Goal: Task Accomplishment & Management: Complete application form

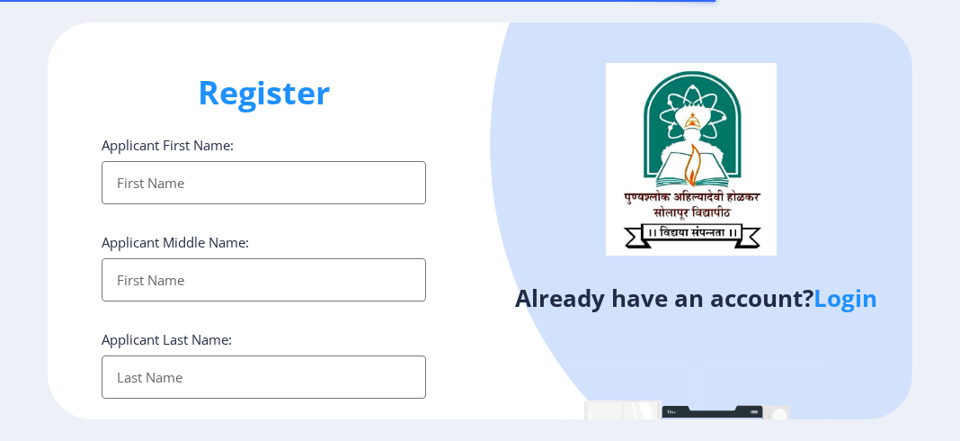
select select
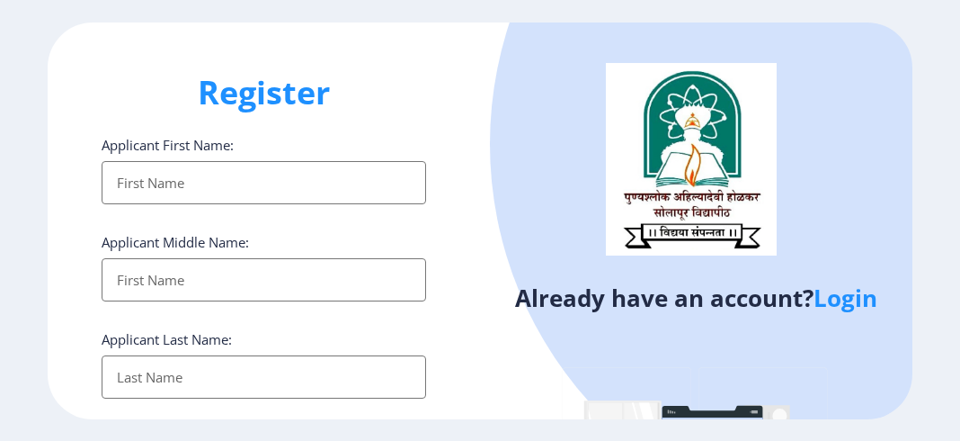
click at [511, 364] on div "Already have an account? Login" at bounding box center [696, 334] width 432 height 625
drag, startPoint x: 505, startPoint y: 366, endPoint x: 632, endPoint y: 458, distance: 156.5
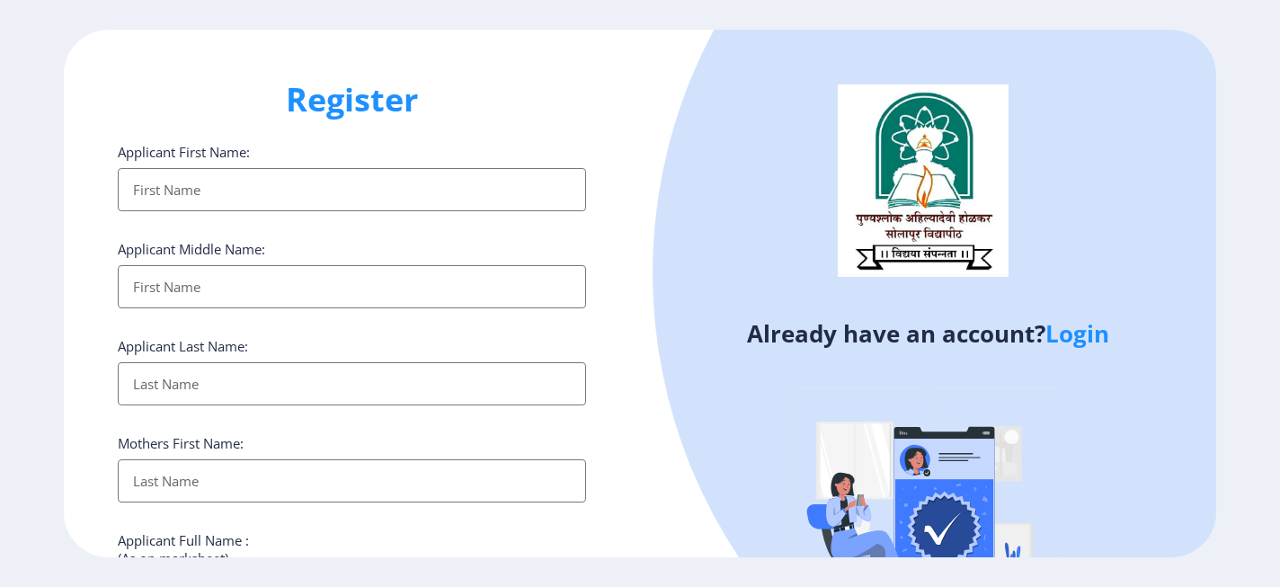
click at [959, 337] on link "Login" at bounding box center [1078, 333] width 64 height 32
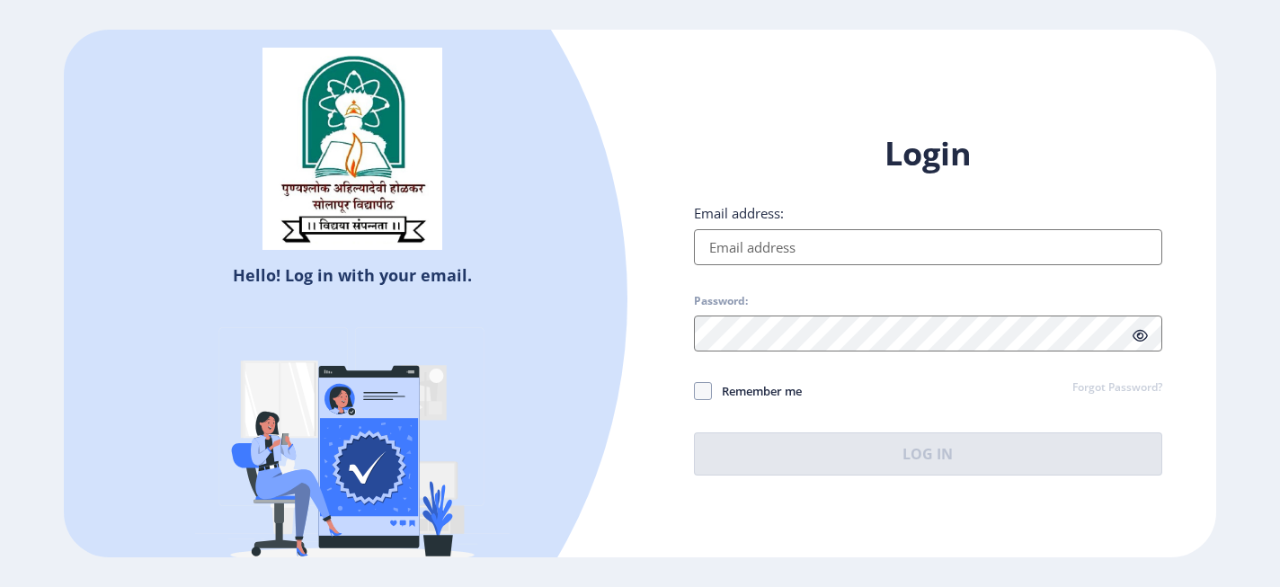
click at [797, 241] on input "Email address:" at bounding box center [928, 247] width 468 height 36
type input "advrajendrarawal@gmail.com"
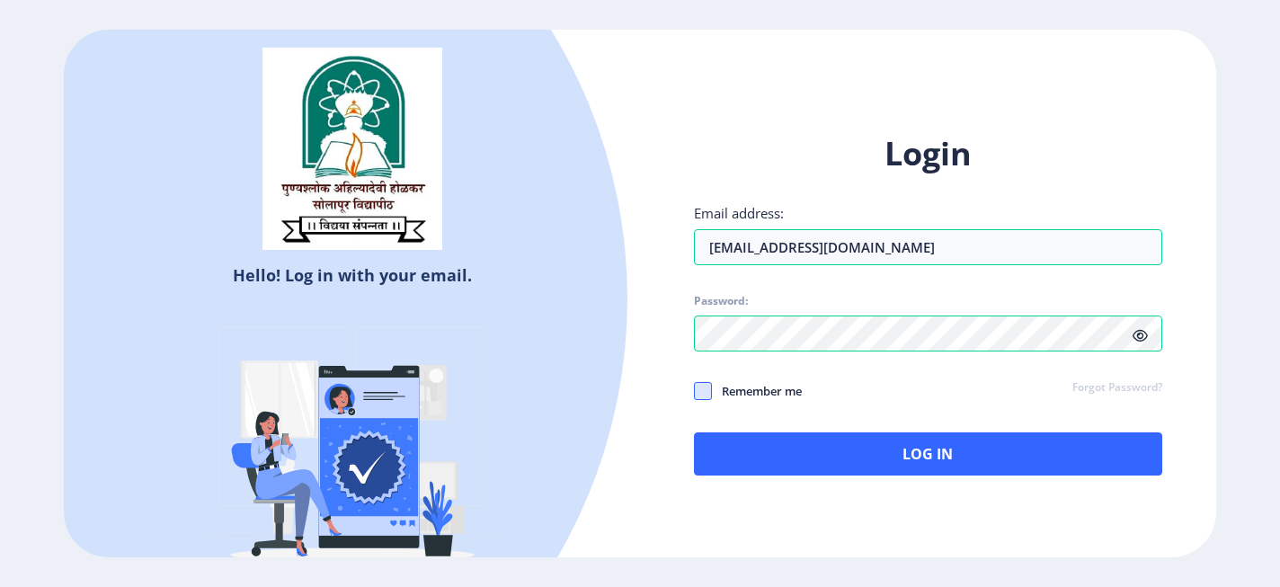
click at [703, 392] on span at bounding box center [703, 391] width 18 height 18
click at [695, 392] on input "Remember me" at bounding box center [694, 391] width 1 height 1
checkbox input "true"
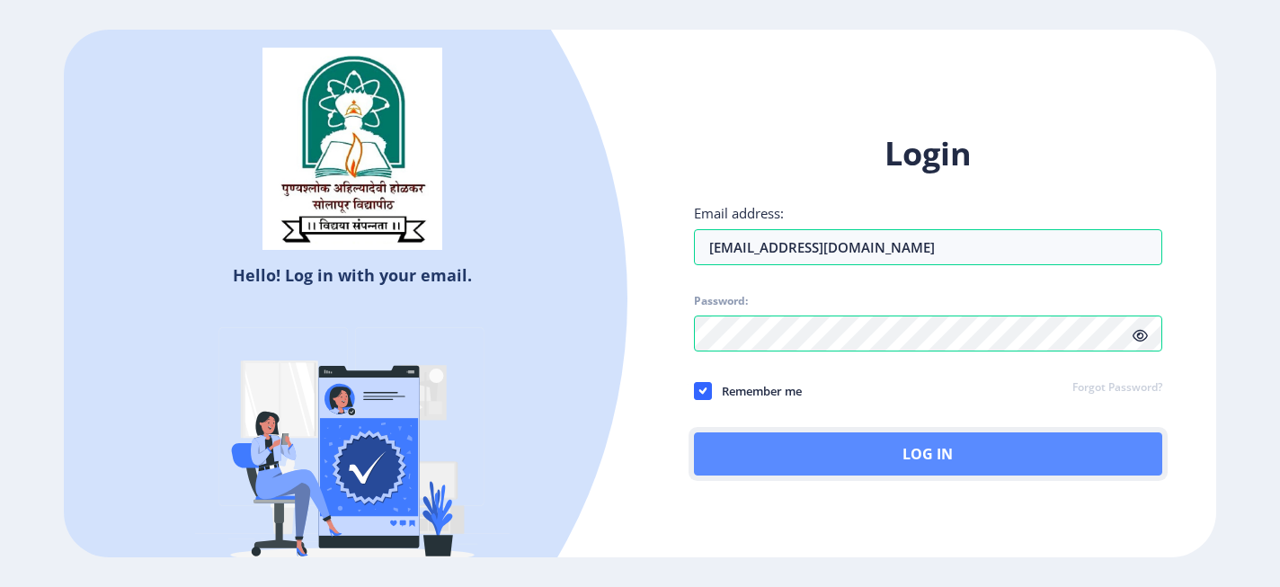
click at [799, 440] on button "Log In" at bounding box center [928, 453] width 468 height 43
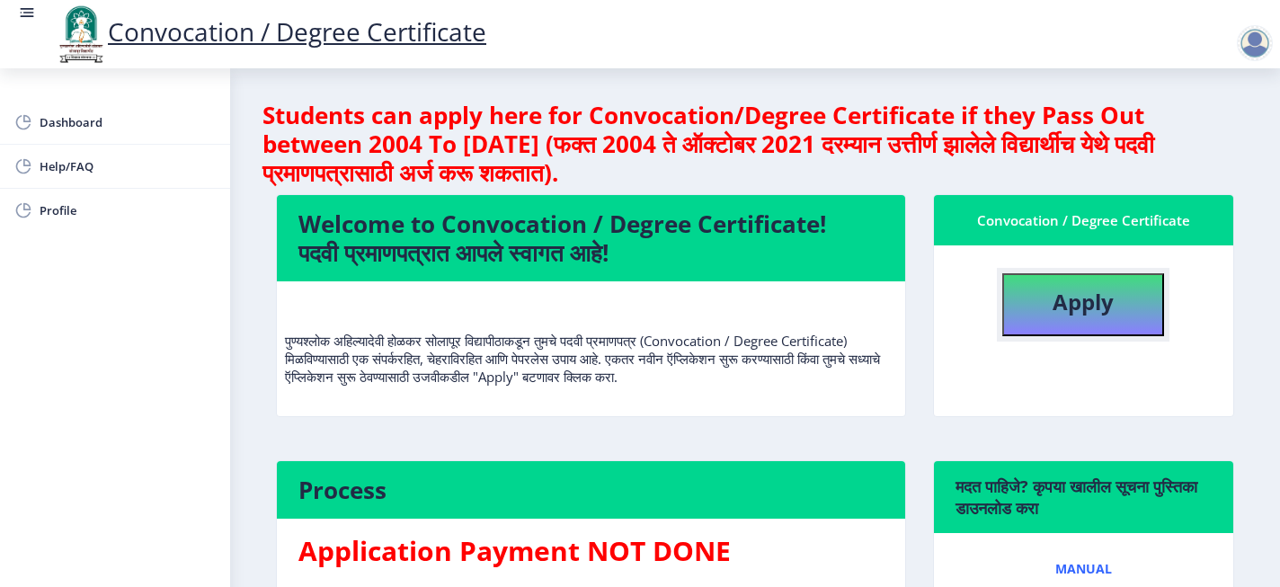
click at [959, 302] on button "Apply" at bounding box center [1084, 304] width 162 height 63
select select
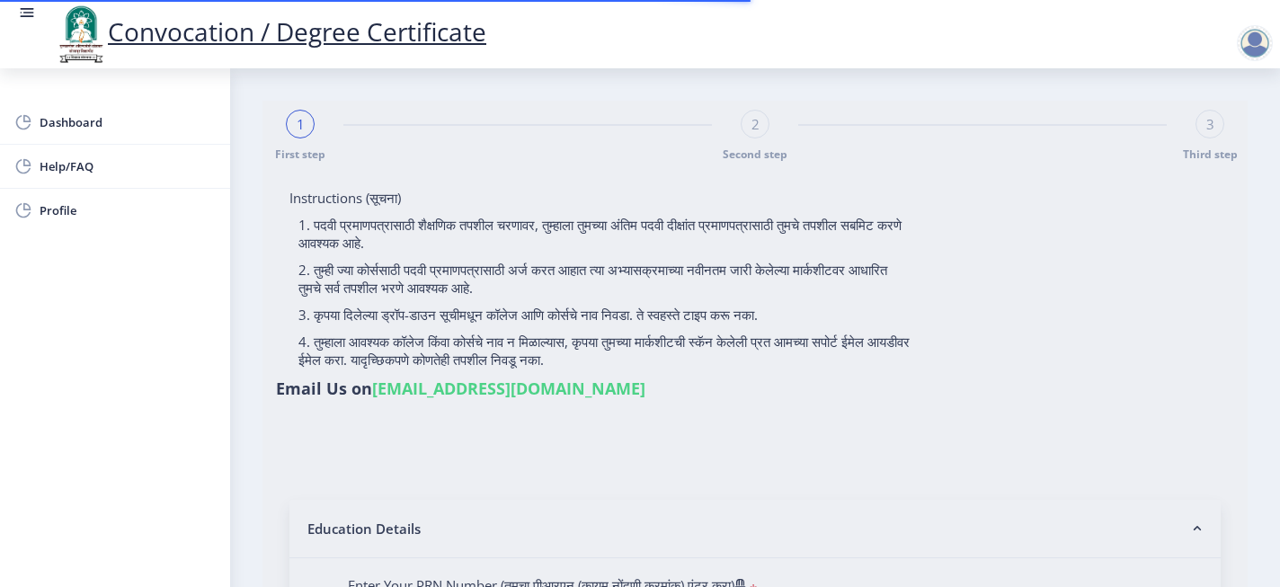
type input "RAJPUT PRADIPSING MOHANSING"
type input "LALITABAI"
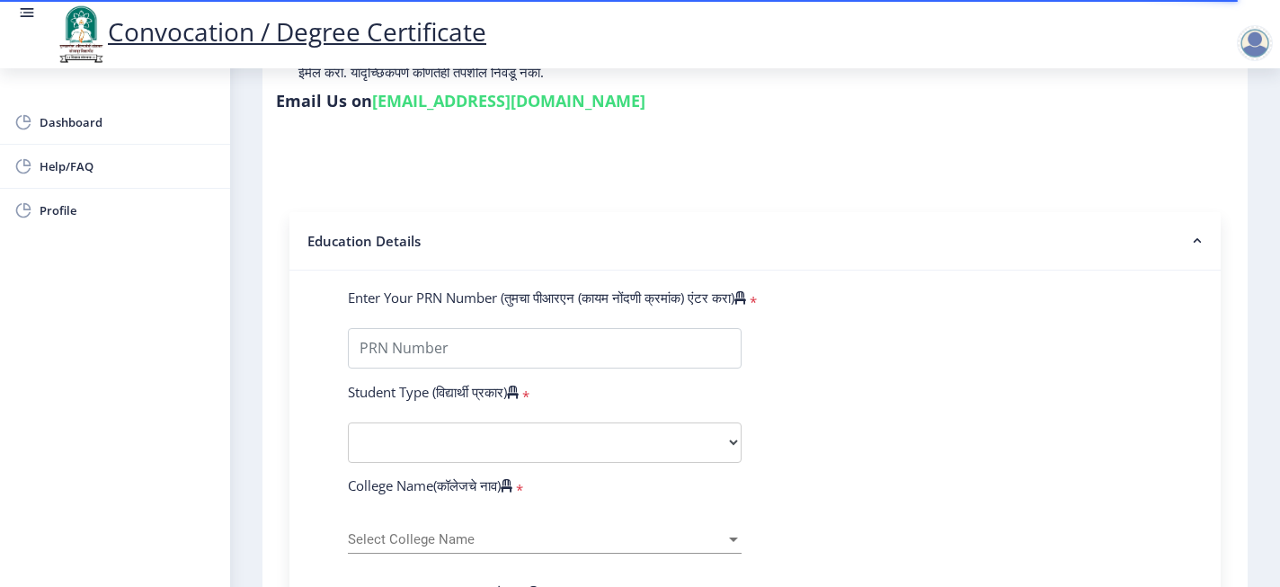
scroll to position [335, 0]
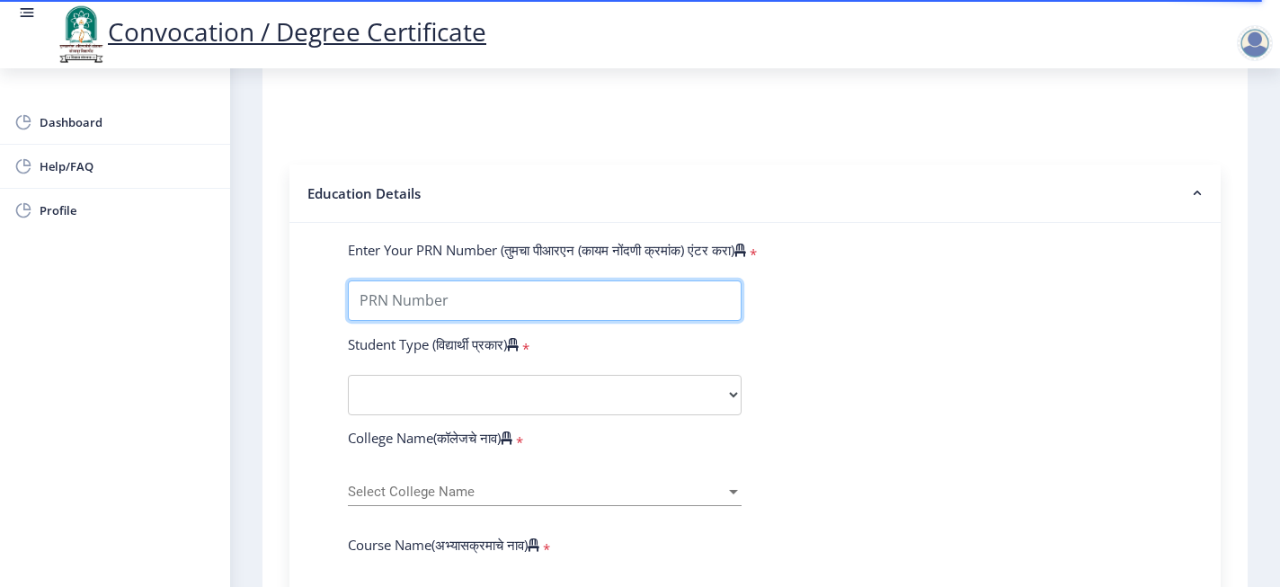
click at [527, 281] on input "Enter Your PRN Number (तुमचा पीआरएन (कायम नोंदणी क्रमांक) एंटर करा)" at bounding box center [545, 301] width 394 height 40
type input "000000"
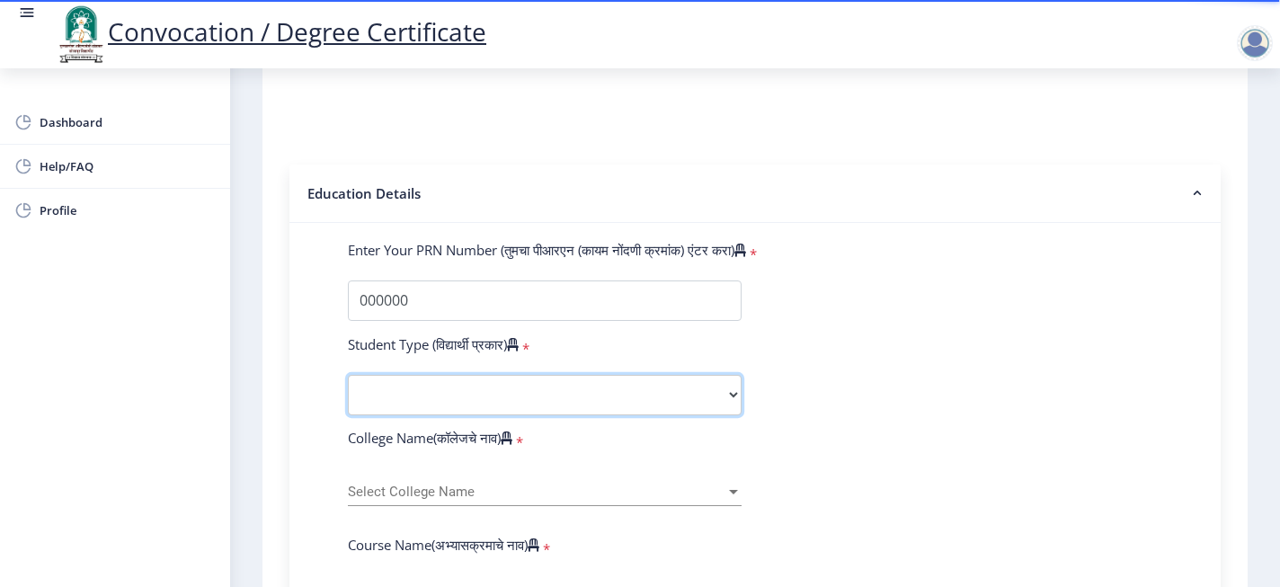
click at [434, 375] on select "Select Student Type Regular External" at bounding box center [545, 395] width 394 height 40
select select "Regular"
click at [348, 375] on select "Select Student Type Regular External" at bounding box center [545, 395] width 394 height 40
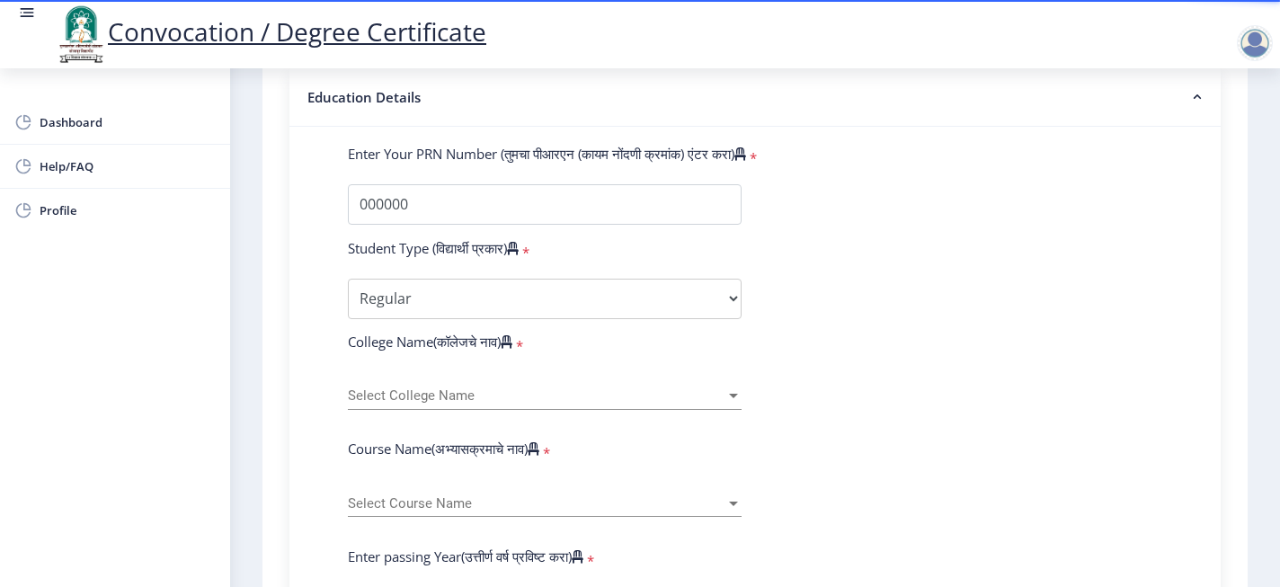
scroll to position [479, 0]
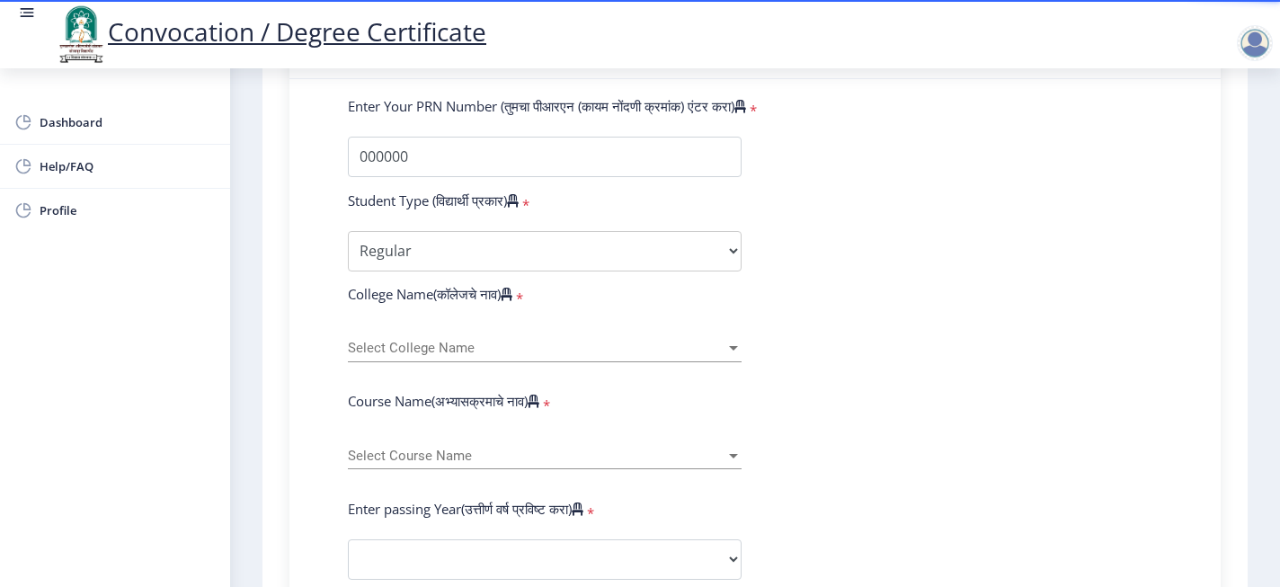
click at [458, 341] on span "Select College Name" at bounding box center [537, 348] width 378 height 15
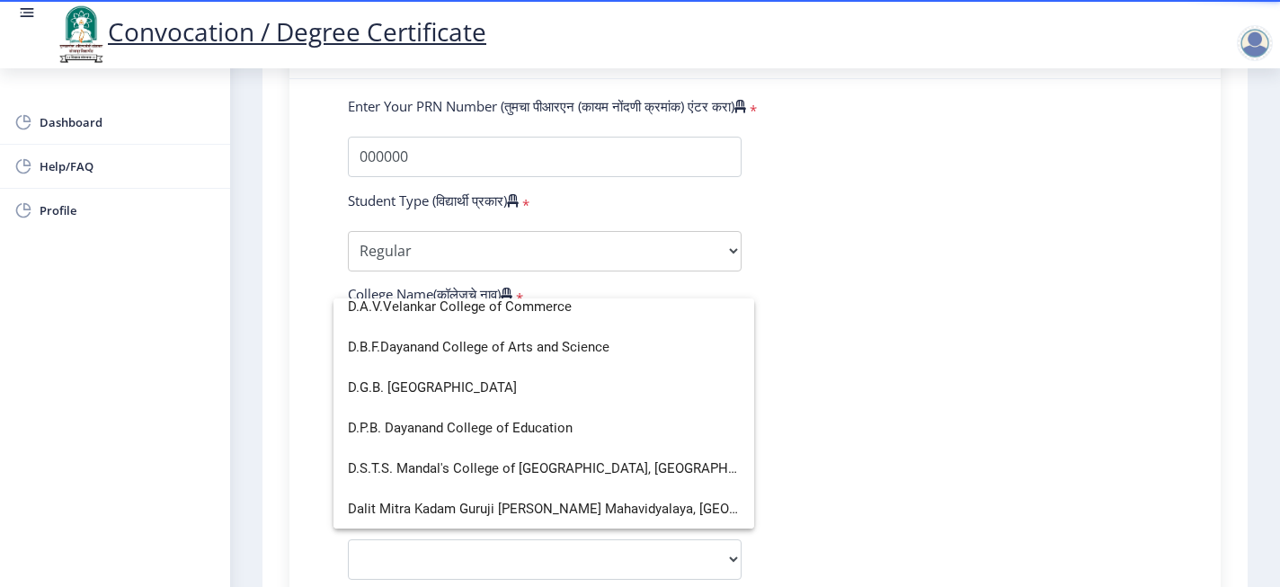
scroll to position [741, 0]
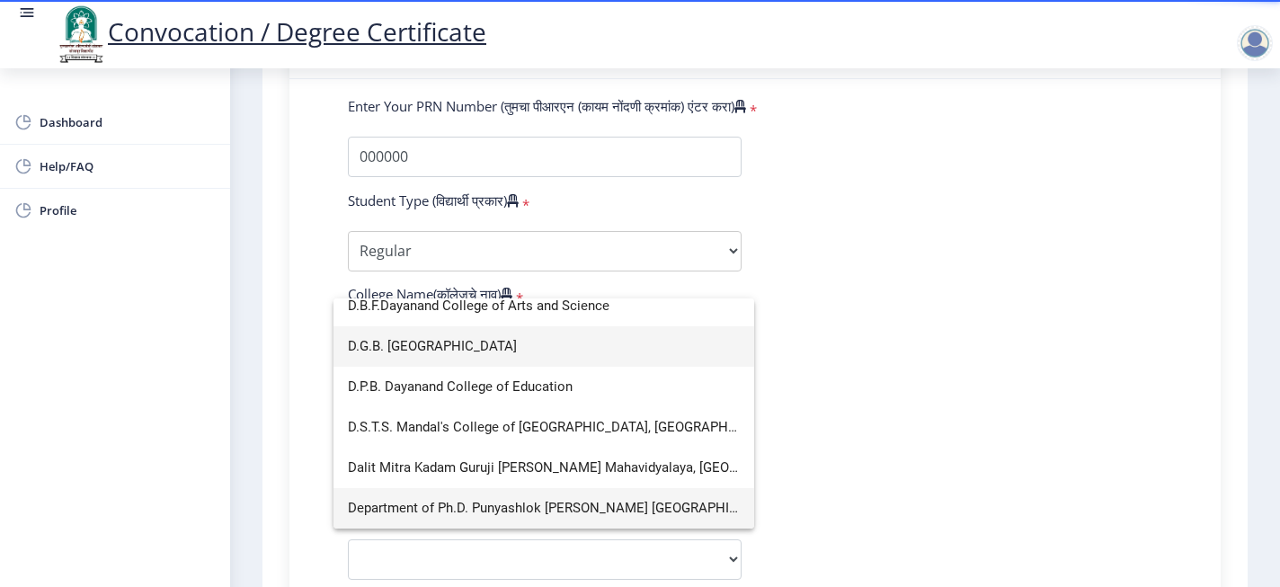
type input "d"
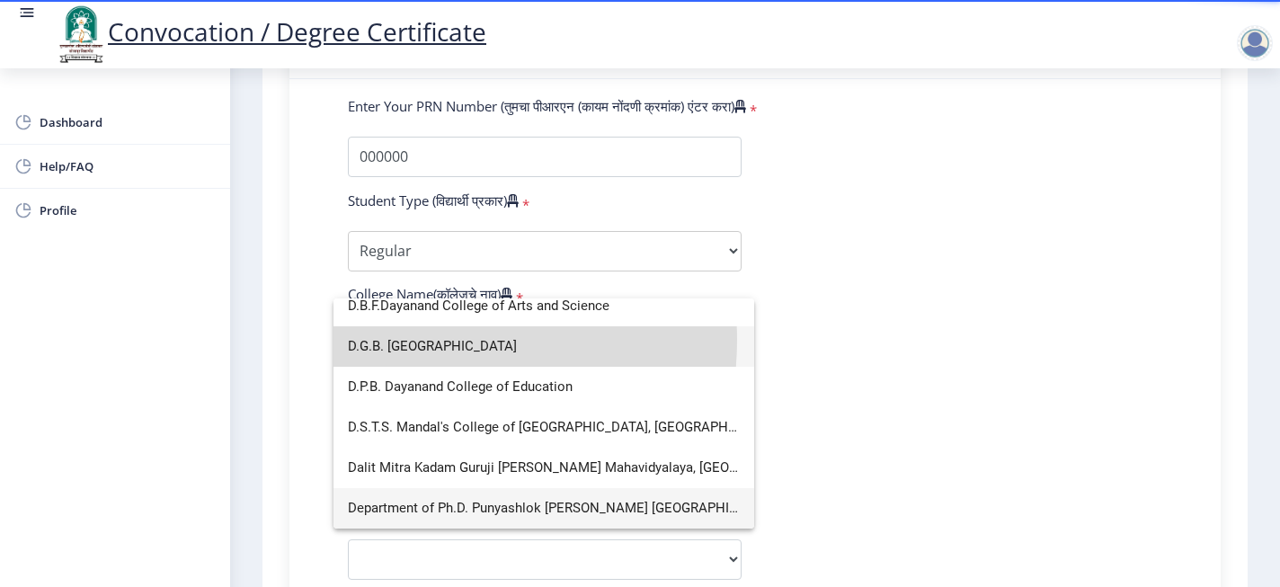
click at [425, 340] on span "D.G.B. Dayanand Law College" at bounding box center [544, 346] width 392 height 40
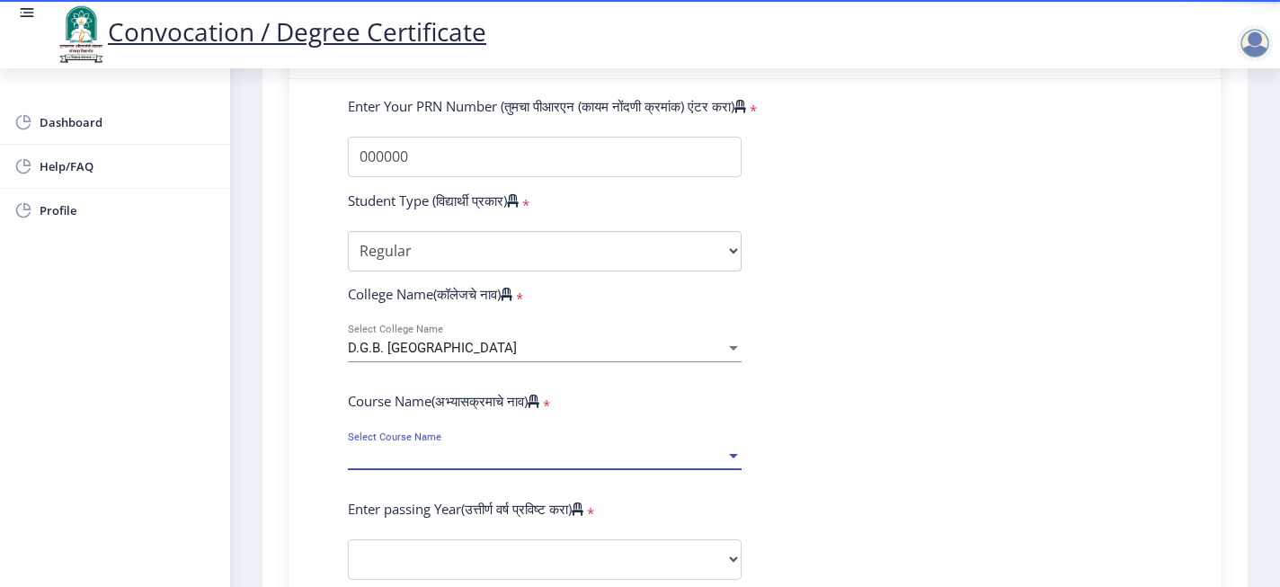
click at [423, 440] on span "Select Course Name" at bounding box center [537, 456] width 378 height 15
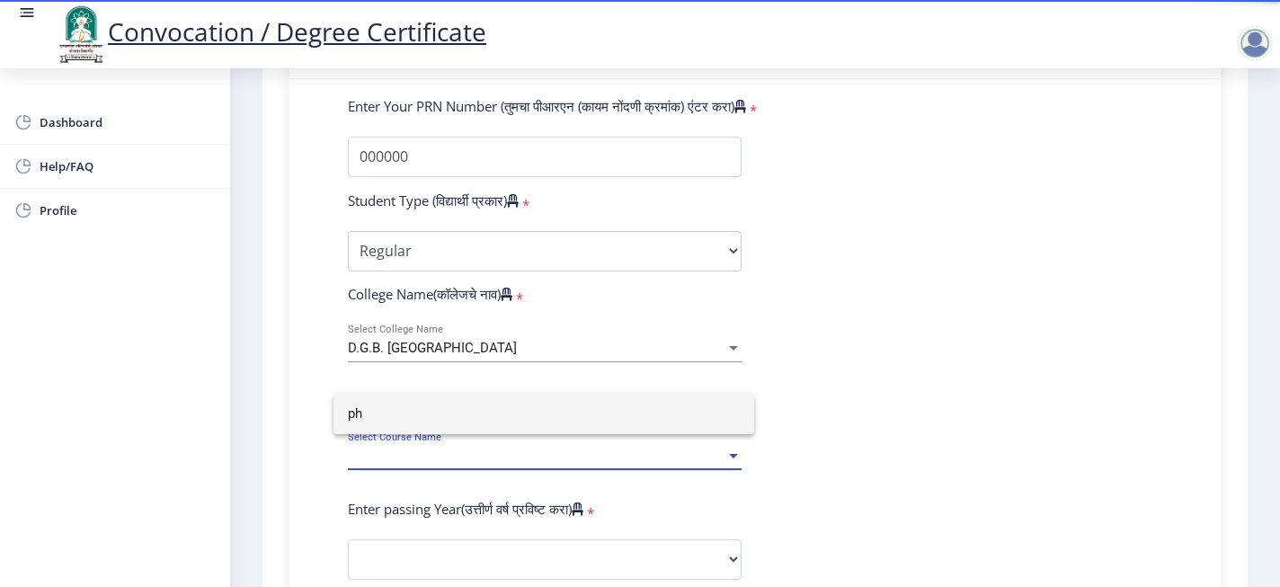
type input "ph"
click at [941, 265] on div at bounding box center [640, 293] width 1280 height 587
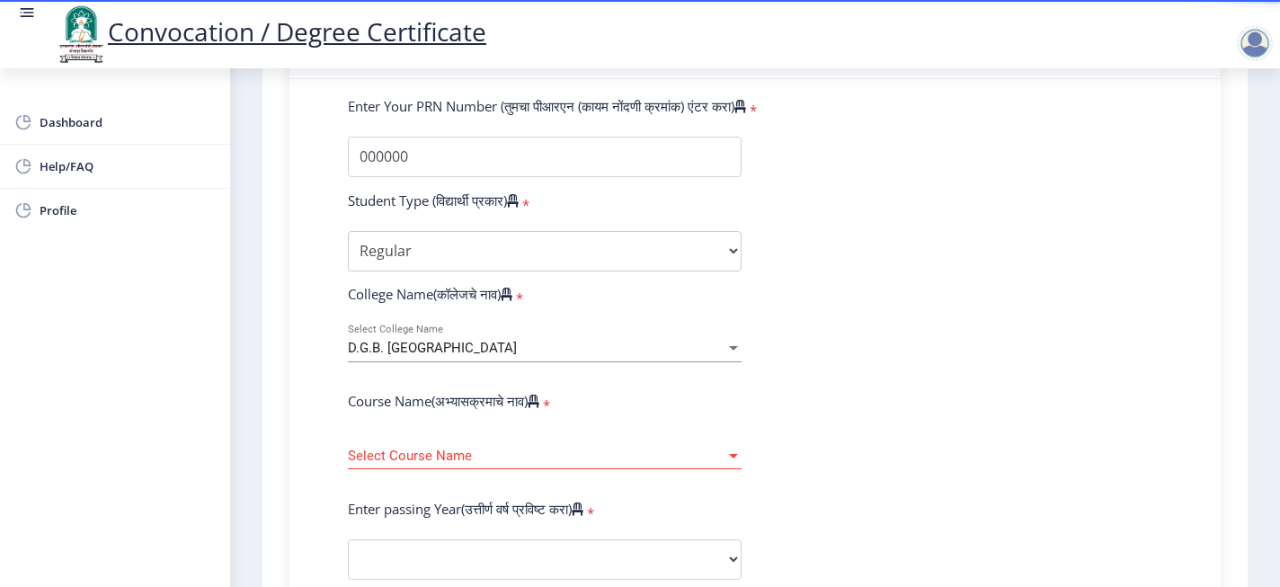
click at [732, 434] on div "Select Course Name Select Course Name" at bounding box center [545, 451] width 394 height 38
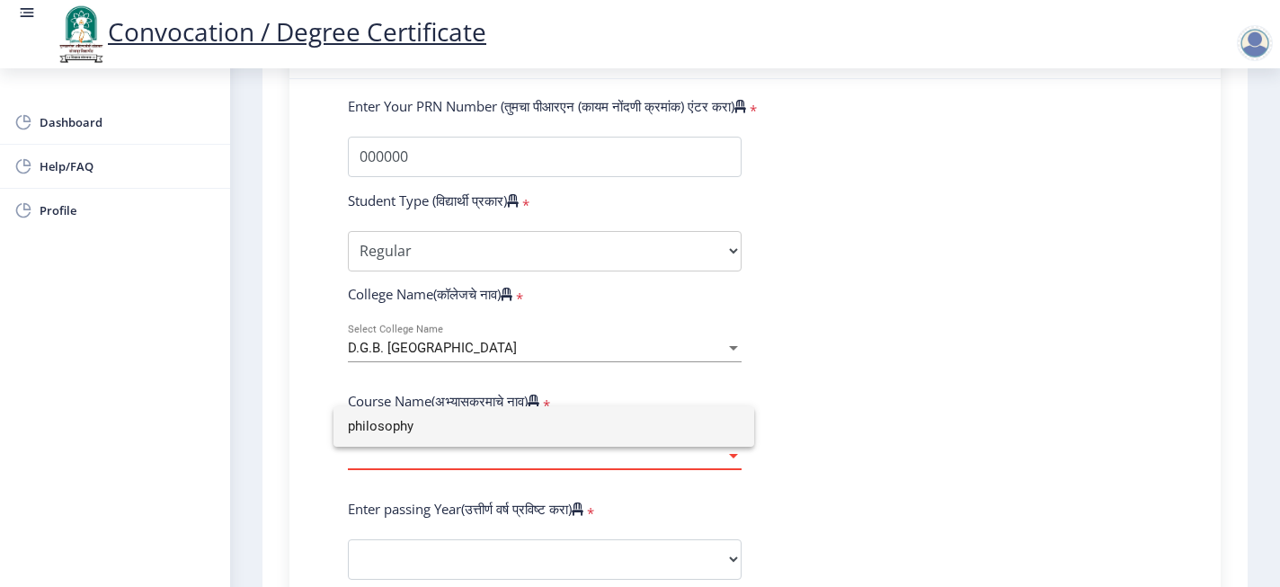
type input "philosophy"
click at [959, 351] on div at bounding box center [640, 293] width 1280 height 587
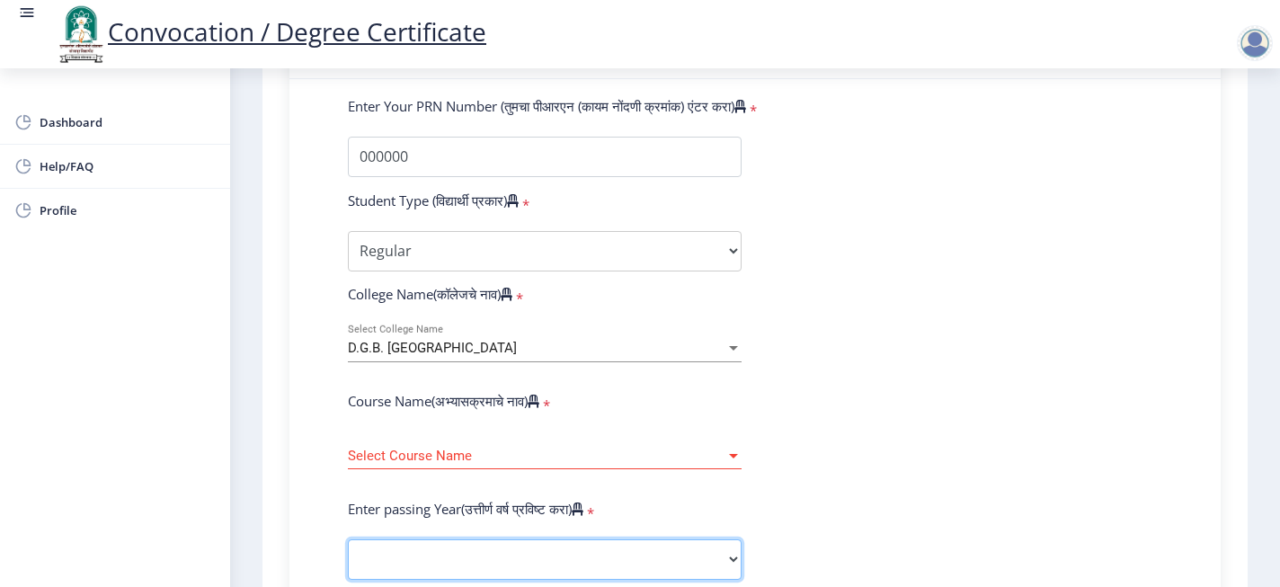
click at [404, 440] on select "2025 2024 2023 2022 2021 2020 2019 2018 2017 2016 2015 2014 2013 2012 2011 2010…" at bounding box center [545, 559] width 394 height 40
select select "2025"
click at [348, 440] on select "2025 2024 2023 2022 2021 2020 2019 2018 2017 2016 2015 2014 2013 2012 2011 2010…" at bounding box center [545, 559] width 394 height 40
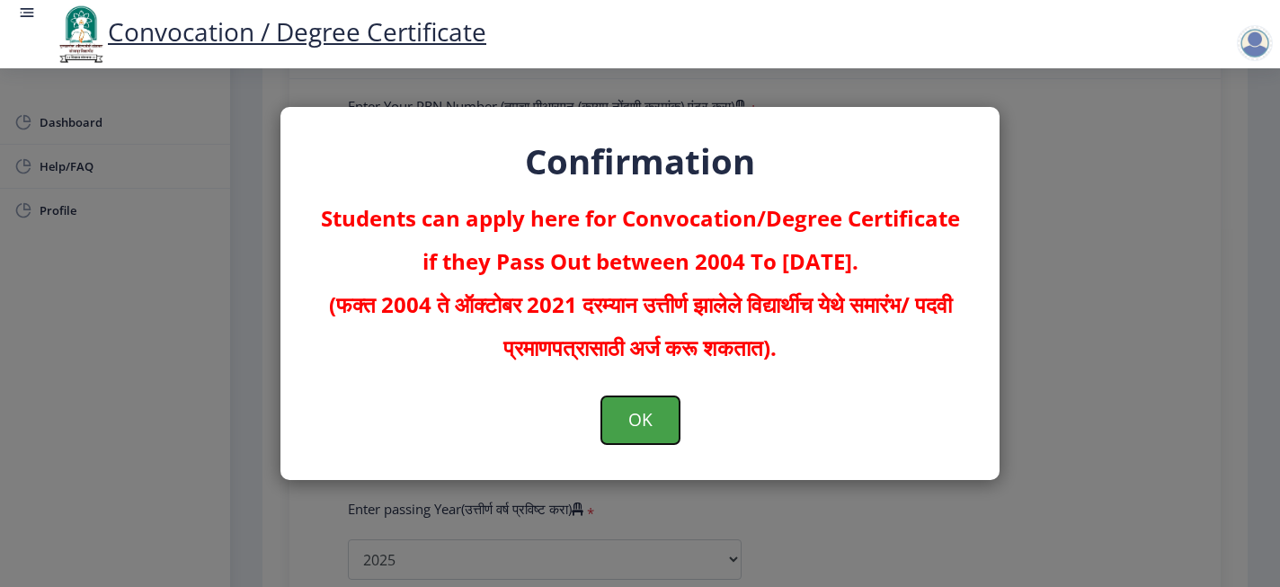
click at [625, 420] on button "OK" at bounding box center [641, 420] width 78 height 47
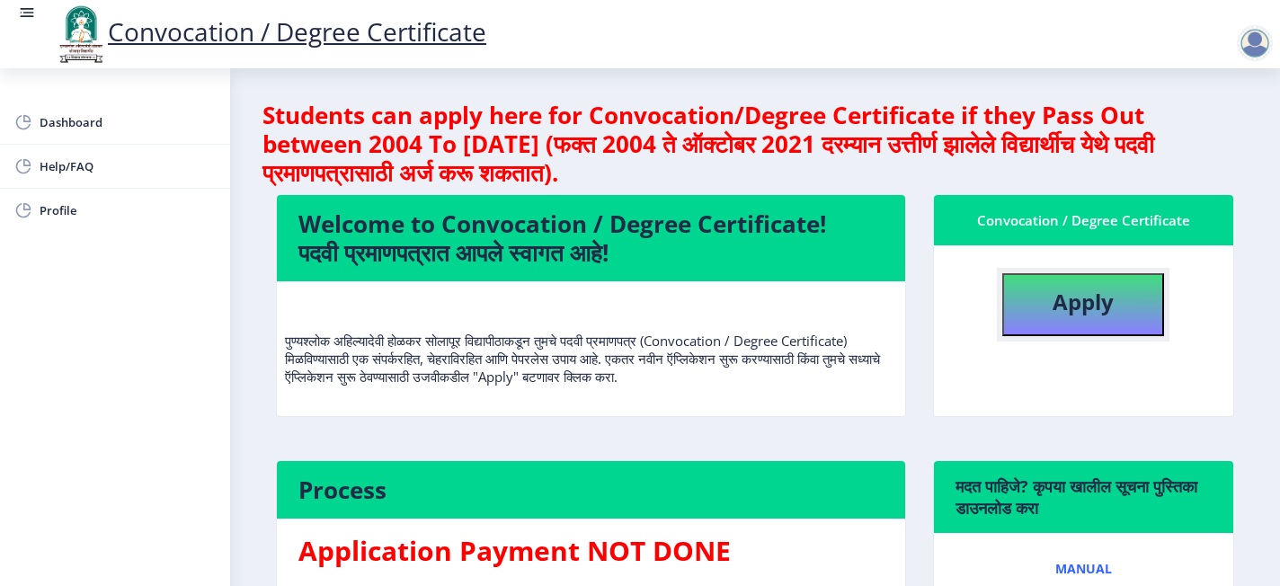
click at [959, 289] on b "Apply" at bounding box center [1083, 302] width 61 height 30
select select
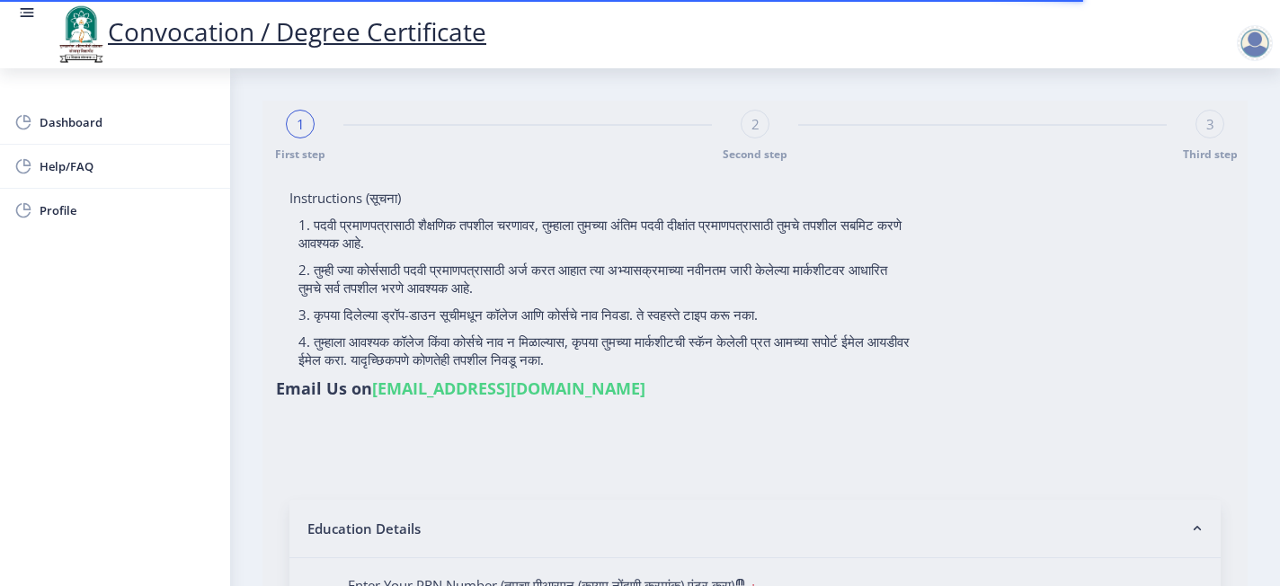
type input "RAJPUT PRADIPSING MOHANSING"
type input "LALITABAI"
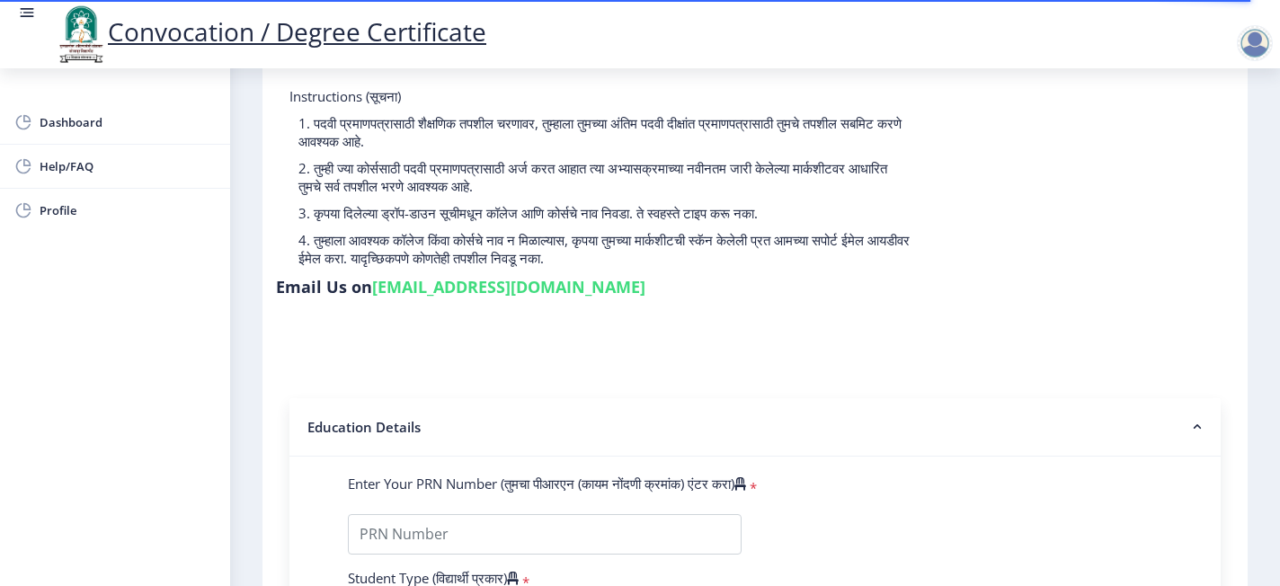
scroll to position [144, 0]
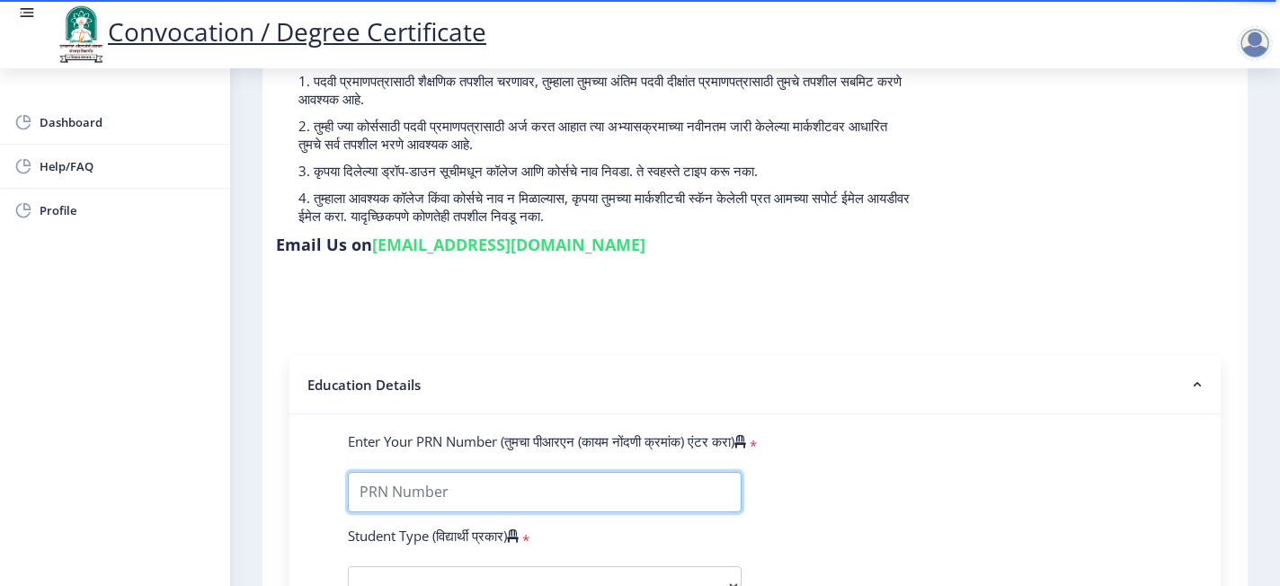
click at [528, 440] on input "Enter Your PRN Number (तुमचा पीआरएन (कायम नोंदणी क्रमांक) एंटर करा)" at bounding box center [545, 492] width 394 height 40
type input "000000"
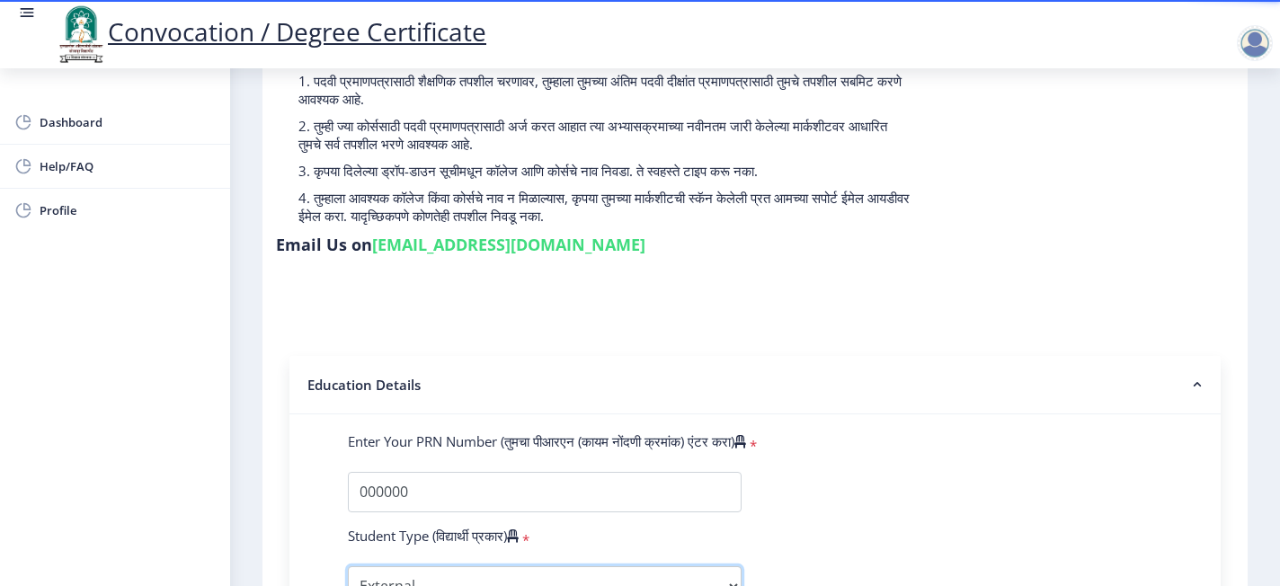
select select "Regular"
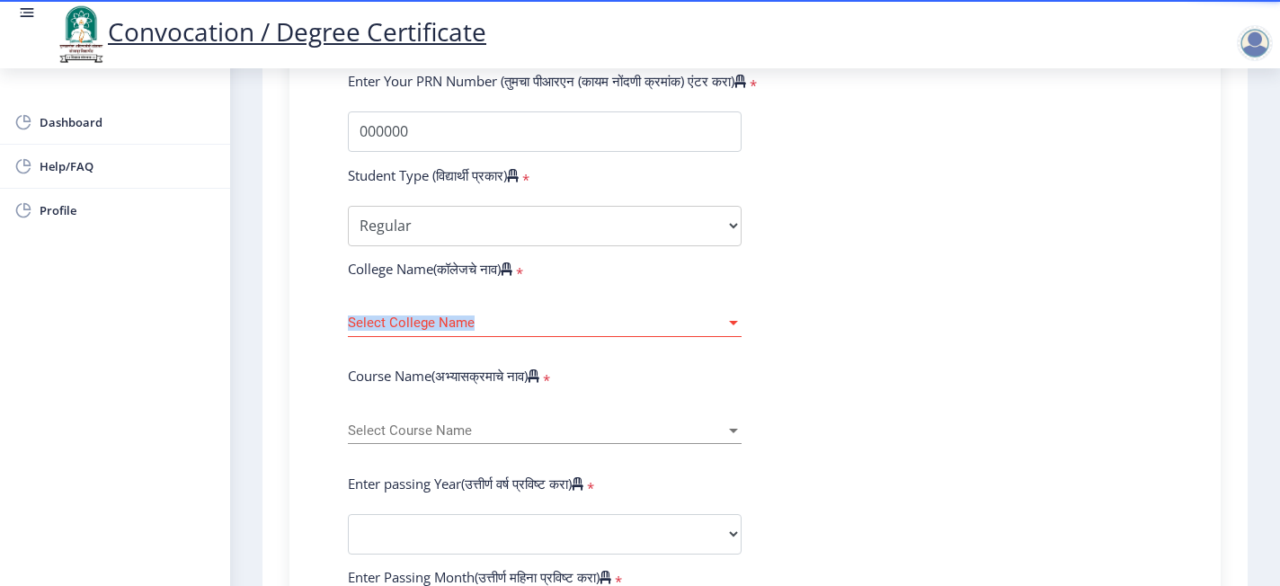
drag, startPoint x: 566, startPoint y: 302, endPoint x: 705, endPoint y: 279, distance: 140.4
click at [705, 299] on div "Select College Name Select College Name" at bounding box center [545, 318] width 394 height 38
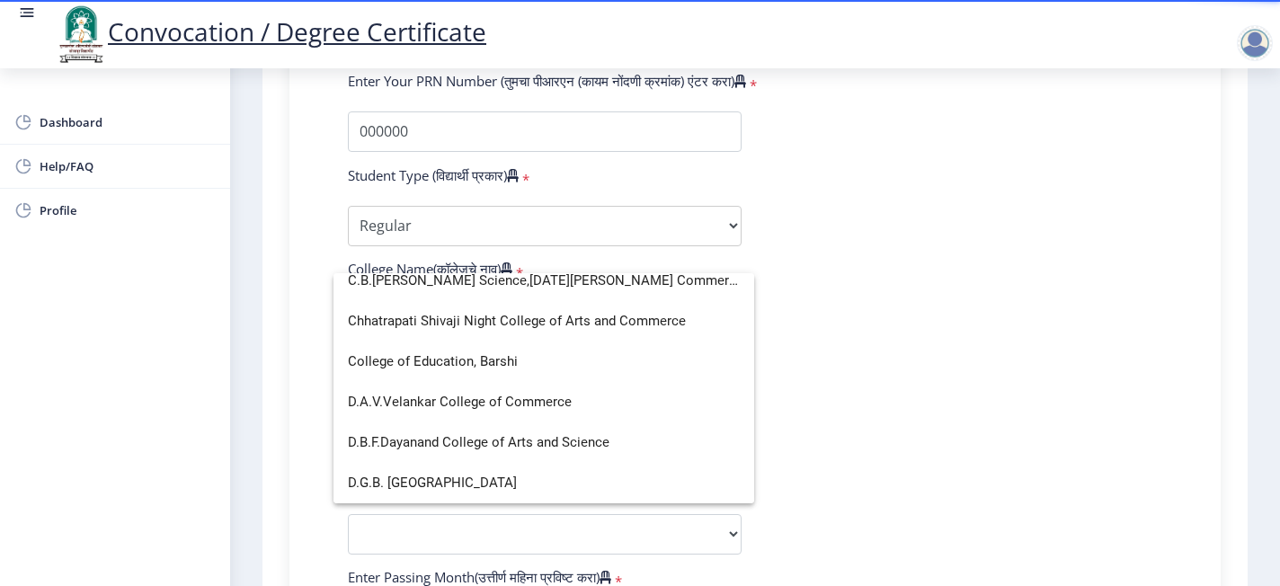
scroll to position [620, 0]
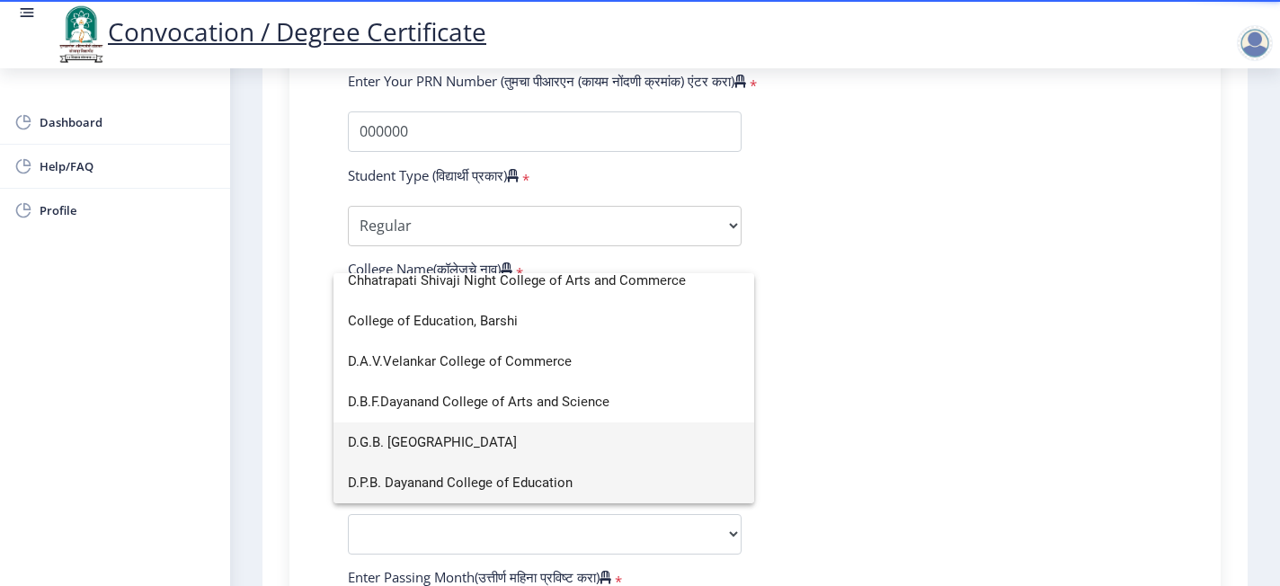
type input "d"
click at [468, 440] on span "D.G.B. Dayanand Law College" at bounding box center [544, 443] width 392 height 40
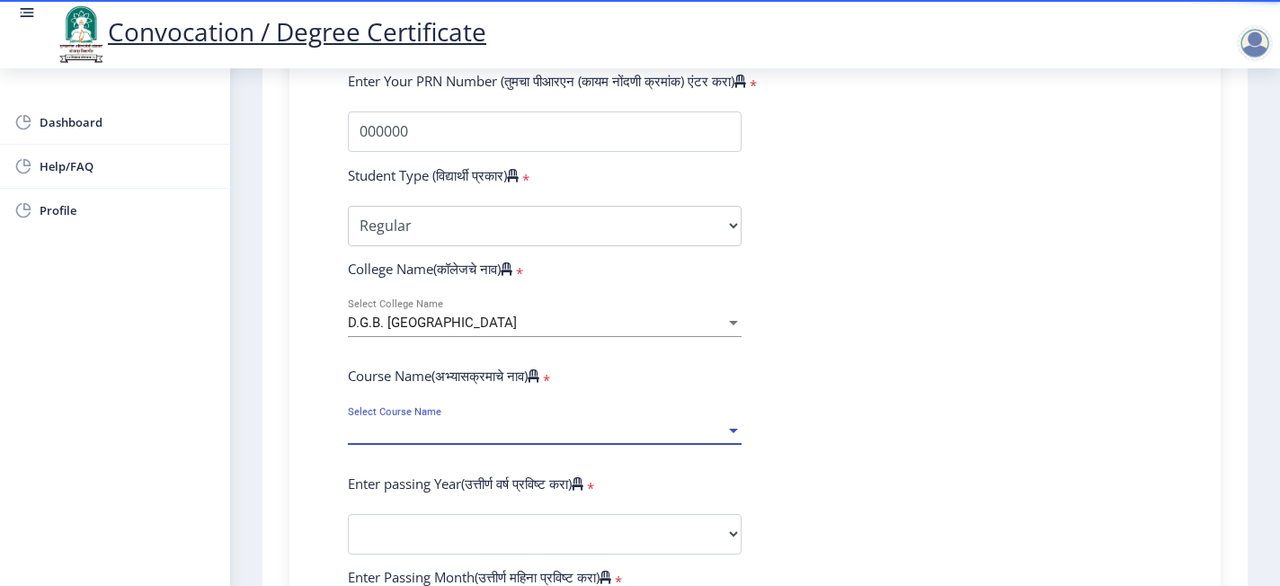
click at [679, 424] on span "Select Course Name" at bounding box center [537, 431] width 378 height 15
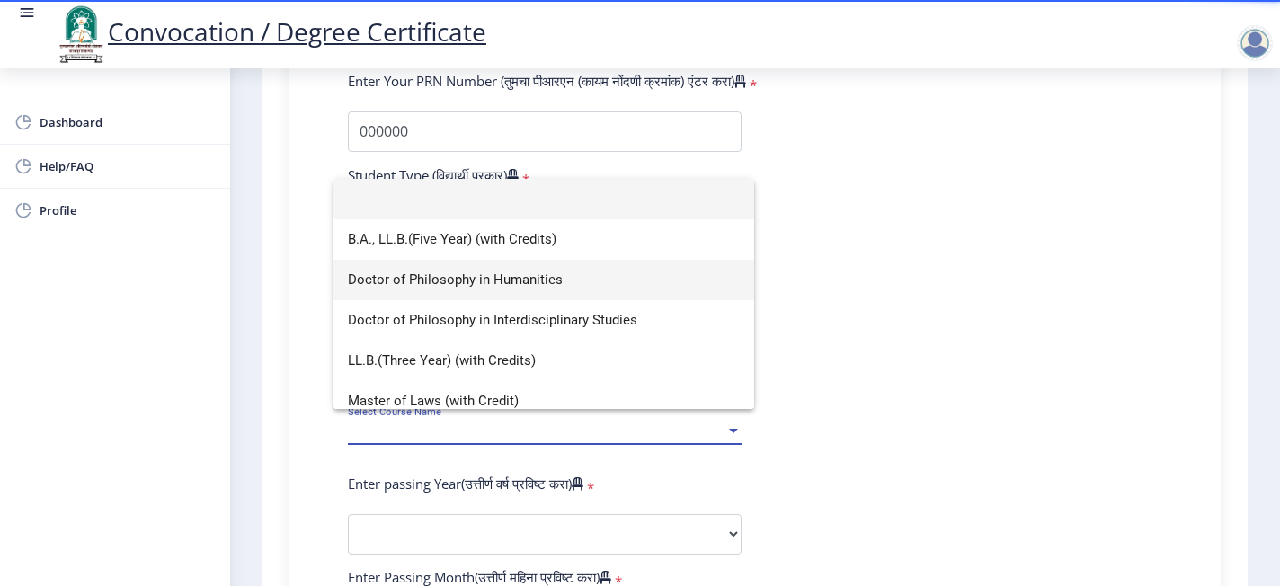
click at [540, 290] on span "Doctor of Philosophy in Humanities" at bounding box center [544, 280] width 392 height 40
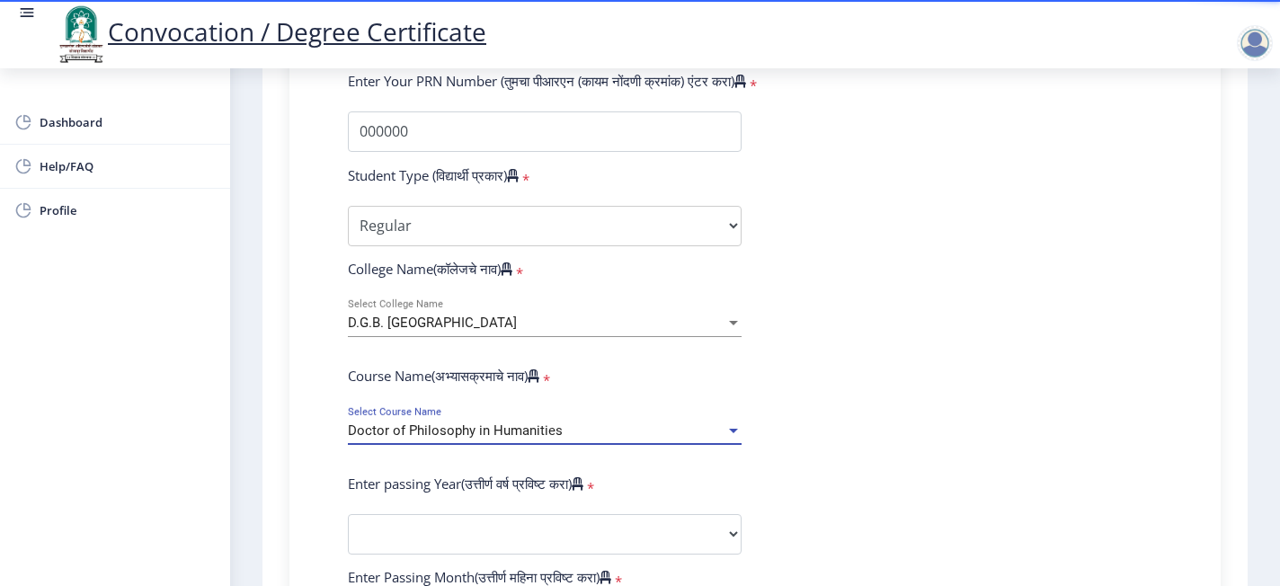
select select "January"
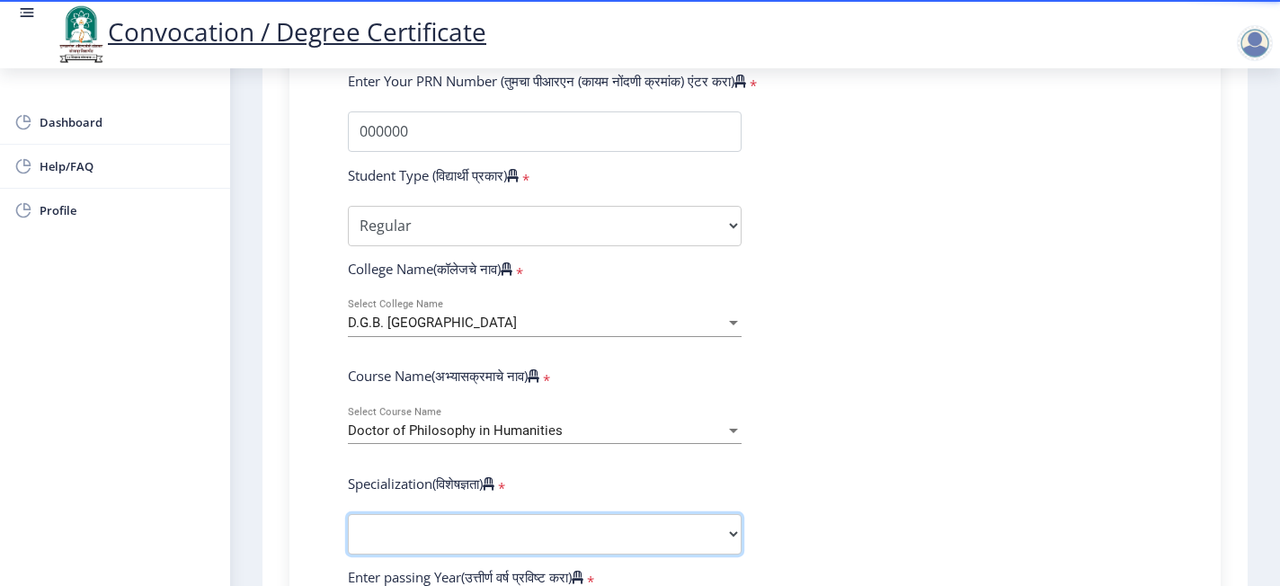
click at [423, 440] on select "Specialization AIHC&A Economics English Hindi History Kannada Law Marathi Polit…" at bounding box center [545, 534] width 394 height 40
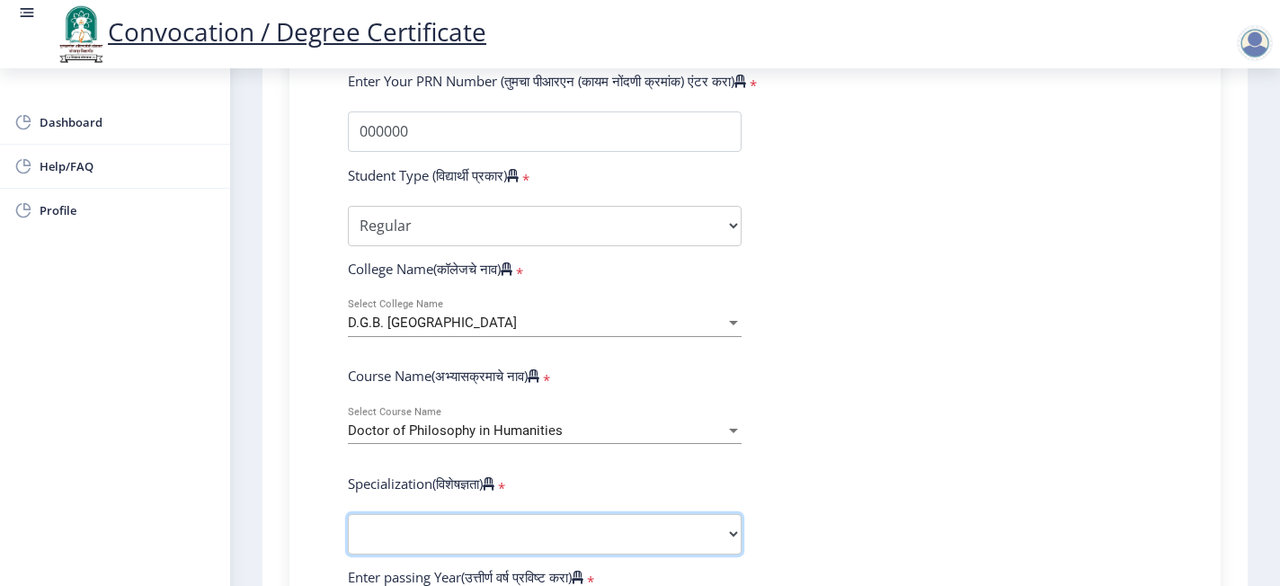
select select "Law"
click at [348, 440] on select "Specialization AIHC&A Economics English Hindi History Kannada Law Marathi Polit…" at bounding box center [545, 534] width 394 height 40
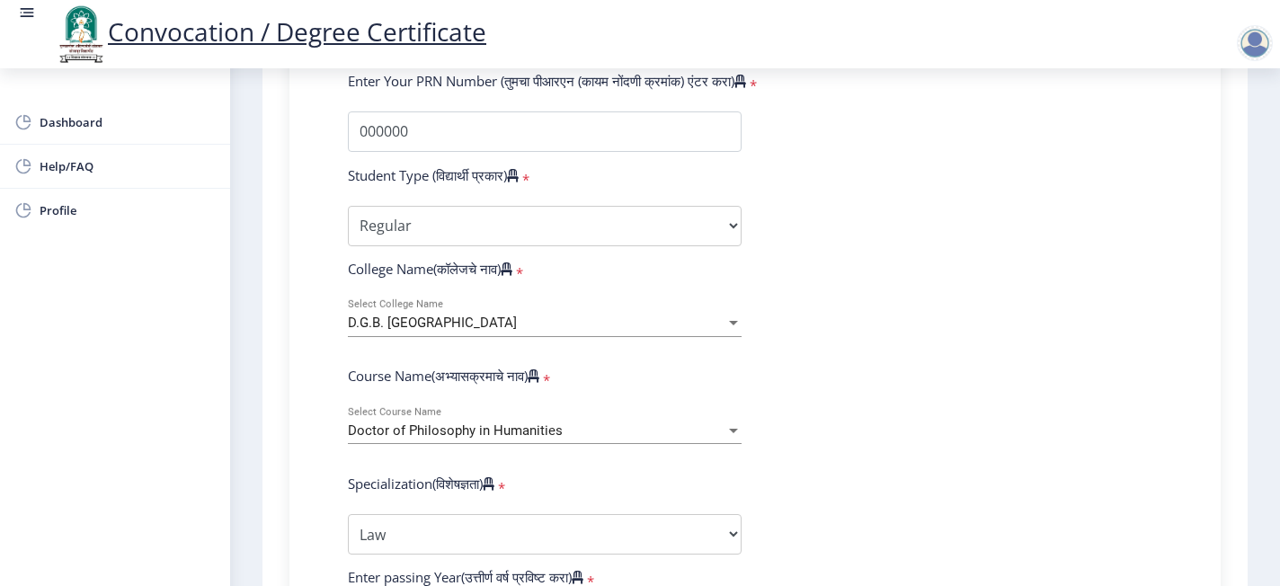
scroll to position [536, 0]
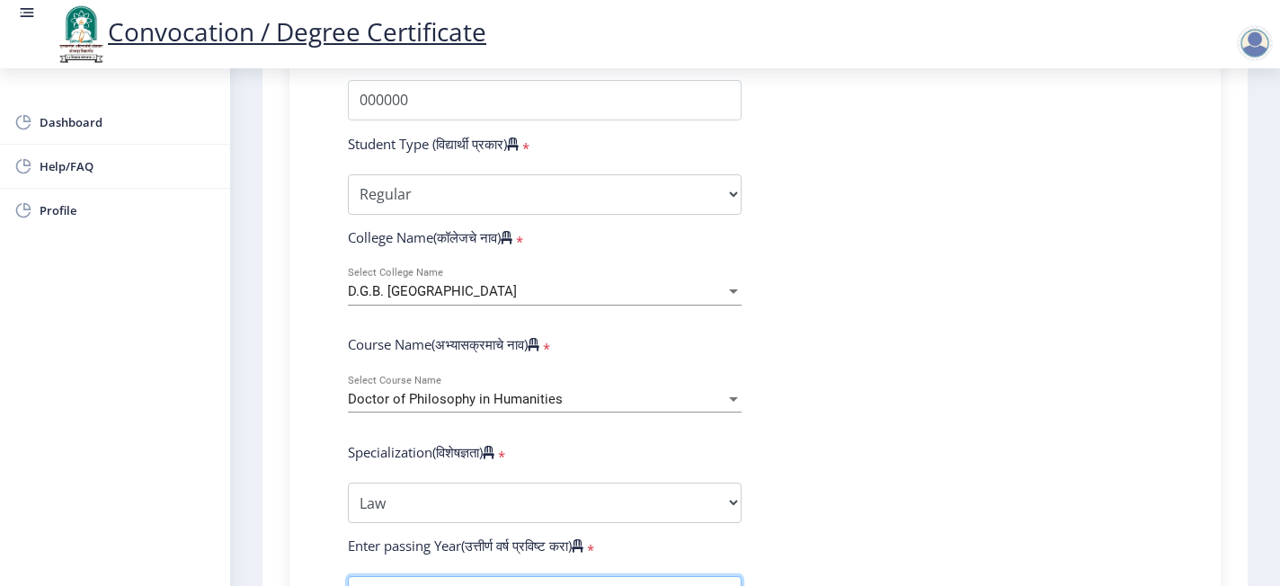
select select "2025"
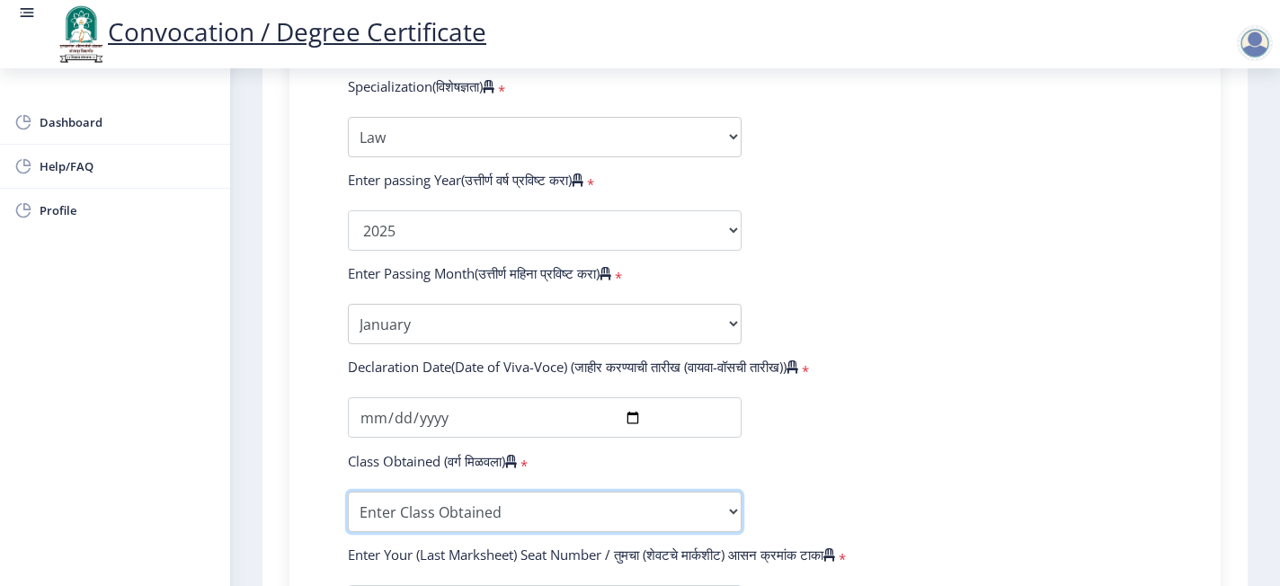
click at [730, 440] on select "Enter Class Obtained FIRST CLASS WITH DISTINCTION FIRST CLASS HIGHER SECOND CLA…" at bounding box center [545, 512] width 394 height 40
select select "Grade D"
click at [348, 440] on select "Enter Class Obtained FIRST CLASS WITH DISTINCTION FIRST CLASS HIGHER SECOND CLA…" at bounding box center [545, 512] width 394 height 40
click at [959, 440] on div "Enter Your (Last Marksheet) Seat Number / तुमचा (शेवटचे मार्कशीट) आसन क्रमांक ट…" at bounding box center [755, 558] width 842 height 25
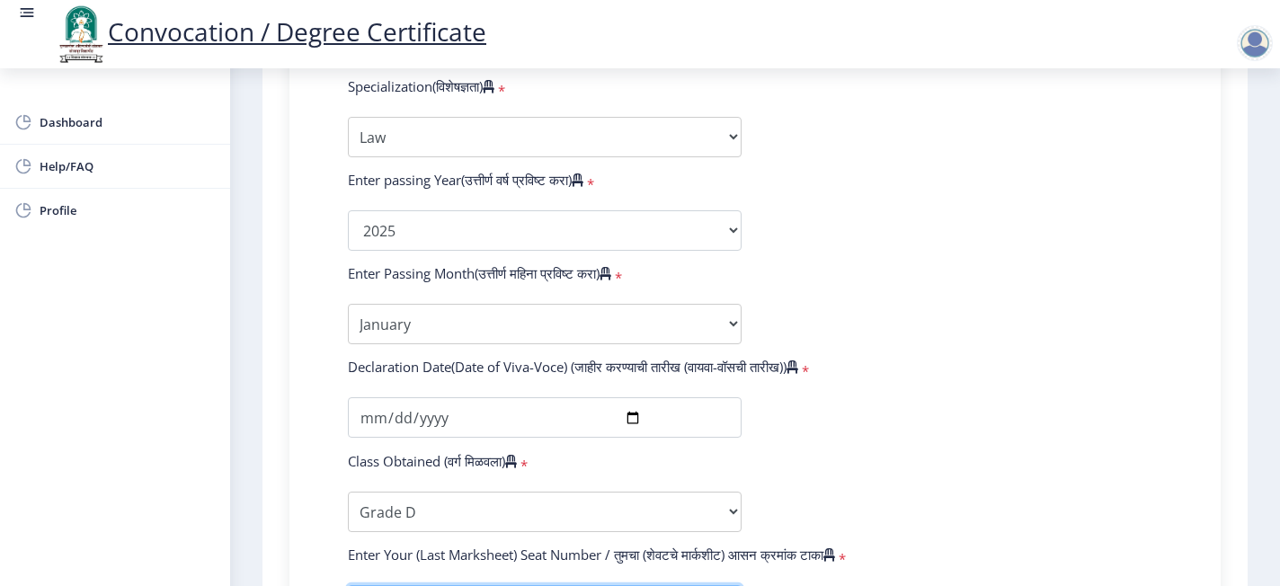
scroll to position [911, 0]
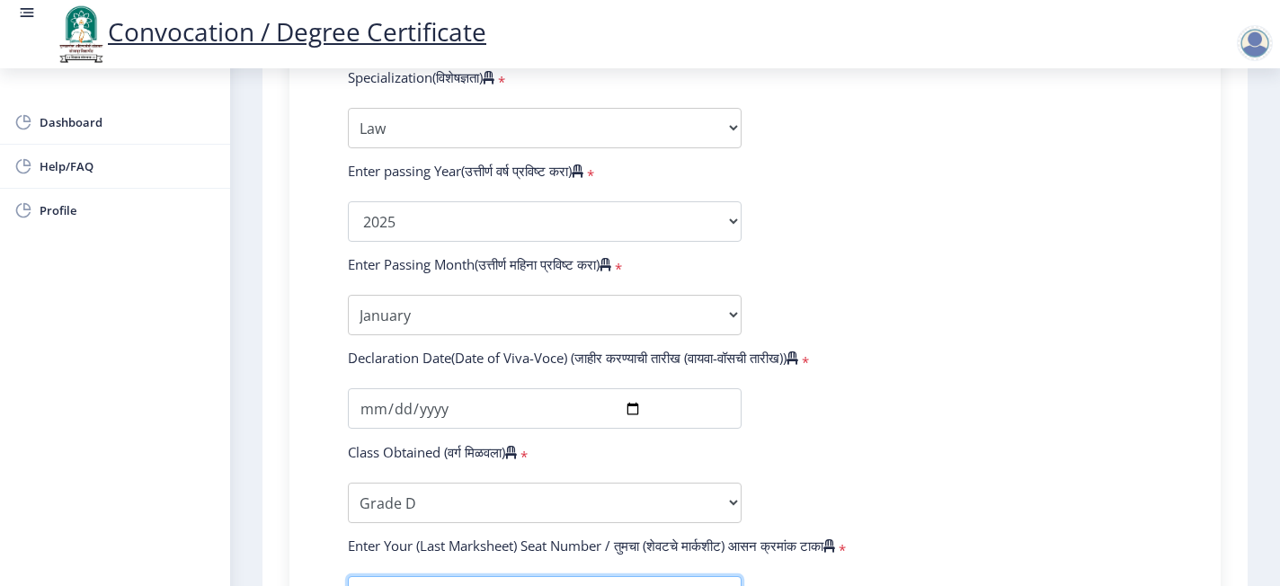
type input "10043"
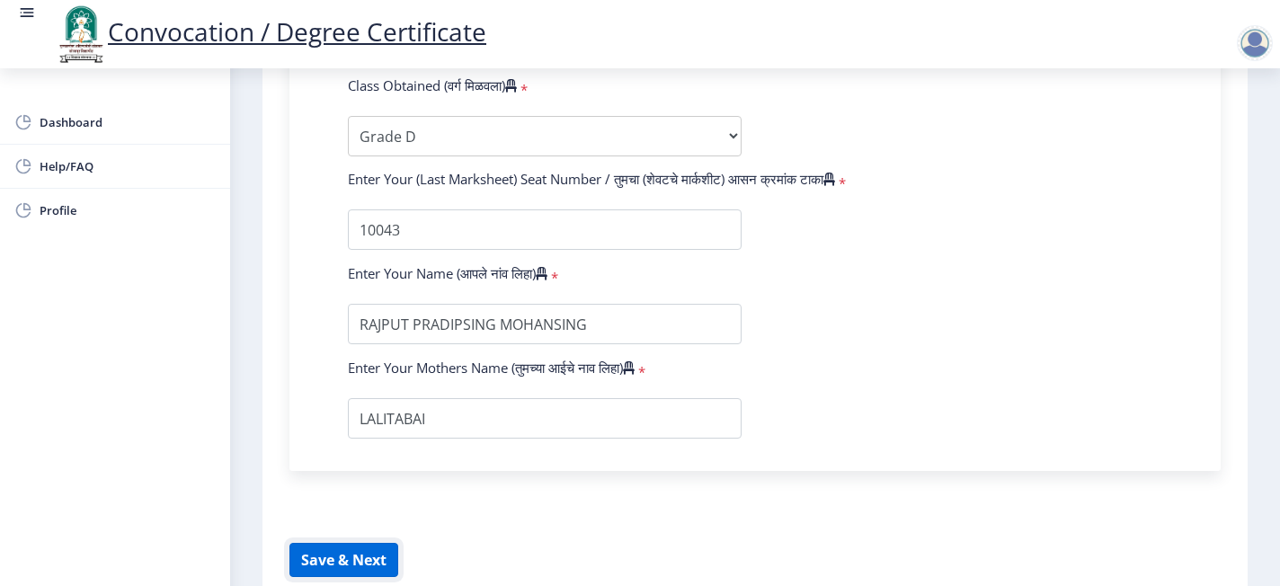
click at [356, 440] on button "Save & Next" at bounding box center [344, 560] width 109 height 34
click at [363, 440] on button "Save & Next" at bounding box center [344, 560] width 109 height 34
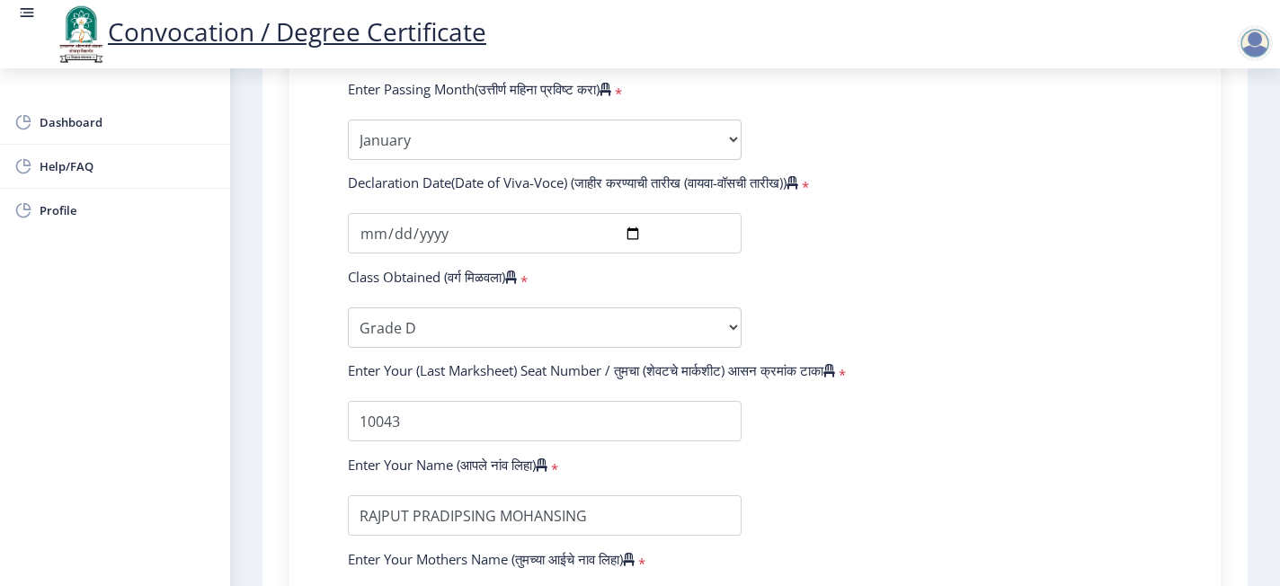
scroll to position [1039, 0]
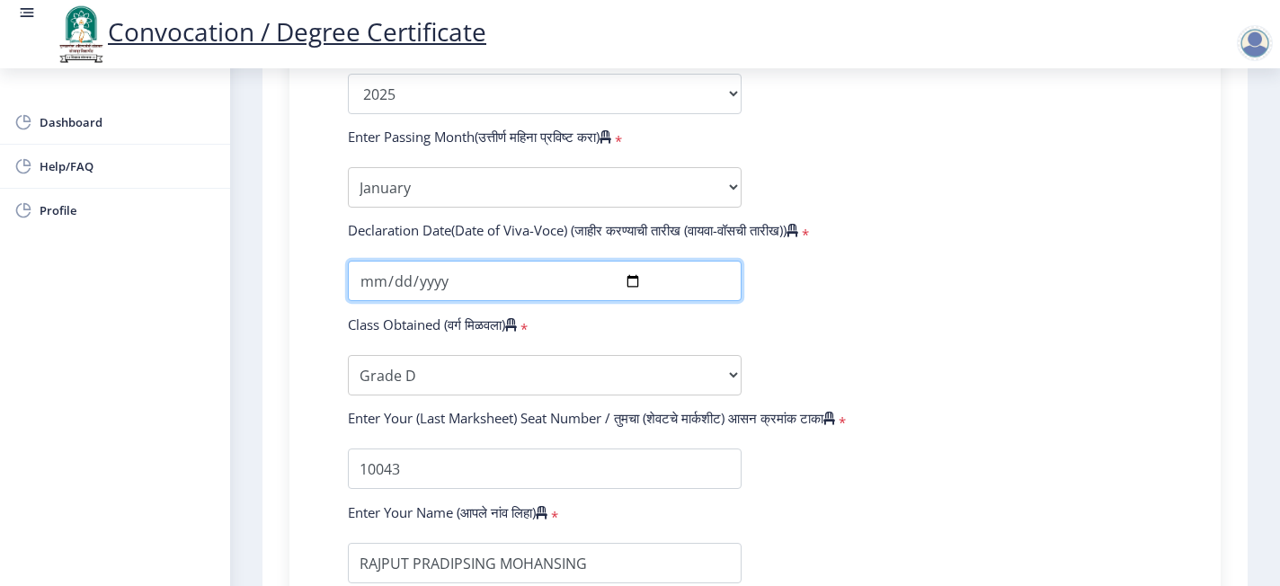
click at [414, 261] on input "date" at bounding box center [545, 281] width 394 height 40
type input "2025-08-20"
click at [368, 261] on input "2025-08-20" at bounding box center [545, 281] width 394 height 40
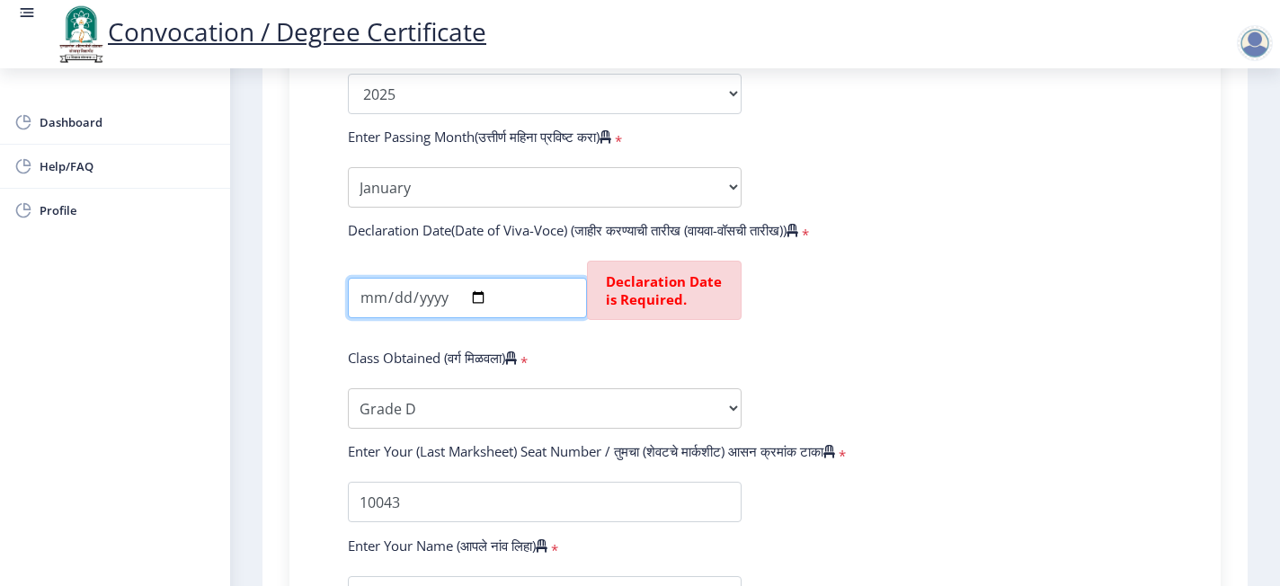
type input "2025-02-20"
click at [368, 278] on input "2025-02-01" at bounding box center [467, 298] width 239 height 40
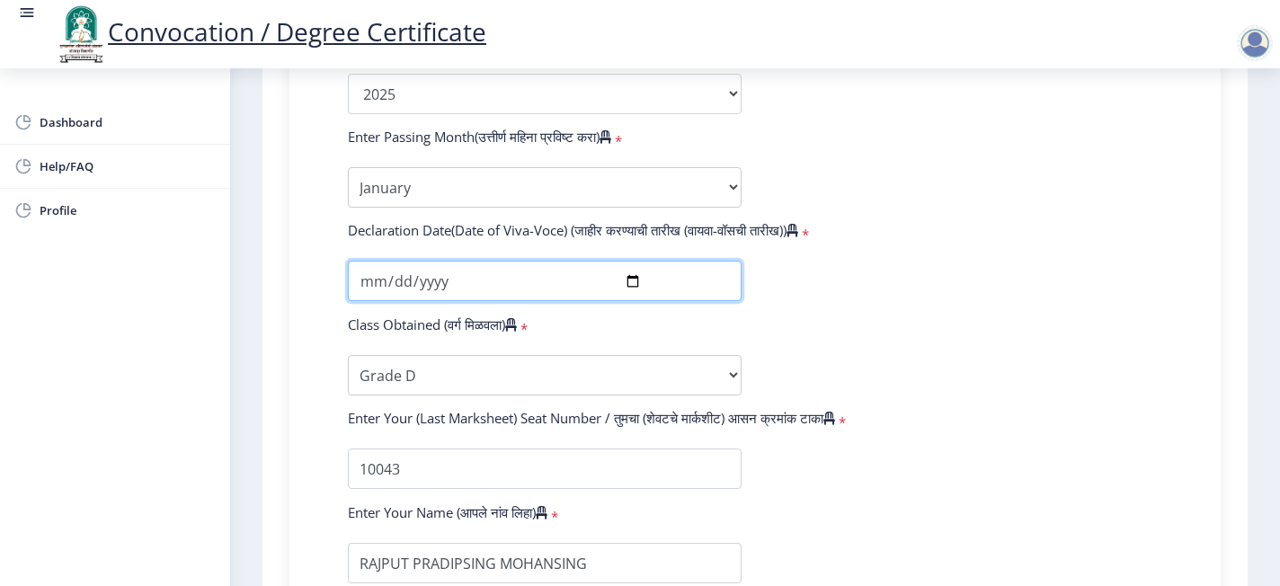
type input "2025-08-01"
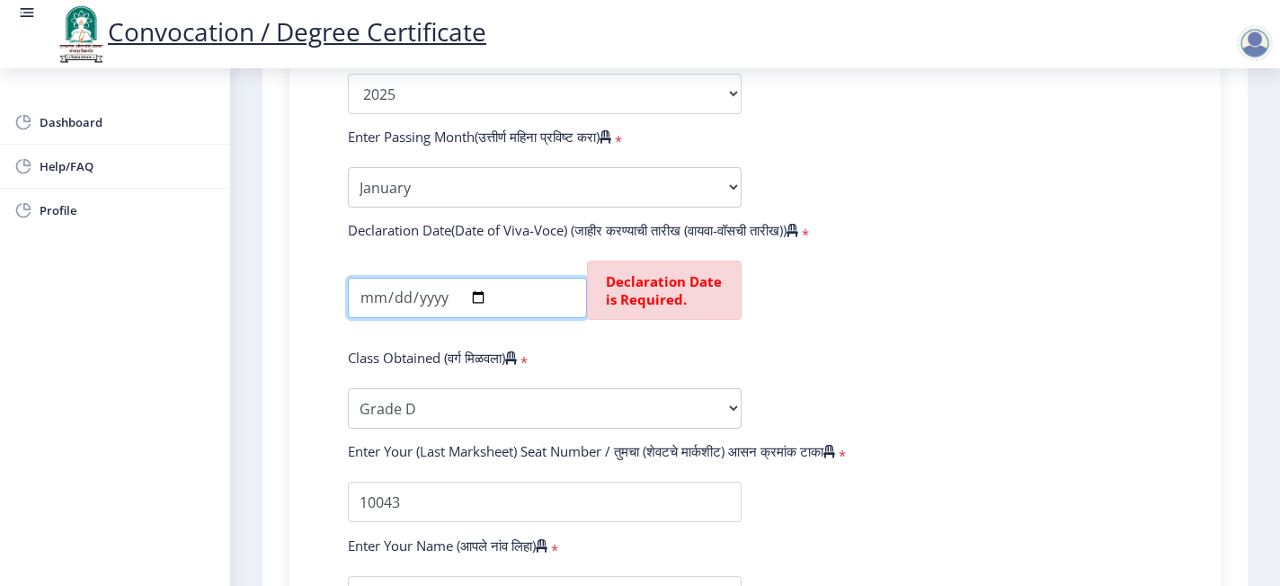
type input "2025-08-02"
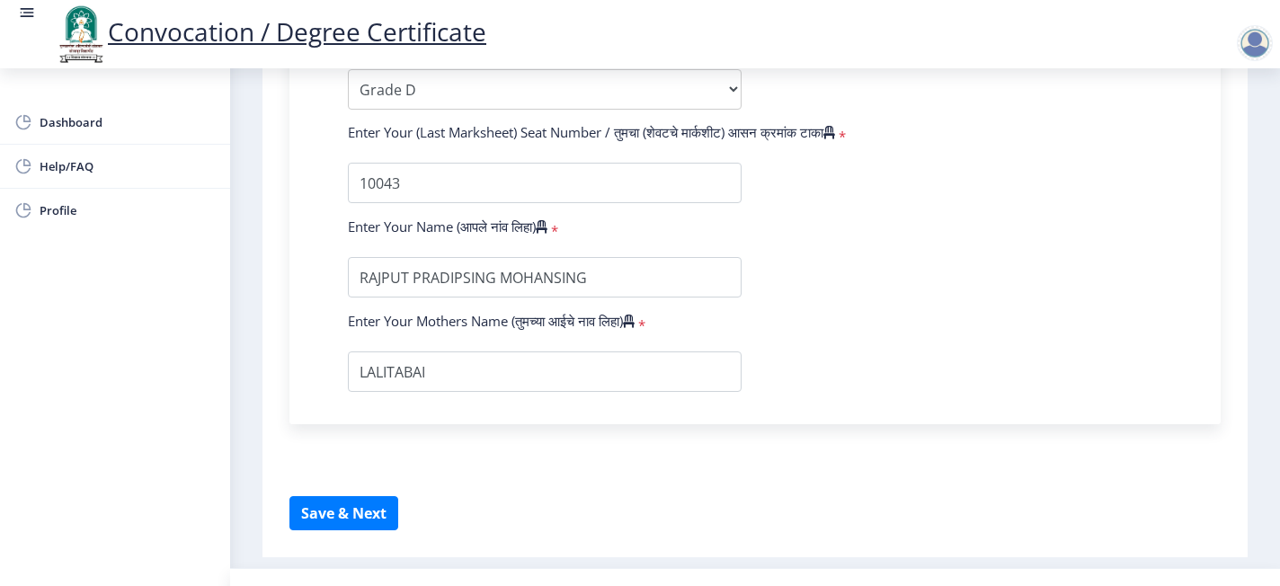
scroll to position [1331, 0]
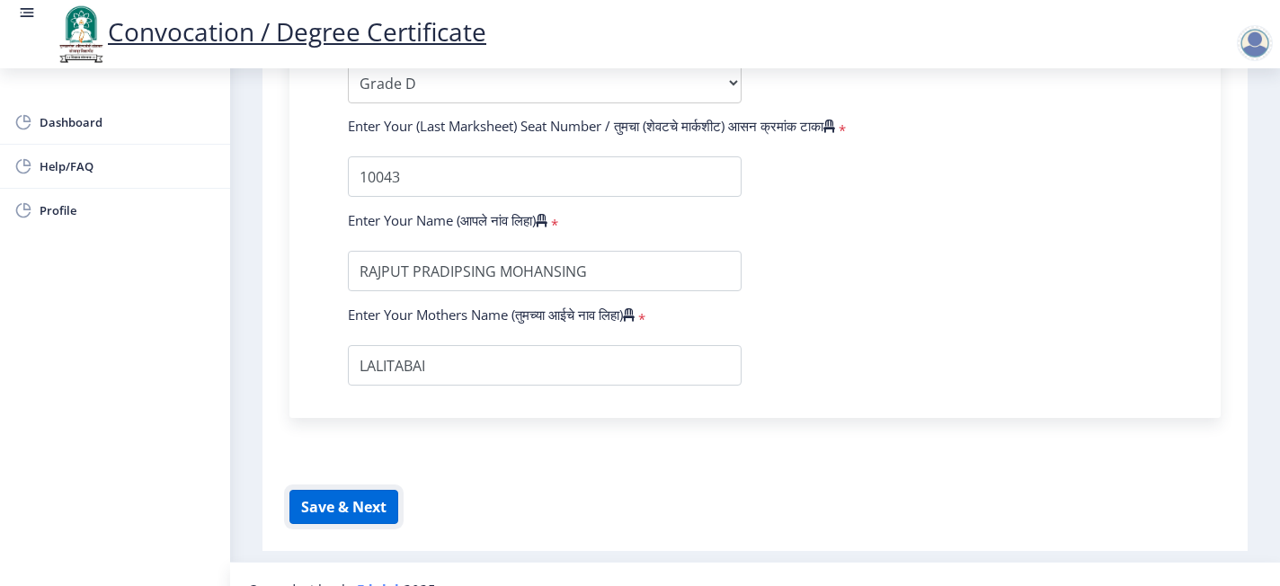
click at [365, 440] on button "Save & Next" at bounding box center [344, 507] width 109 height 34
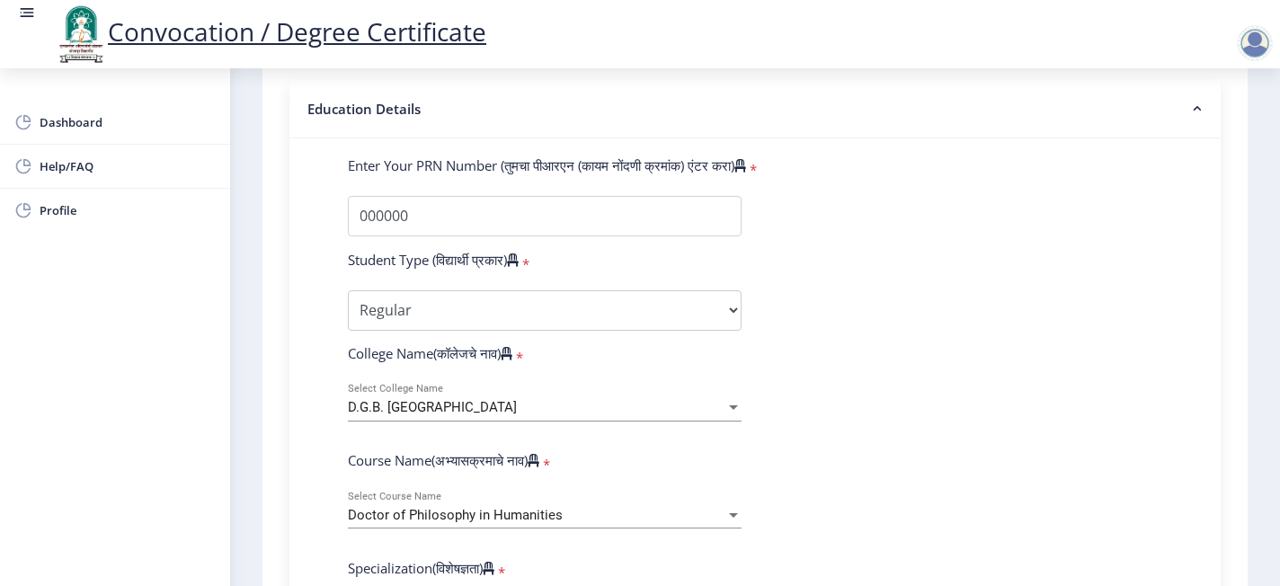
scroll to position [371, 0]
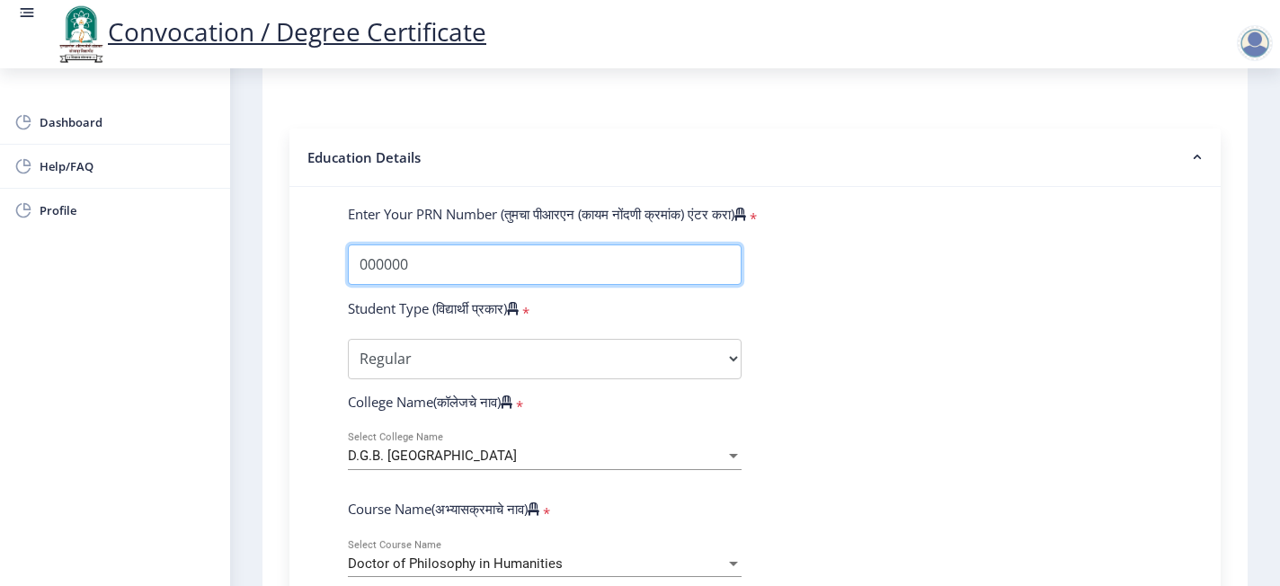
click at [495, 245] on input "Enter Your PRN Number (तुमचा पीआरएन (कायम नोंदणी क्रमांक) एंटर करा)" at bounding box center [545, 265] width 394 height 40
type input "0"
type input "p"
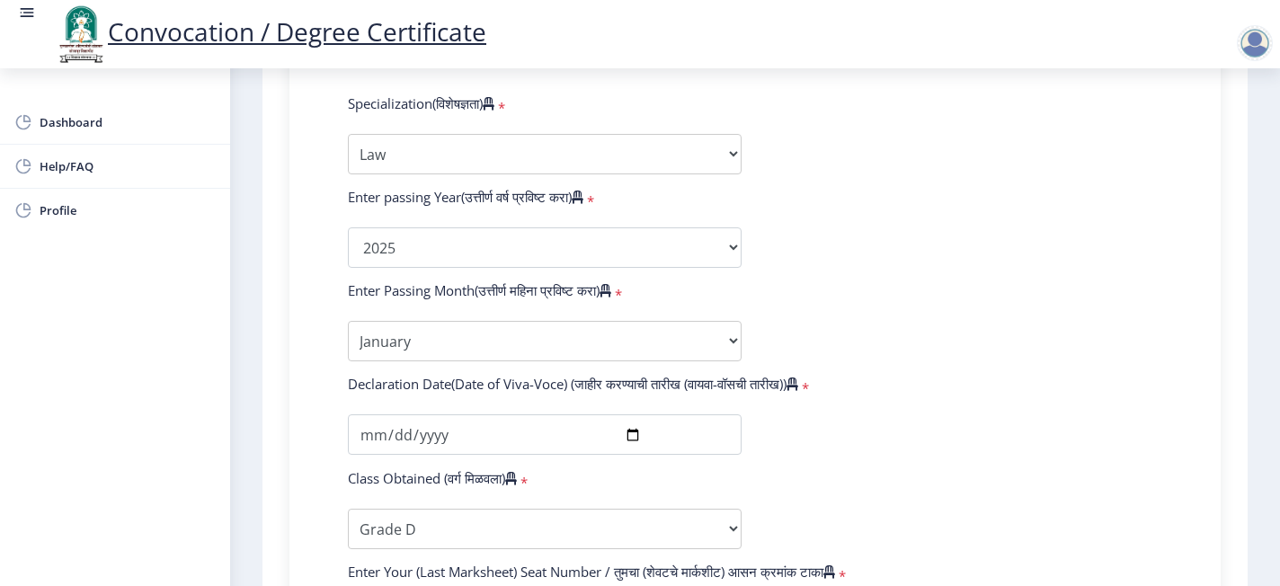
scroll to position [1331, 0]
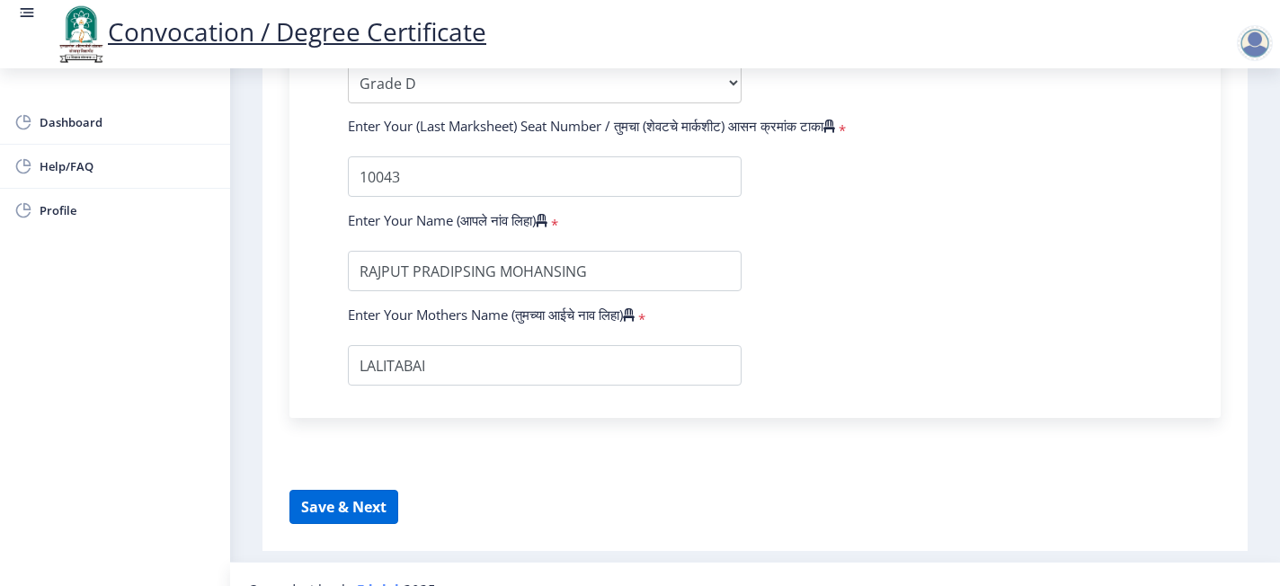
type input "P02019"
click at [327, 440] on button "Save & Next" at bounding box center [344, 507] width 109 height 34
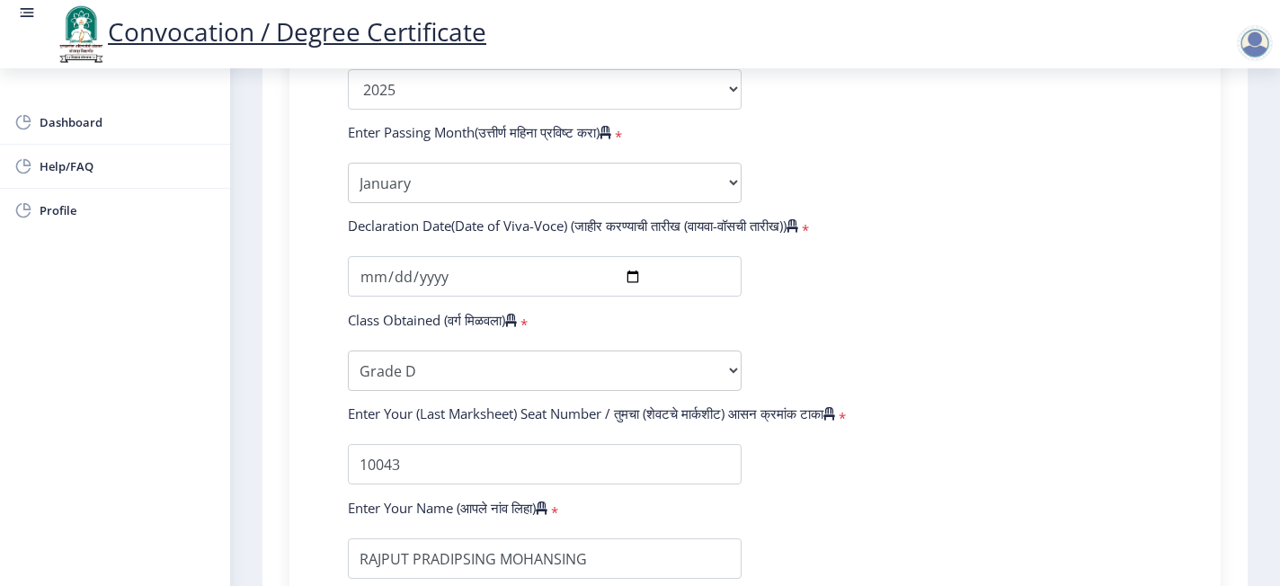
scroll to position [995, 0]
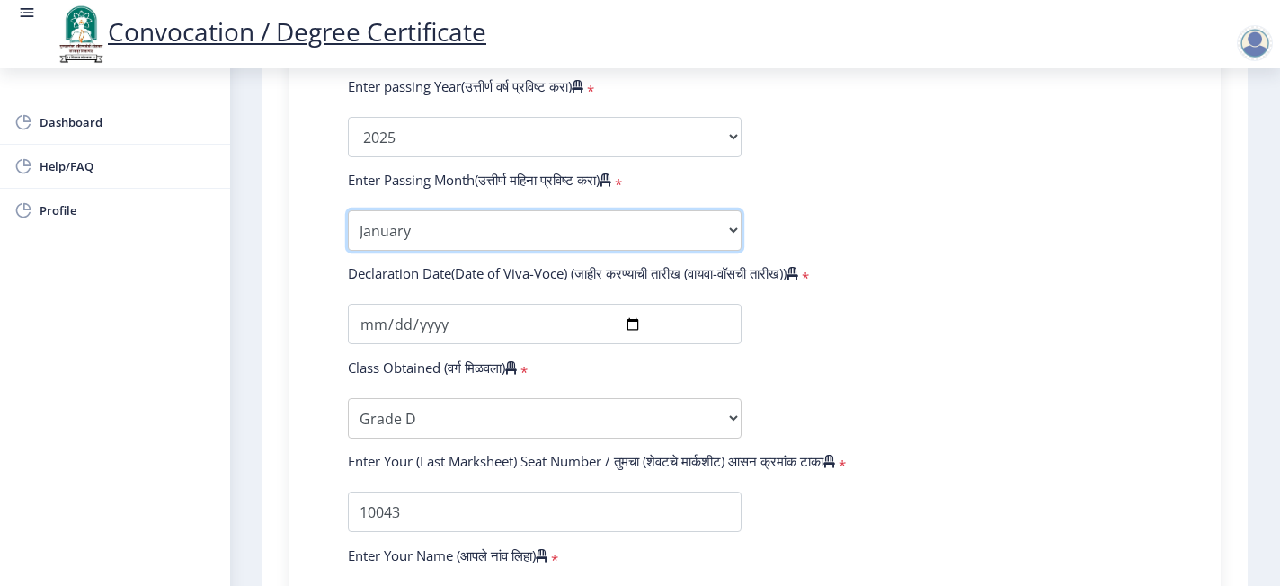
click at [635, 210] on select "Enter Passing Month January February March April May June July August September…" at bounding box center [545, 230] width 394 height 40
click at [348, 210] on select "Enter Passing Month January February March April May June July August September…" at bounding box center [545, 230] width 394 height 40
select select "August"
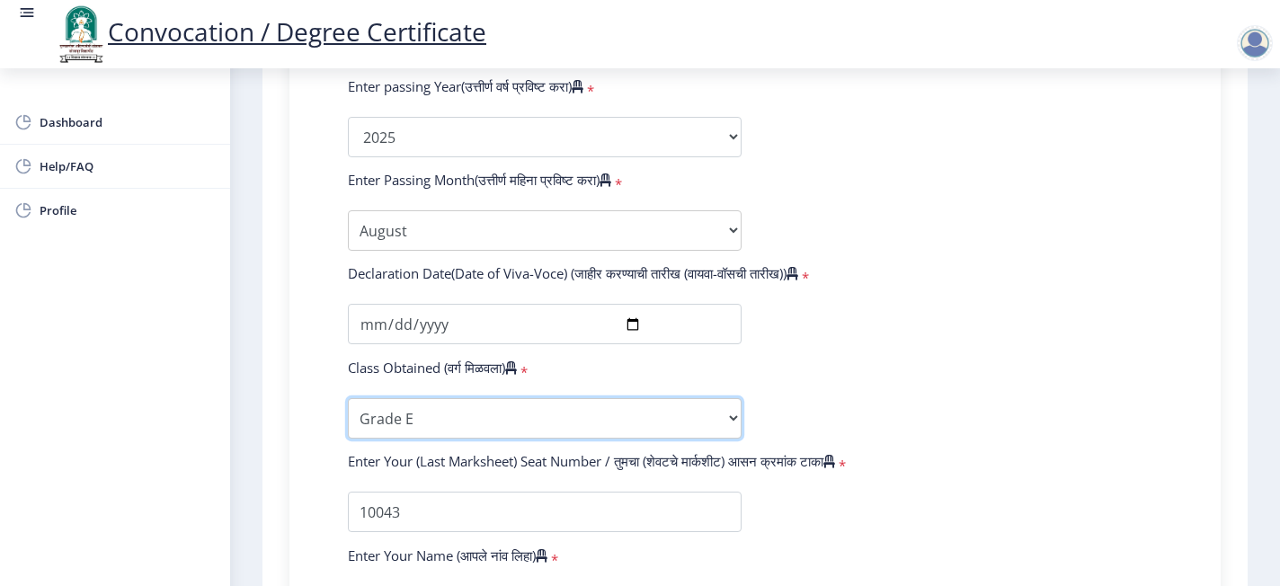
select select "Grade D"
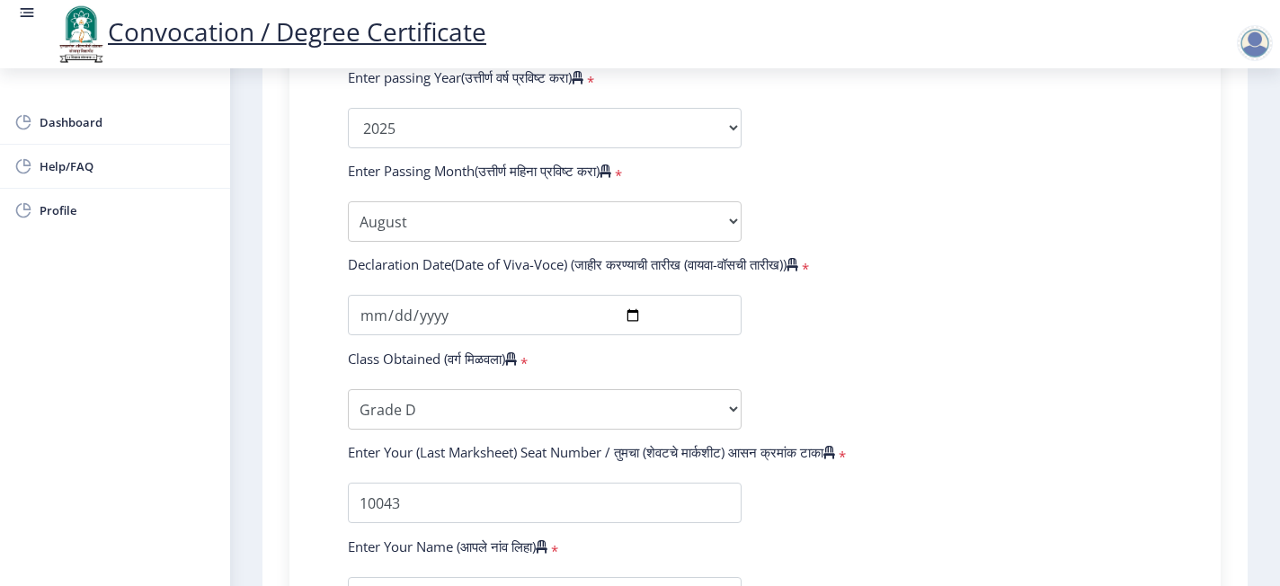
scroll to position [1331, 0]
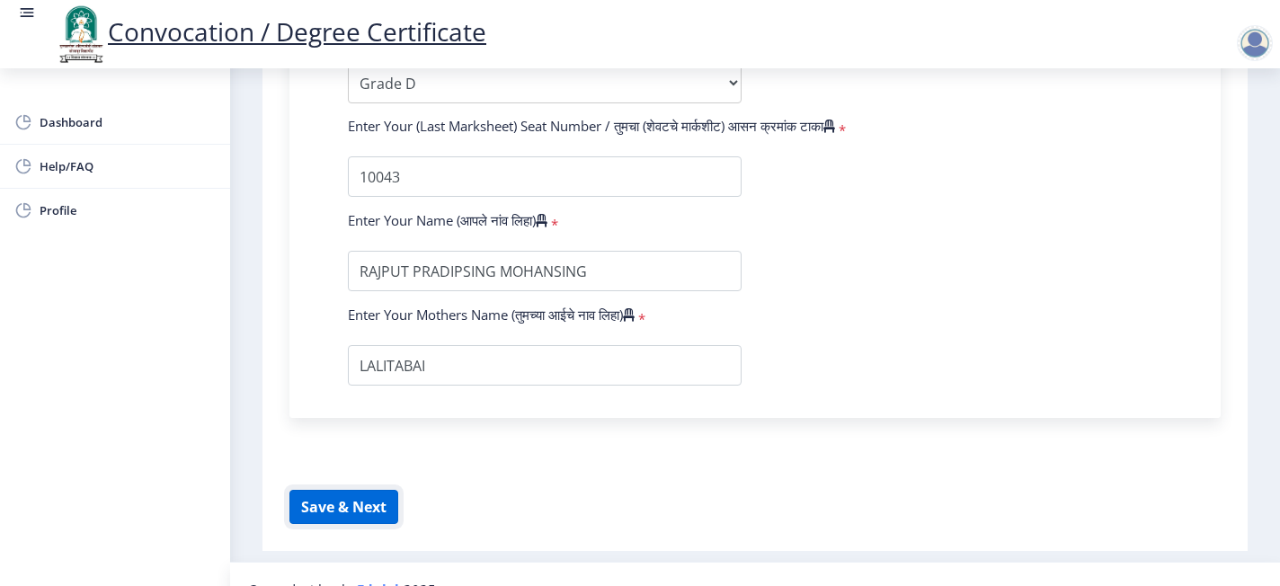
click at [381, 440] on button "Save & Next" at bounding box center [344, 507] width 109 height 34
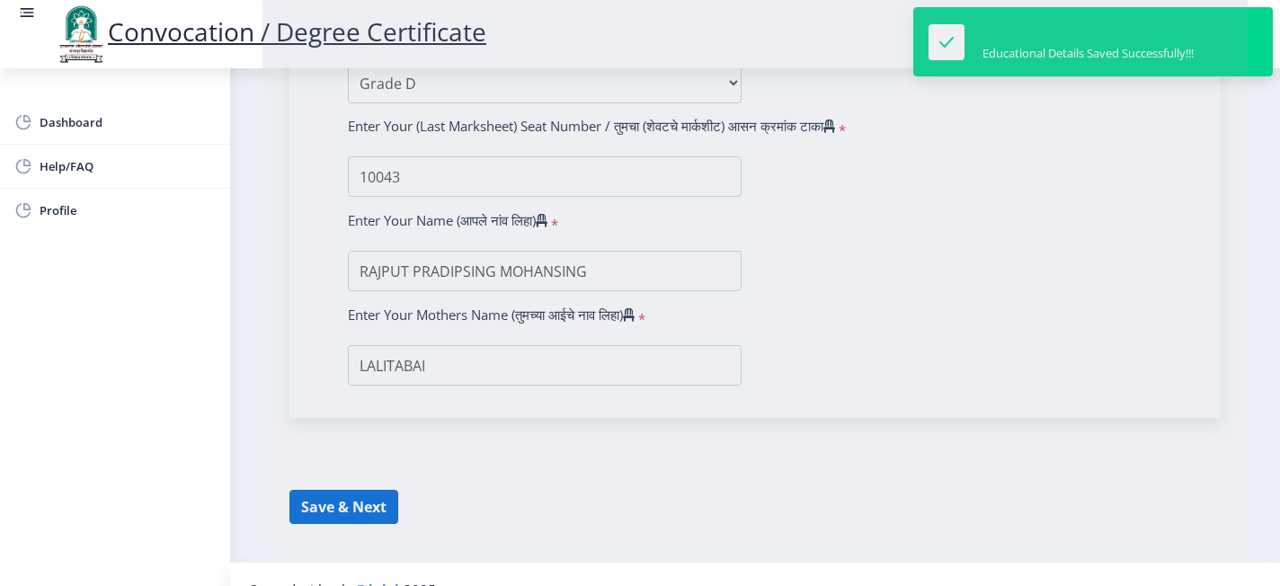
select select
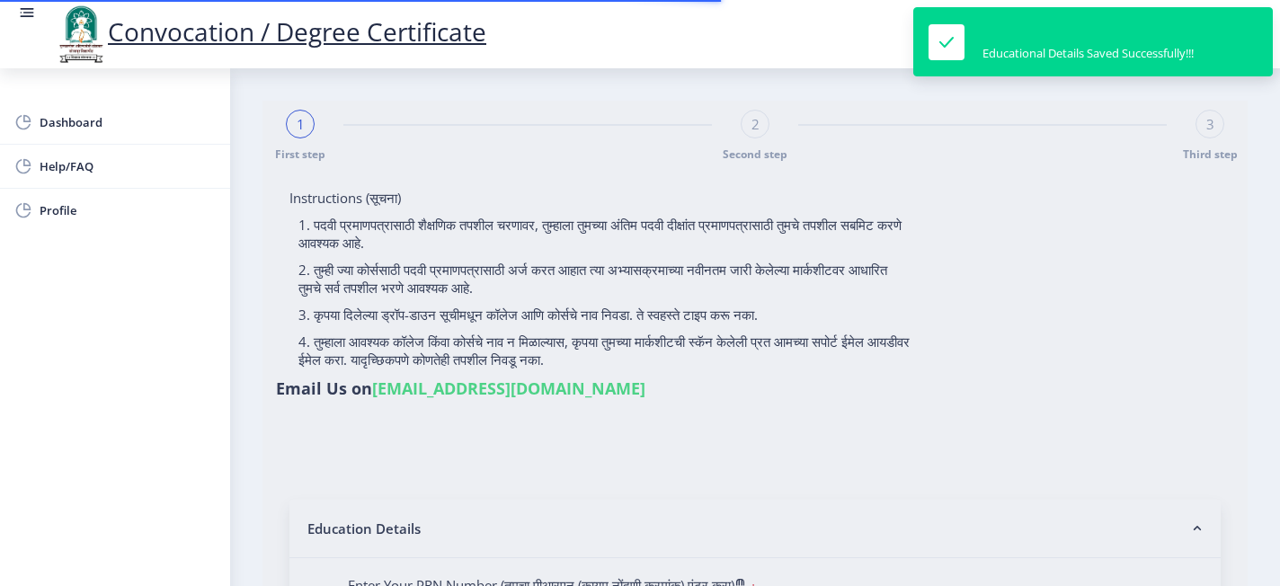
type input "RAJPUT PRADIPSING MOHANSING"
type input "LALITABAI"
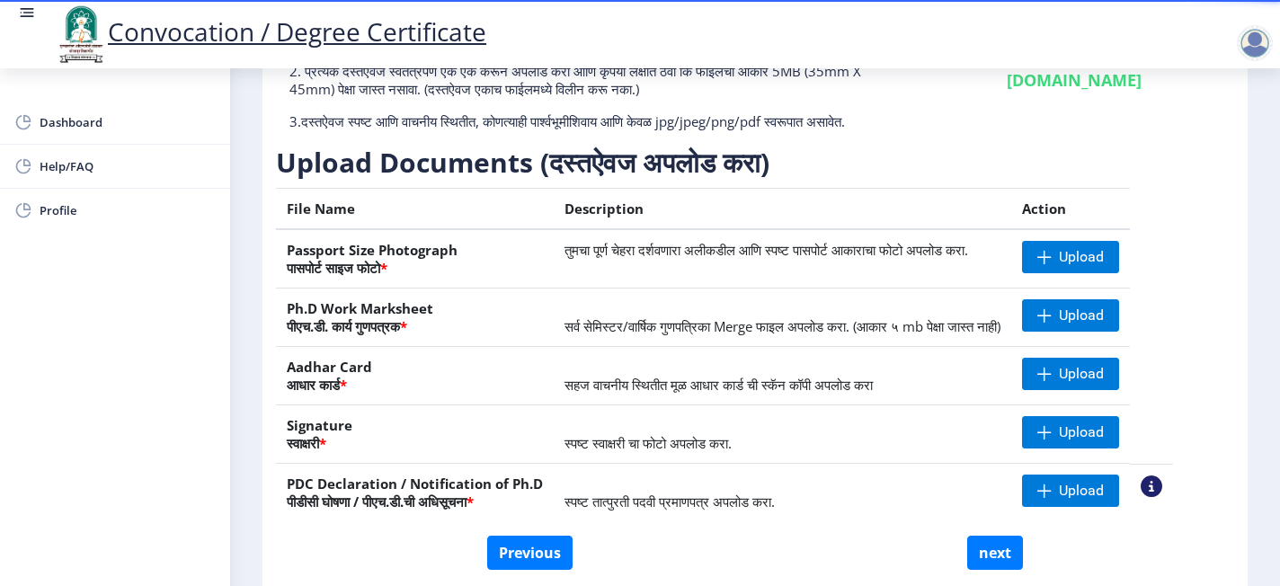
scroll to position [239, 0]
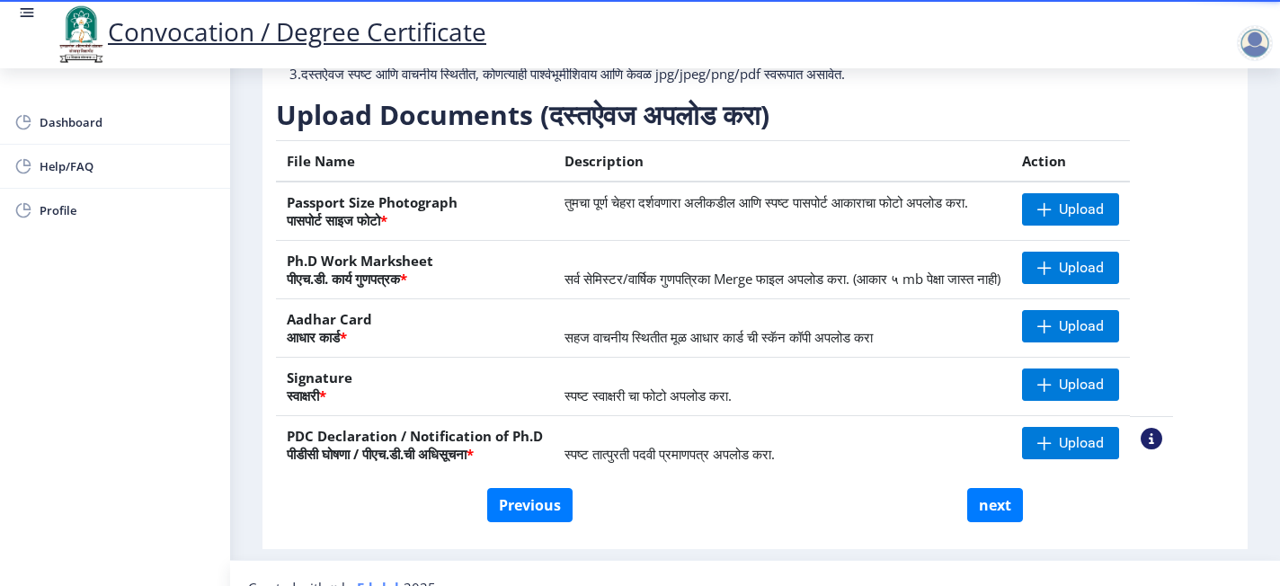
click at [959, 235] on table "File Name Description Action Passport Size Photograph पासपोर्ट साइज फोटो * तुमच…" at bounding box center [724, 307] width 897 height 334
click at [959, 218] on span "Upload" at bounding box center [1081, 210] width 45 height 18
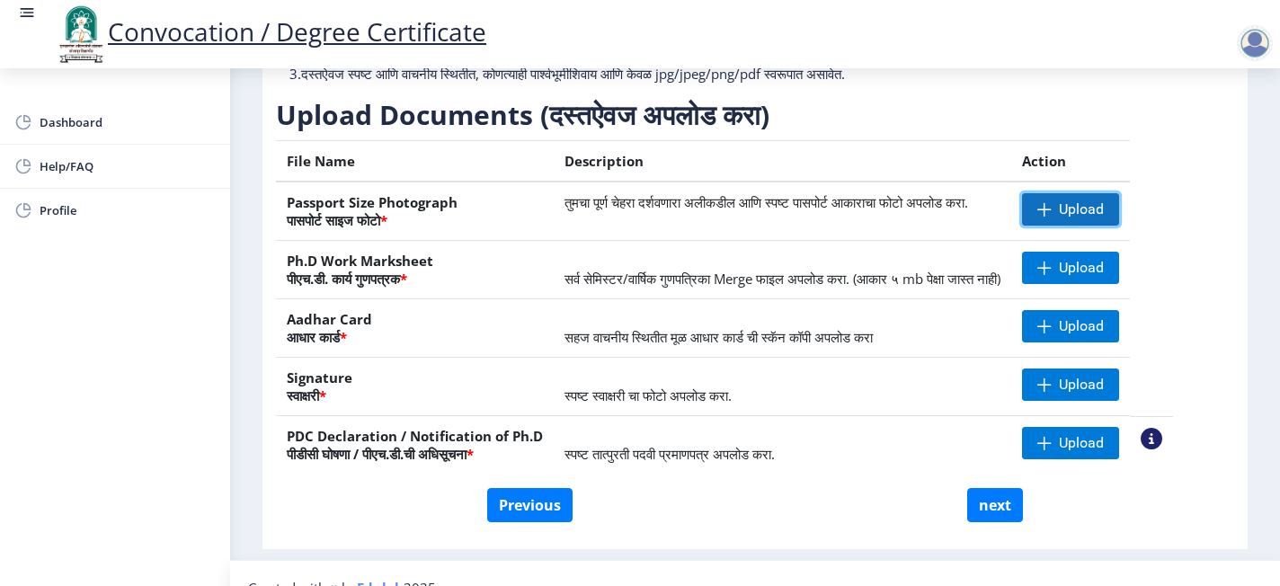
click at [959, 218] on span "Upload" at bounding box center [1081, 210] width 45 height 18
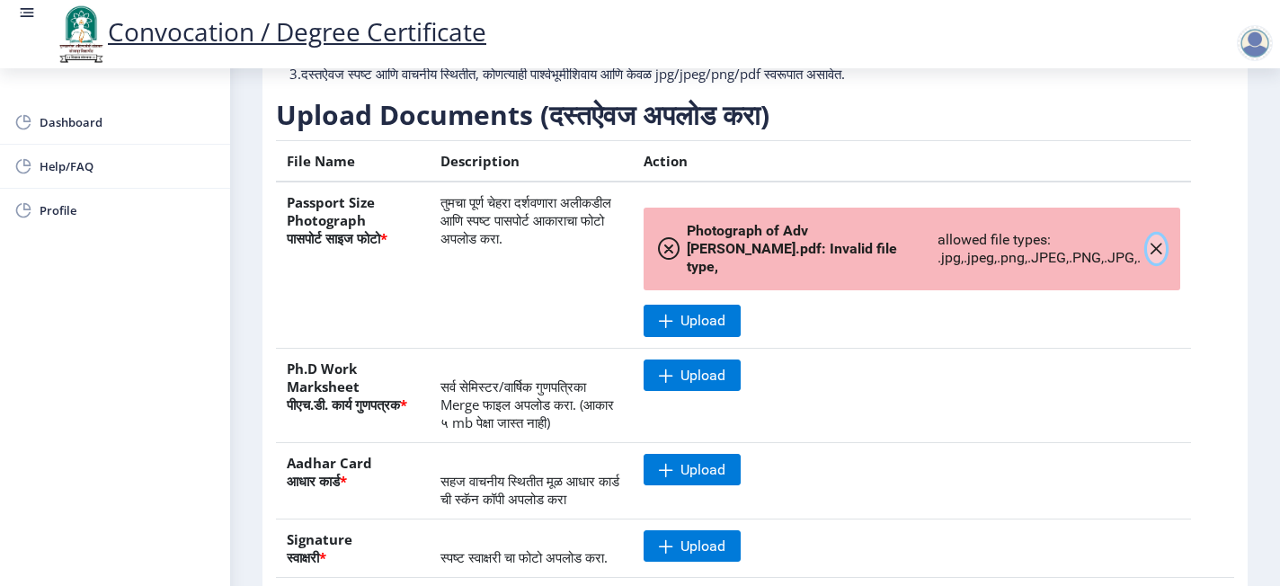
click at [959, 256] on icon "button" at bounding box center [1156, 249] width 14 height 14
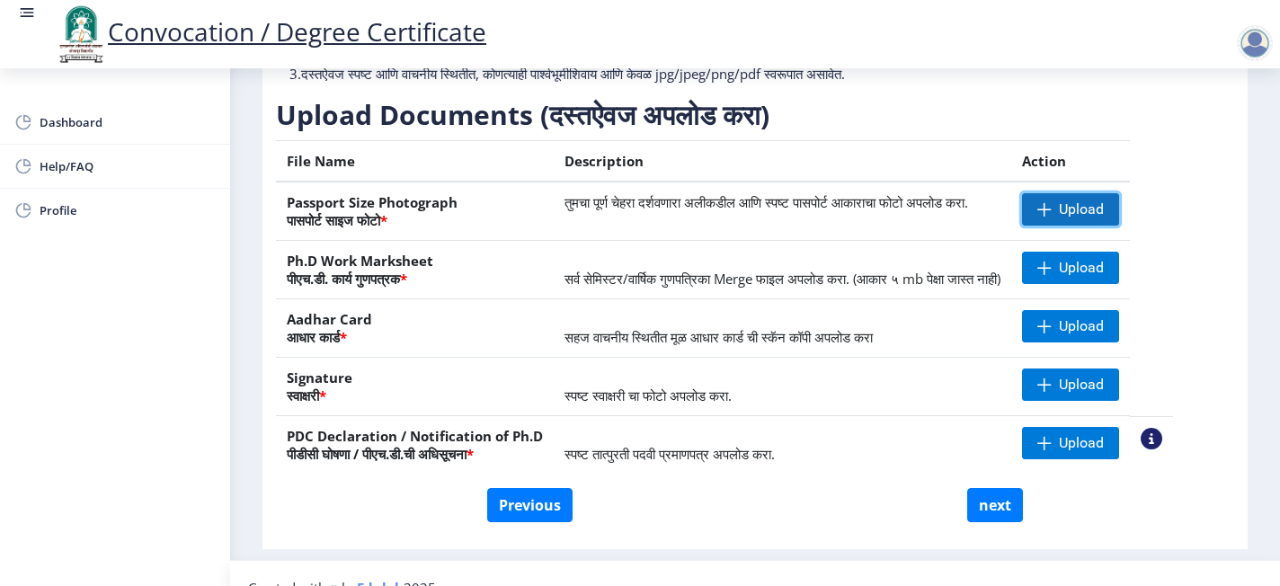
click at [959, 218] on span "Upload" at bounding box center [1081, 210] width 45 height 18
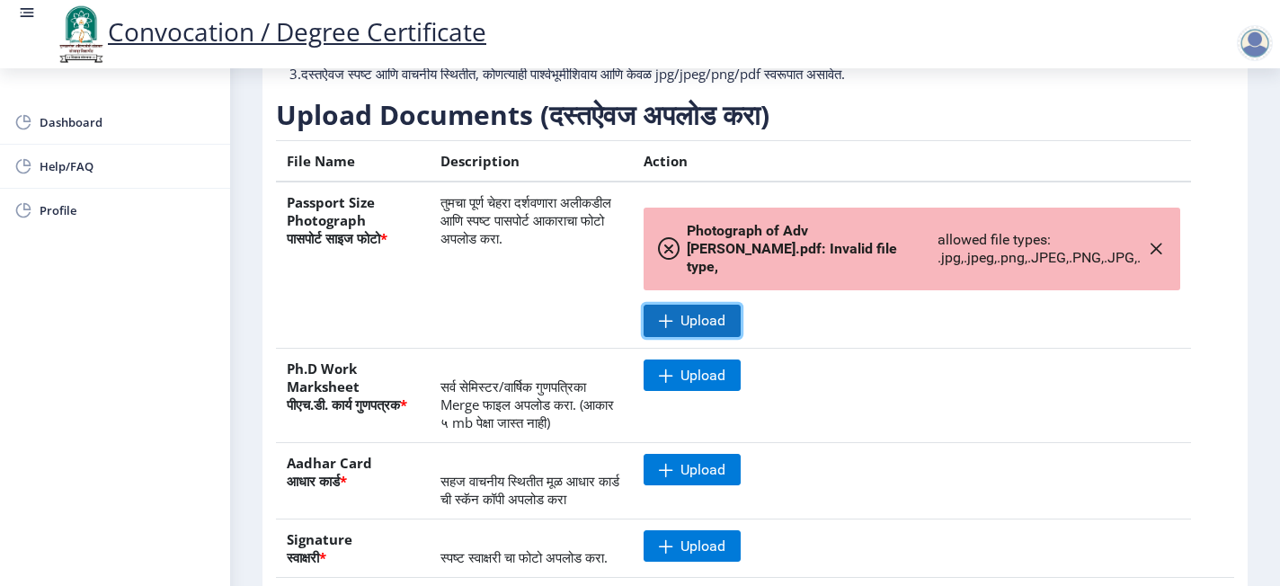
click at [723, 330] on span "Upload" at bounding box center [703, 321] width 45 height 18
click at [959, 263] on button "button" at bounding box center [1156, 249] width 19 height 29
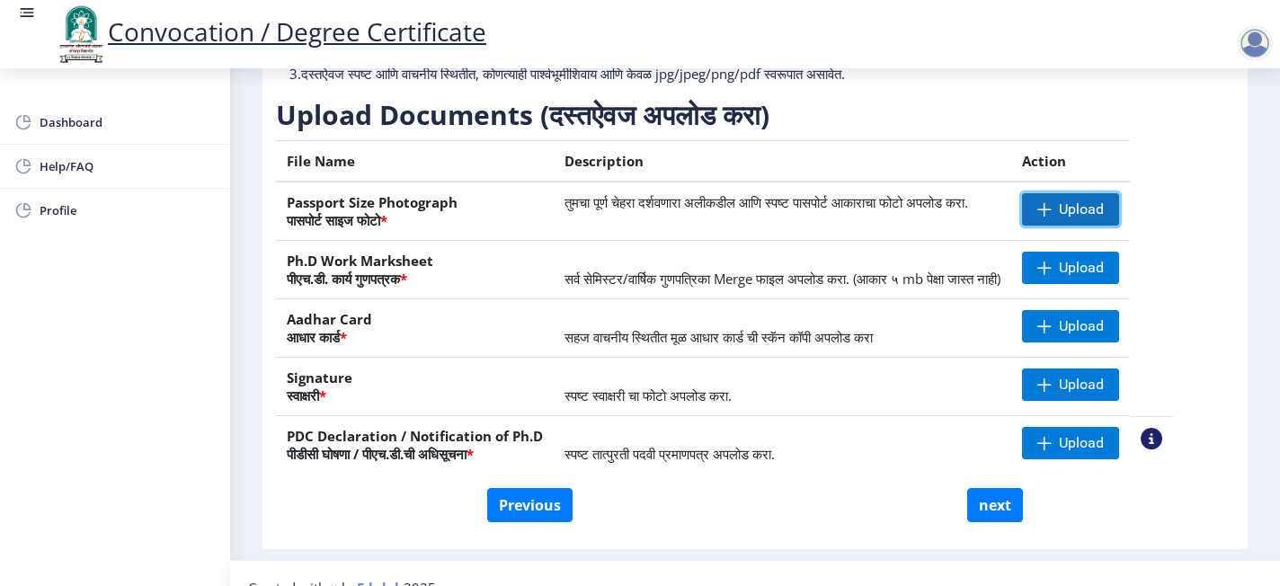
click at [959, 218] on span "Upload" at bounding box center [1081, 210] width 45 height 18
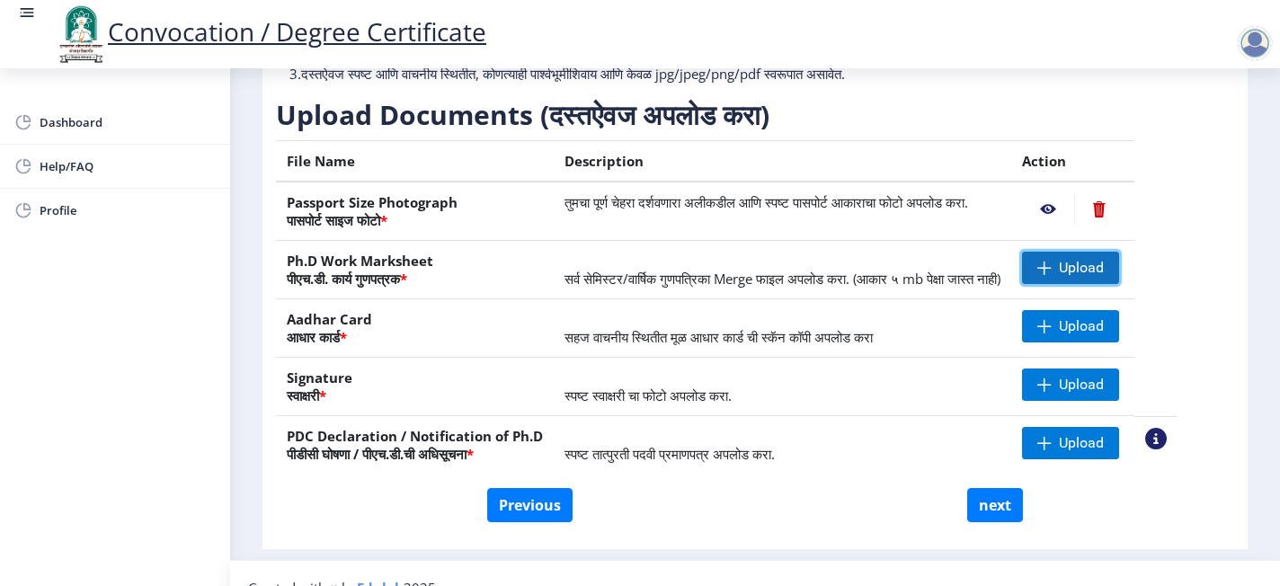
click at [959, 277] on span "Upload" at bounding box center [1081, 268] width 45 height 18
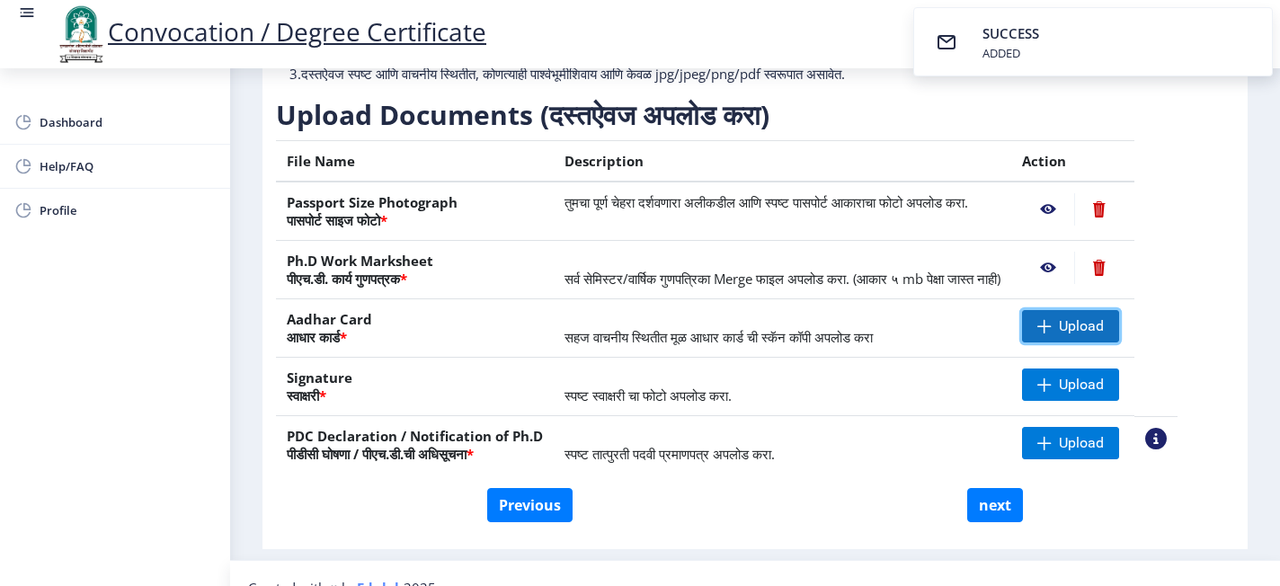
click at [959, 335] on span "Upload" at bounding box center [1081, 326] width 45 height 18
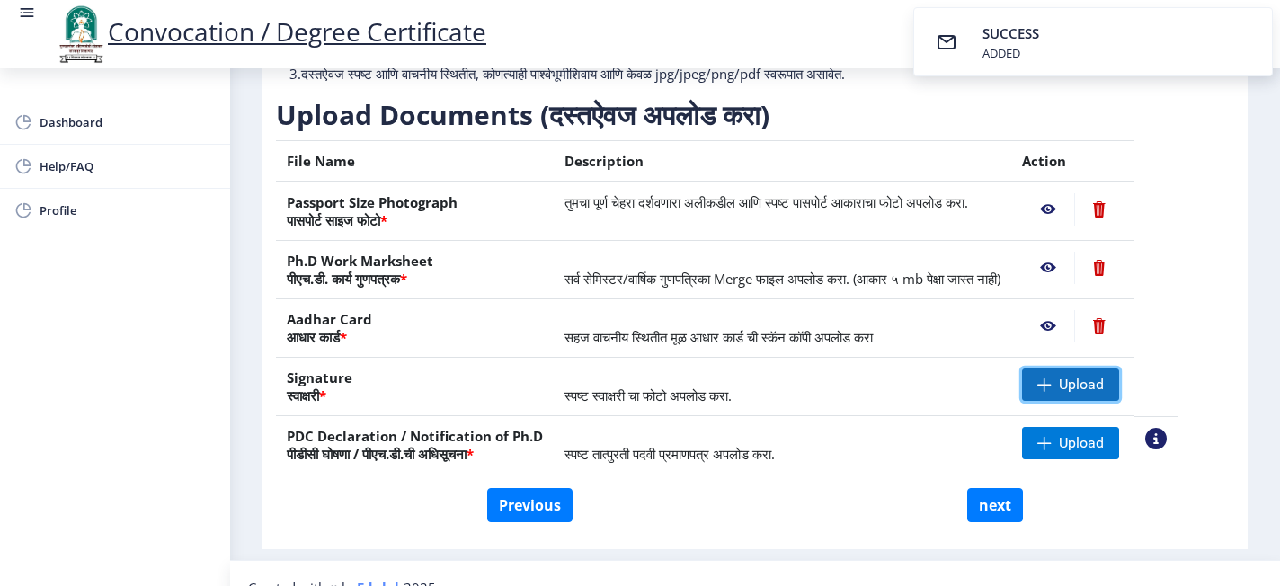
click at [959, 394] on span "Upload" at bounding box center [1081, 385] width 45 height 18
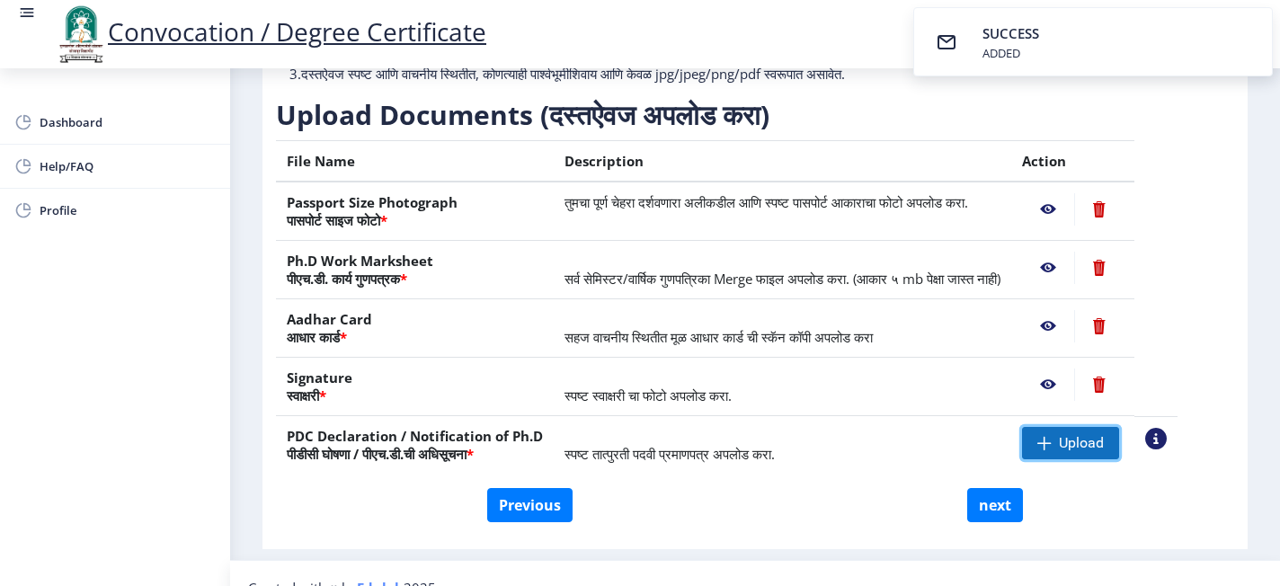
click at [959, 440] on span "Upload" at bounding box center [1081, 443] width 45 height 18
click at [959, 440] on button "next" at bounding box center [995, 505] width 56 height 34
select select
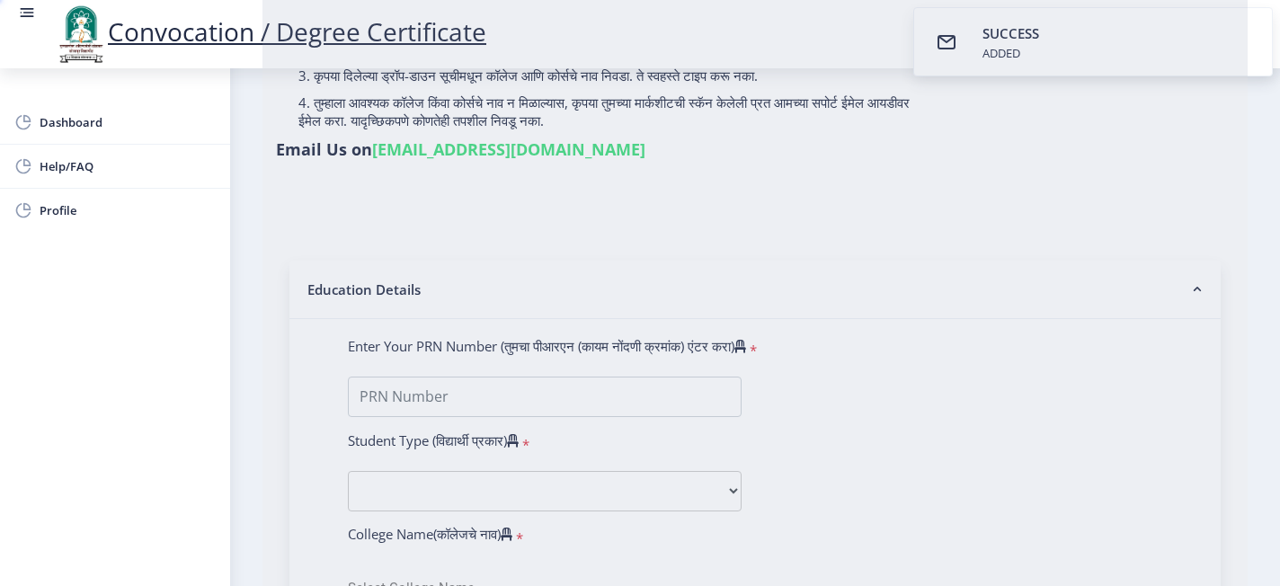
scroll to position [0, 0]
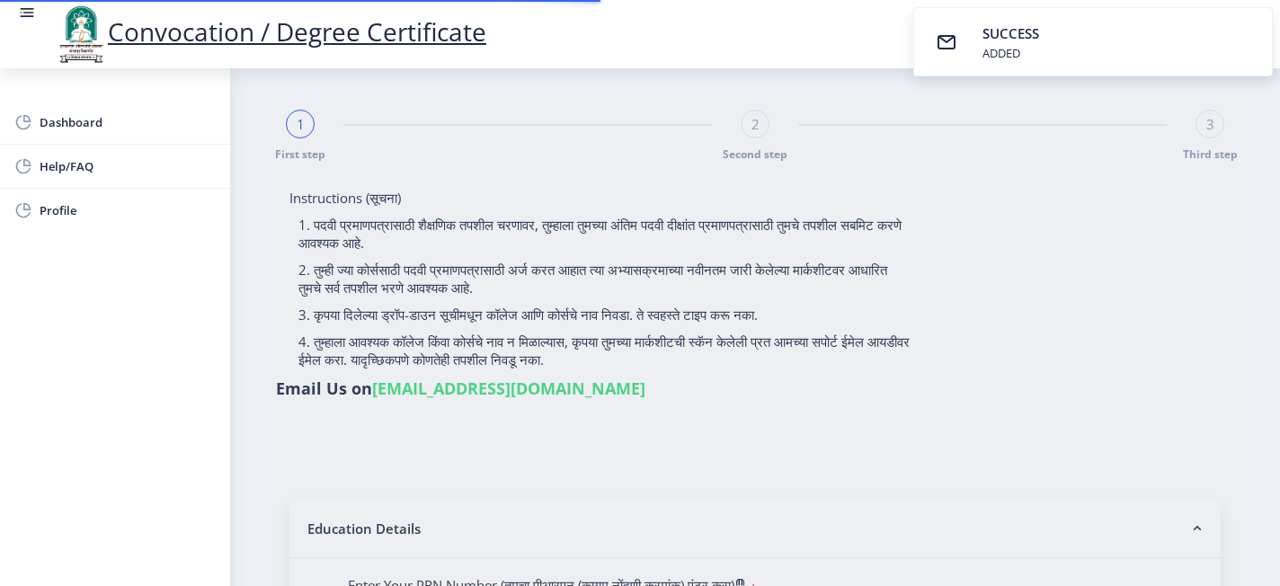
select select
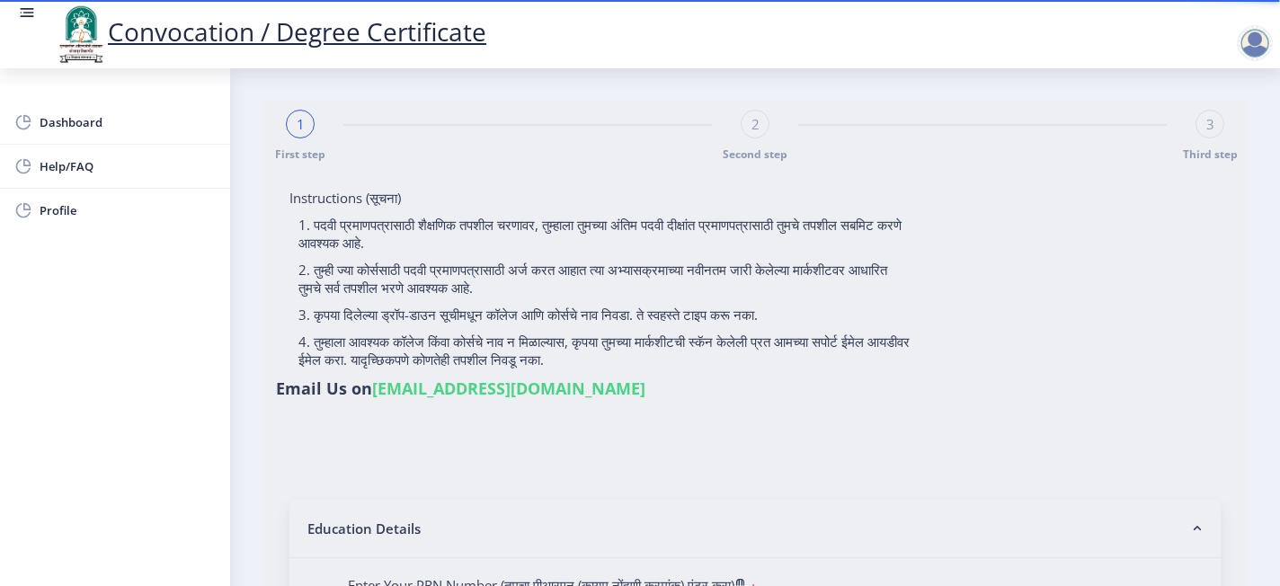
select select
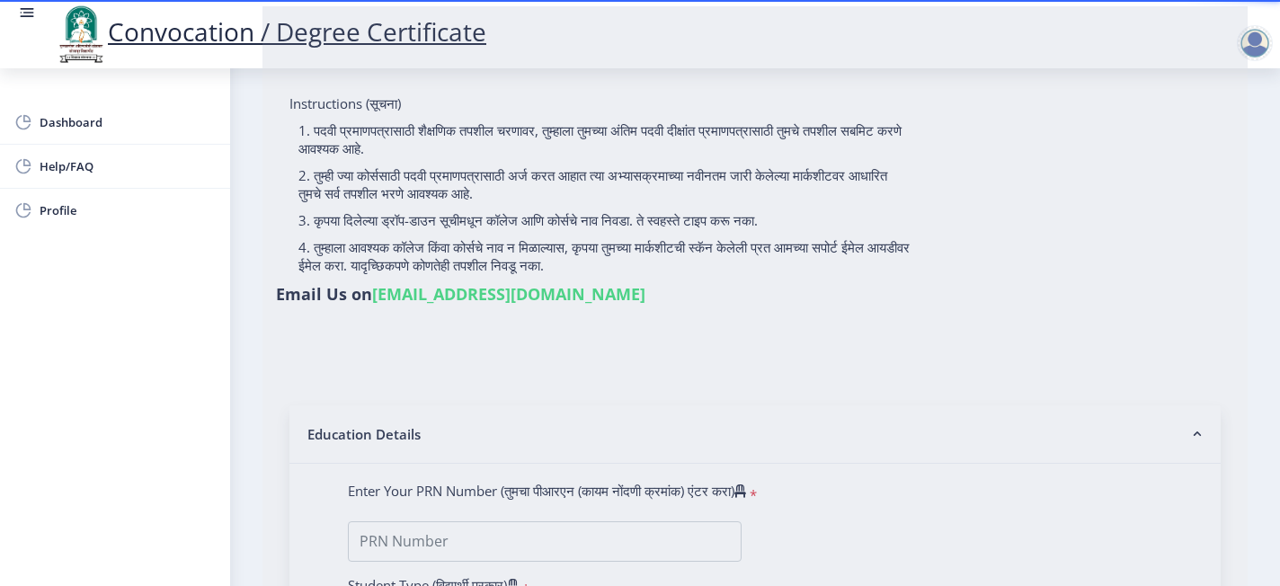
type input "RAJPUT PRADIPSING MOHANSING"
type input "LALITABAI"
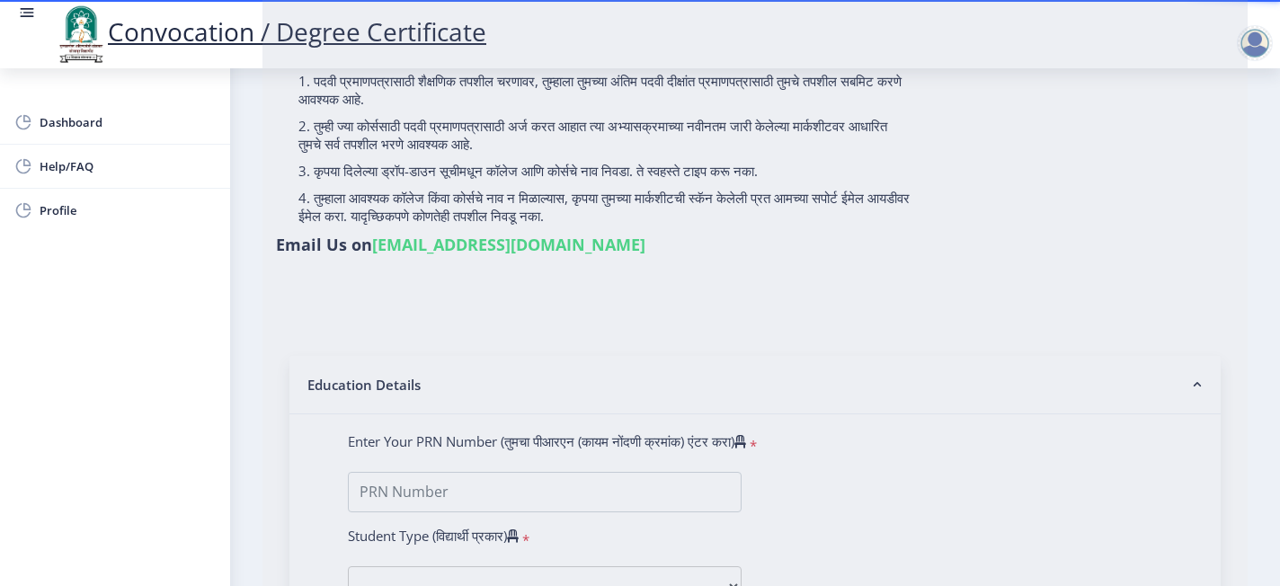
scroll to position [192, 0]
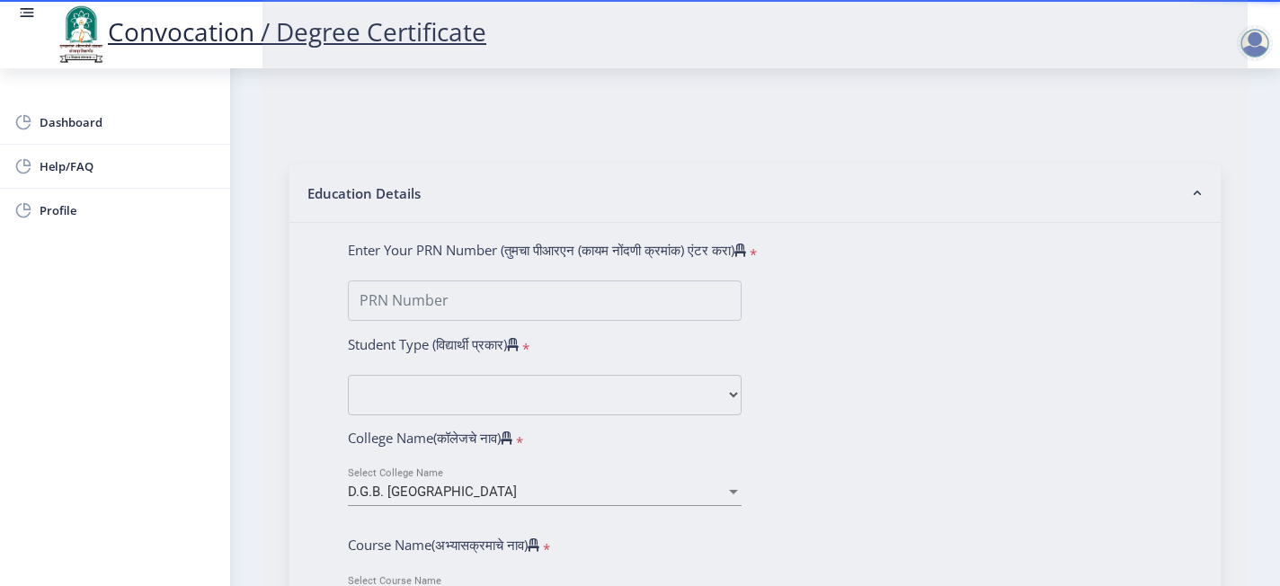
type input "P02019"
select select "Regular"
select select "2025"
select select "August"
select select "Grade D"
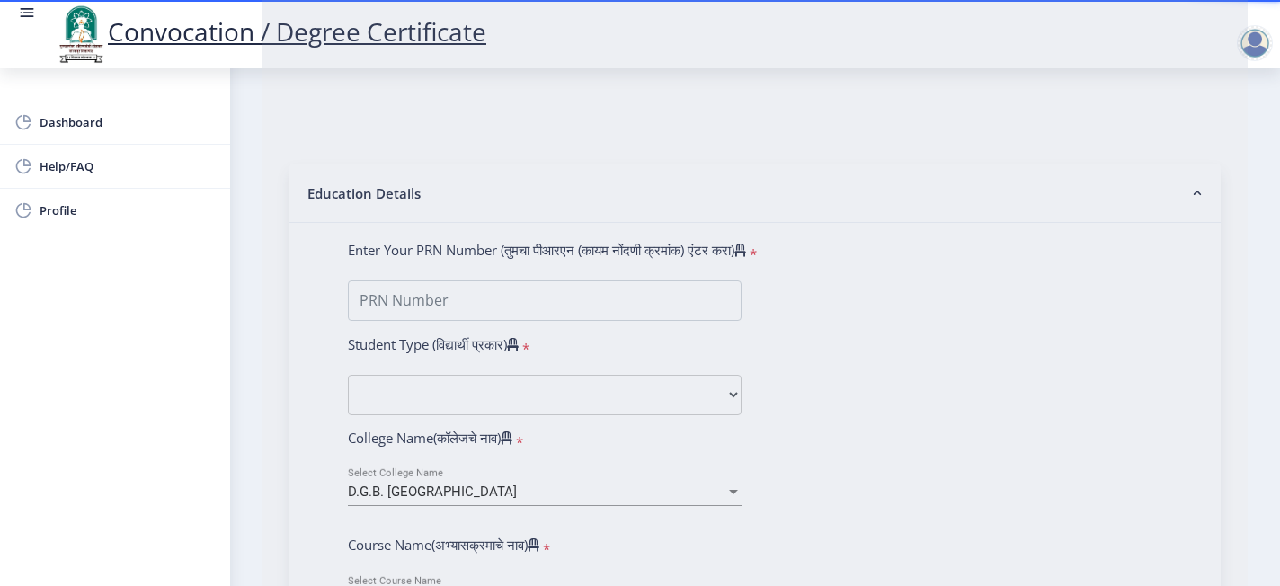
type input "10043"
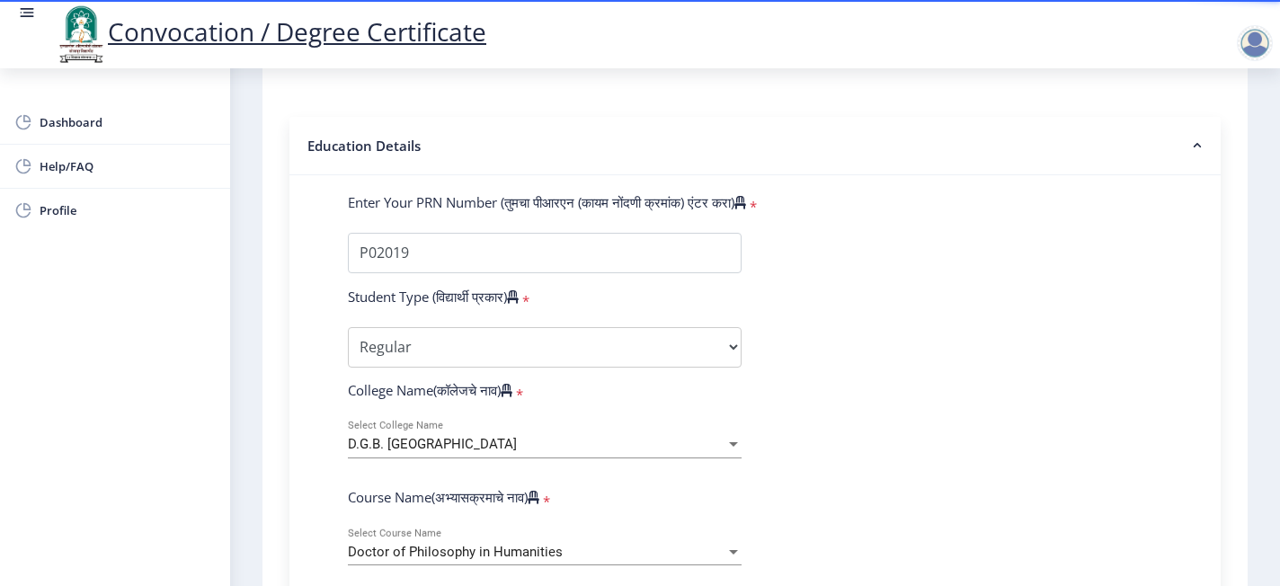
select select
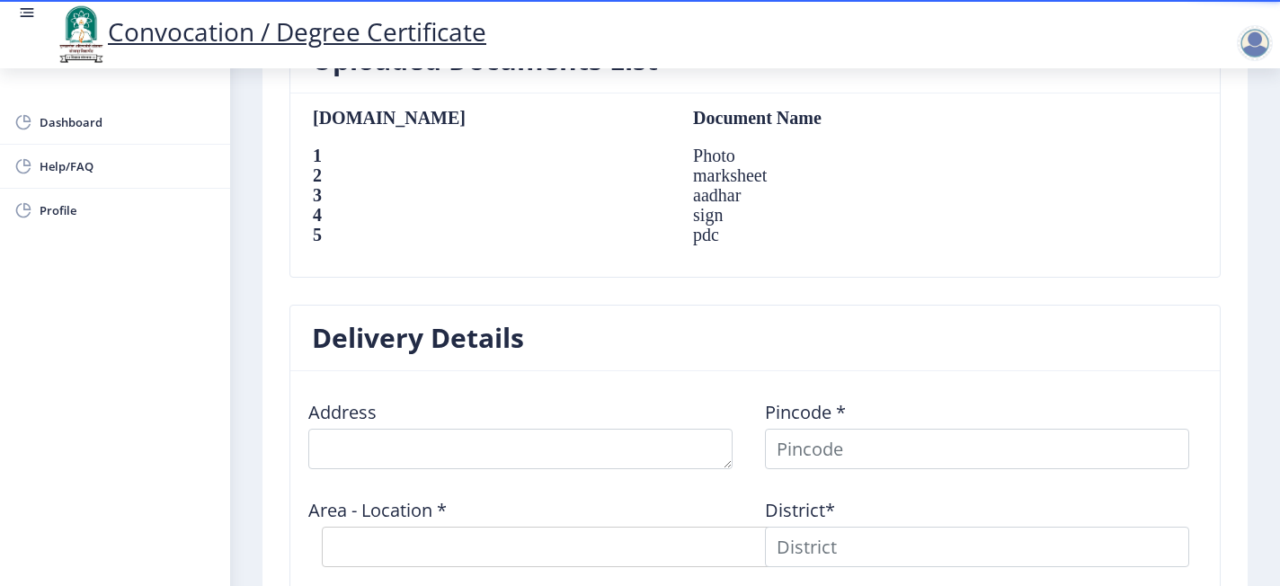
scroll to position [1246, 0]
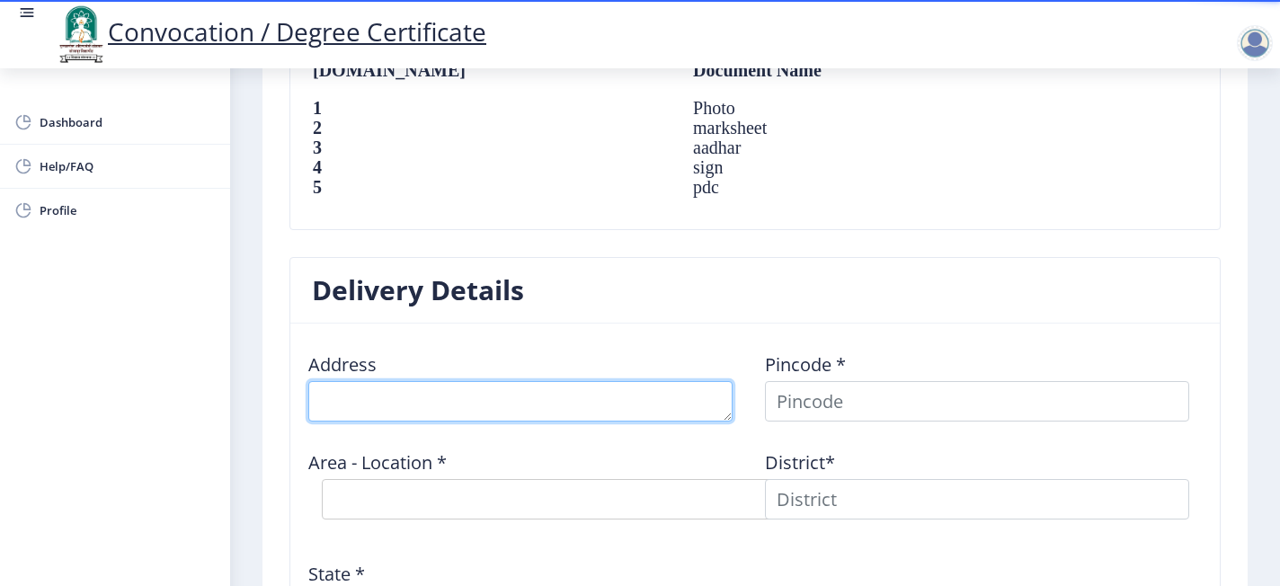
click at [448, 401] on textarea at bounding box center [520, 401] width 424 height 40
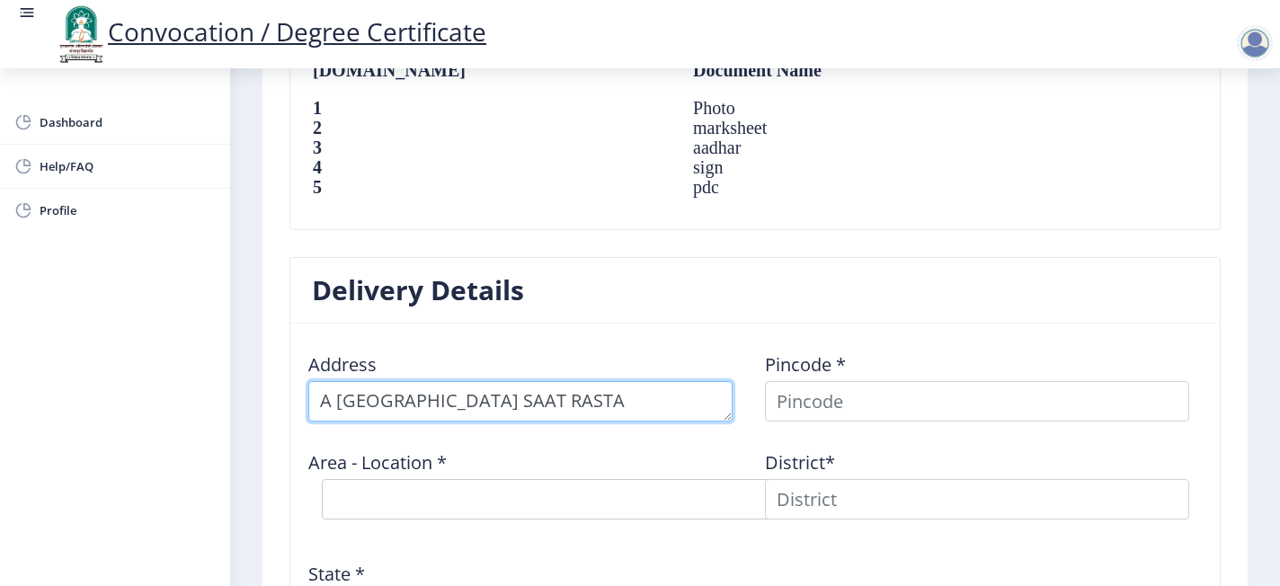
type textarea "A 206 NATH PLAZA SAAT RASTA"
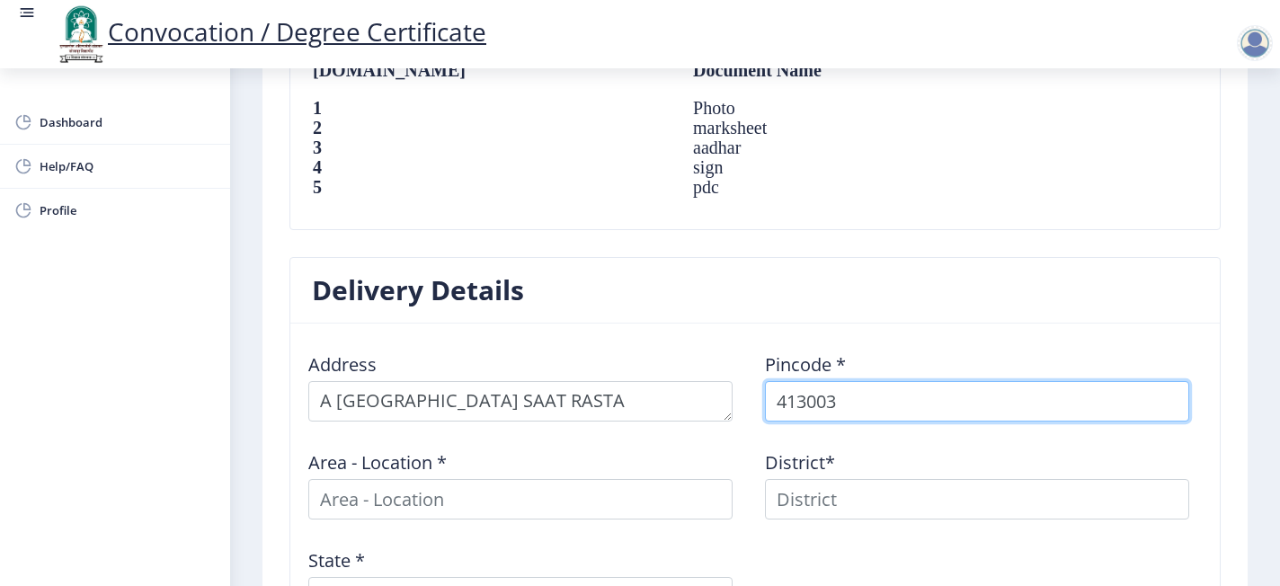
type input "413003"
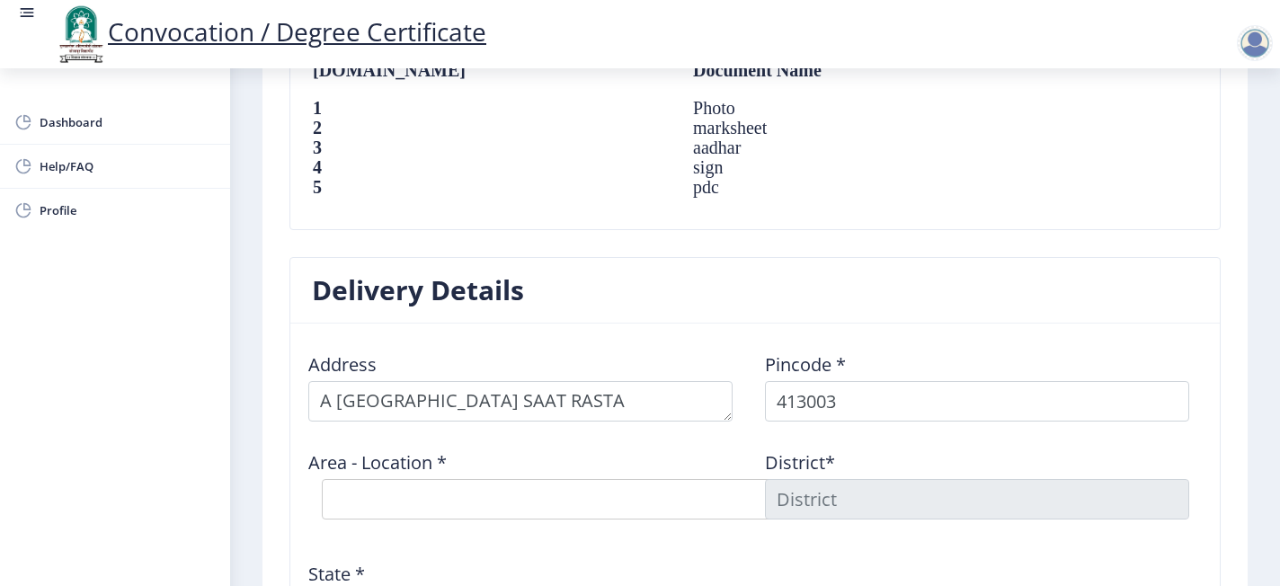
select select "3: Object"
type input "SOLAPUR"
type input "Maharashtra"
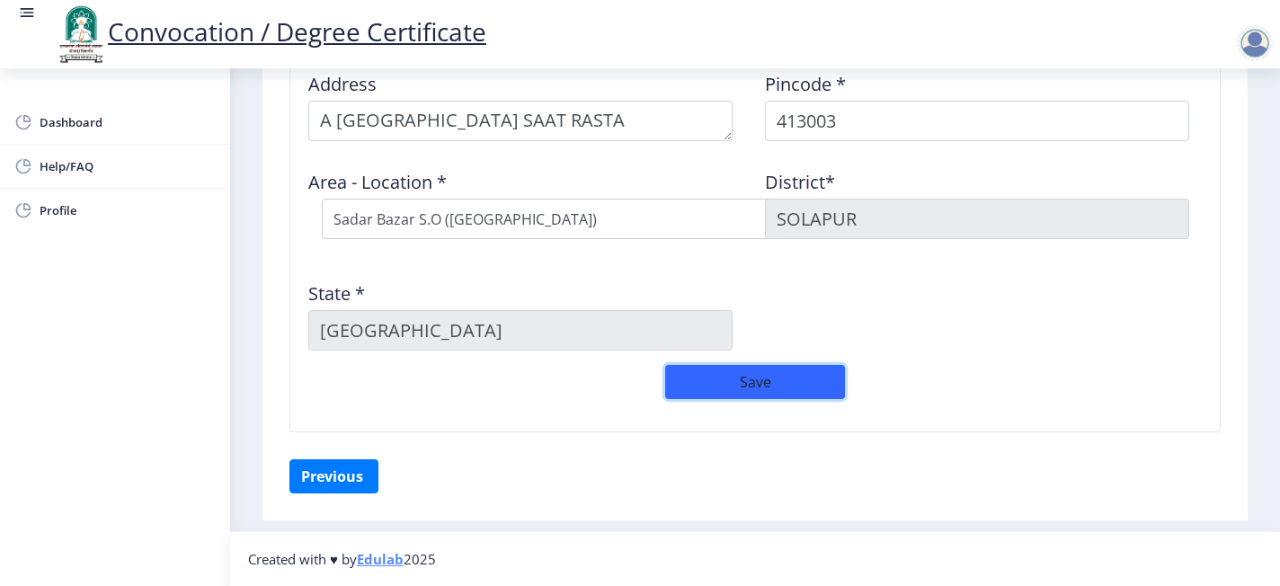
click at [772, 381] on button "Save" at bounding box center [755, 382] width 180 height 34
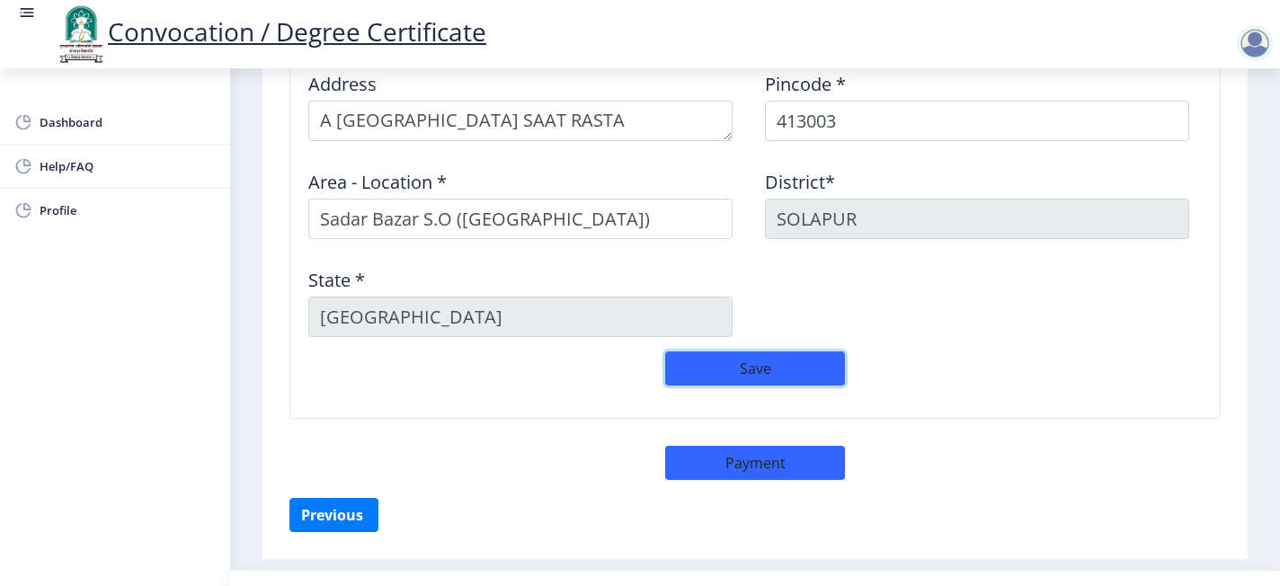
click at [736, 367] on button "Save" at bounding box center [755, 369] width 180 height 34
click at [736, 440] on button "Payment" at bounding box center [755, 463] width 180 height 34
select select "sealed"
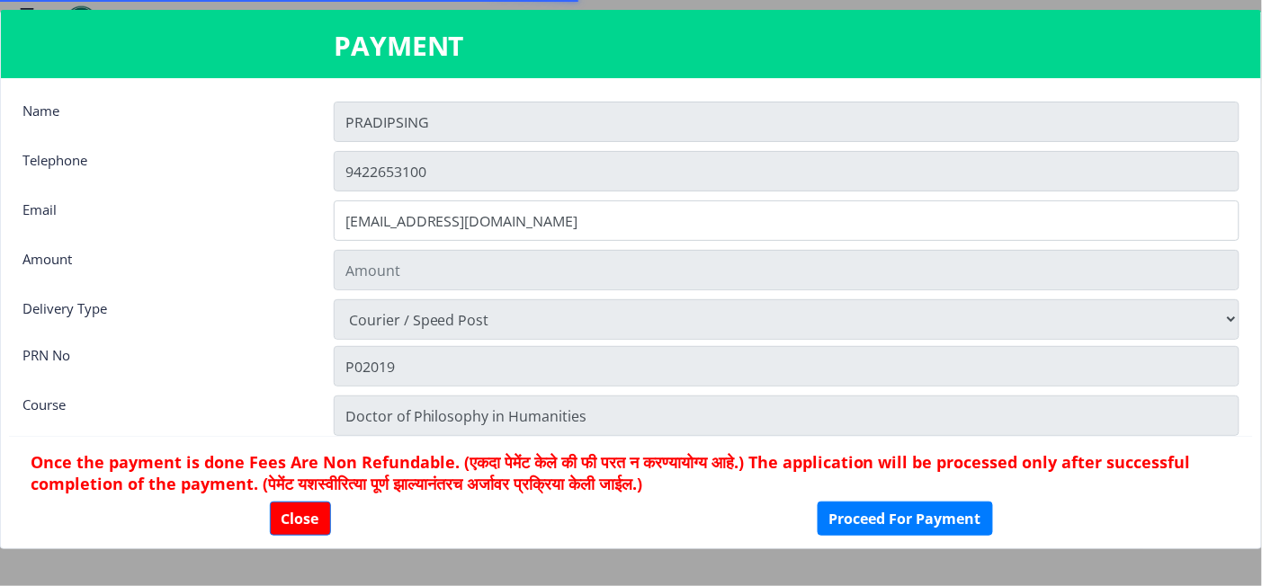
type input "2885"
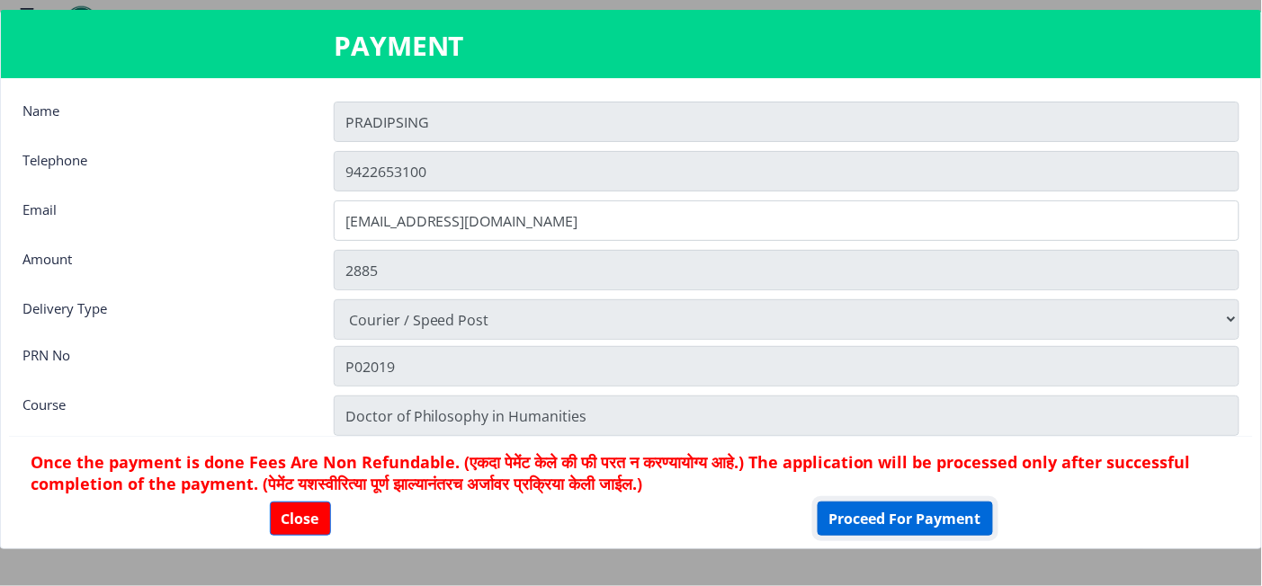
click at [893, 440] on button "Proceed For Payment" at bounding box center [904, 519] width 175 height 34
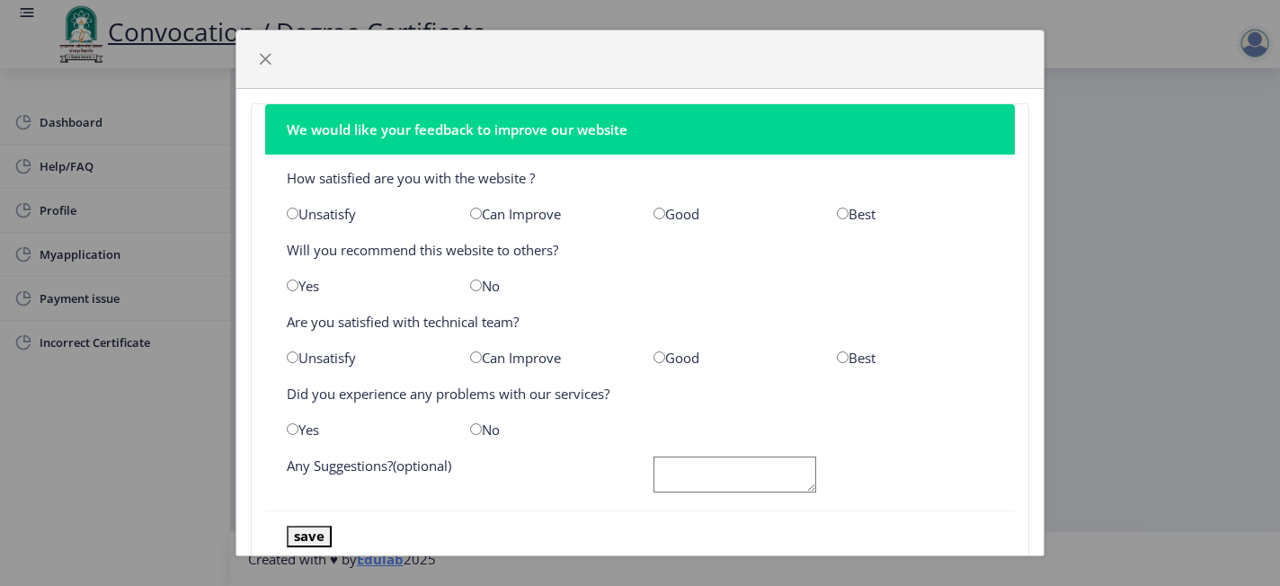
click at [837, 215] on input "radio" at bounding box center [843, 214] width 12 height 12
radio input "true"
click at [293, 280] on input "radio" at bounding box center [293, 286] width 12 height 12
radio input "true"
click at [837, 354] on input "radio" at bounding box center [843, 358] width 12 height 12
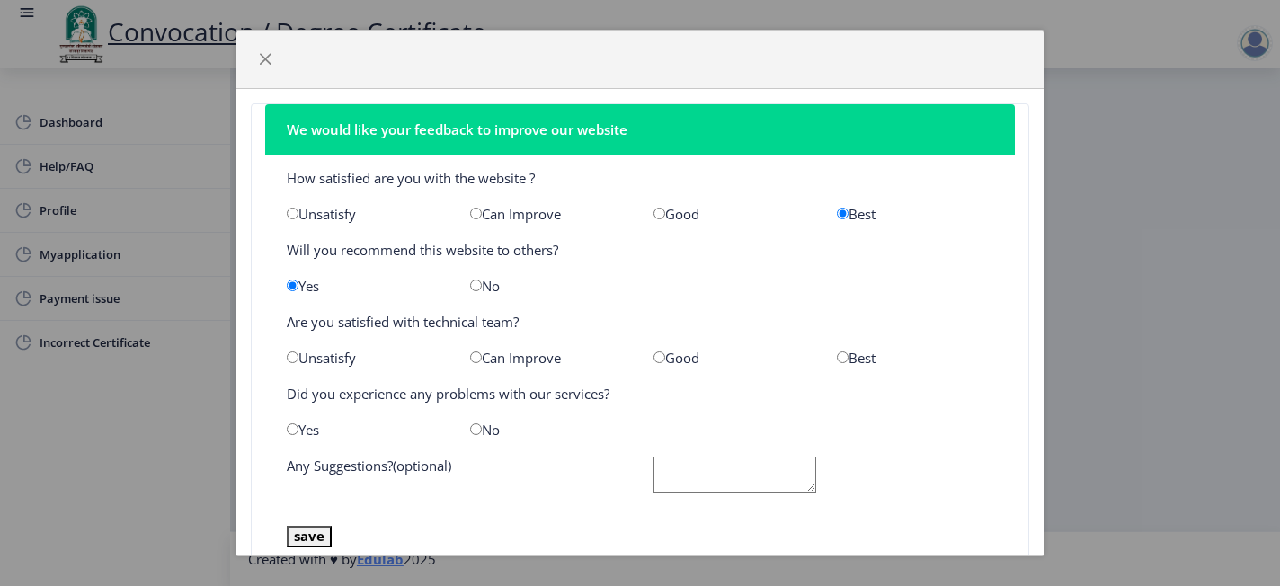
radio input "true"
click at [837, 354] on input "radio" at bounding box center [843, 358] width 12 height 12
click at [293, 436] on div "Yes" at bounding box center [364, 430] width 183 height 18
click at [291, 424] on input "radio" at bounding box center [293, 430] width 12 height 12
radio input "true"
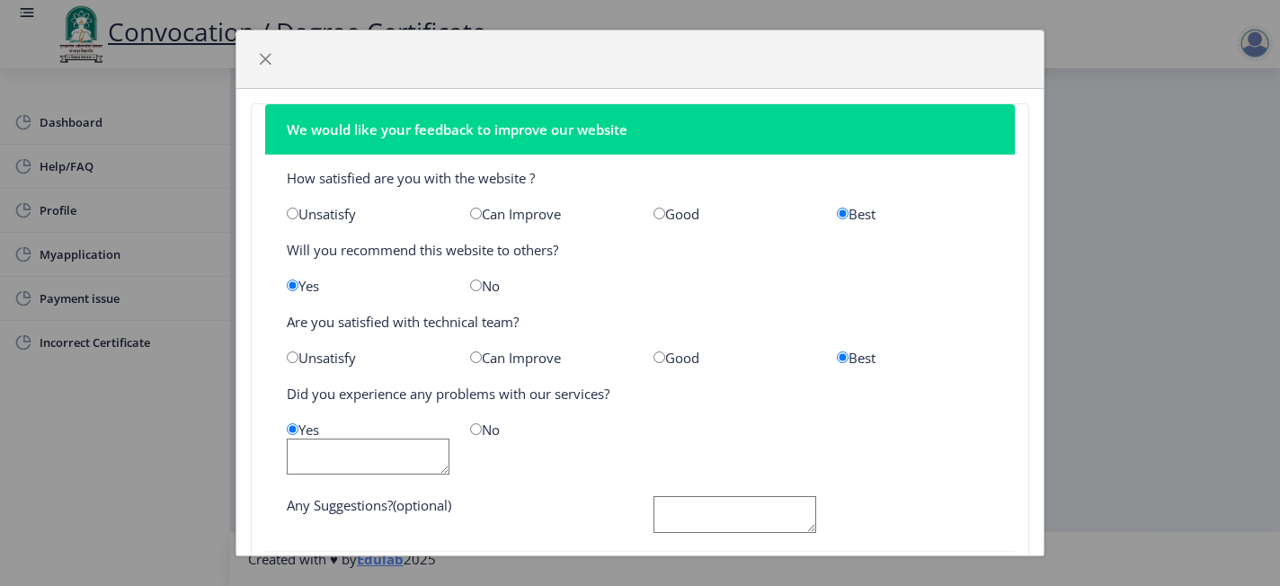
click at [291, 424] on input "radio" at bounding box center [293, 430] width 12 height 12
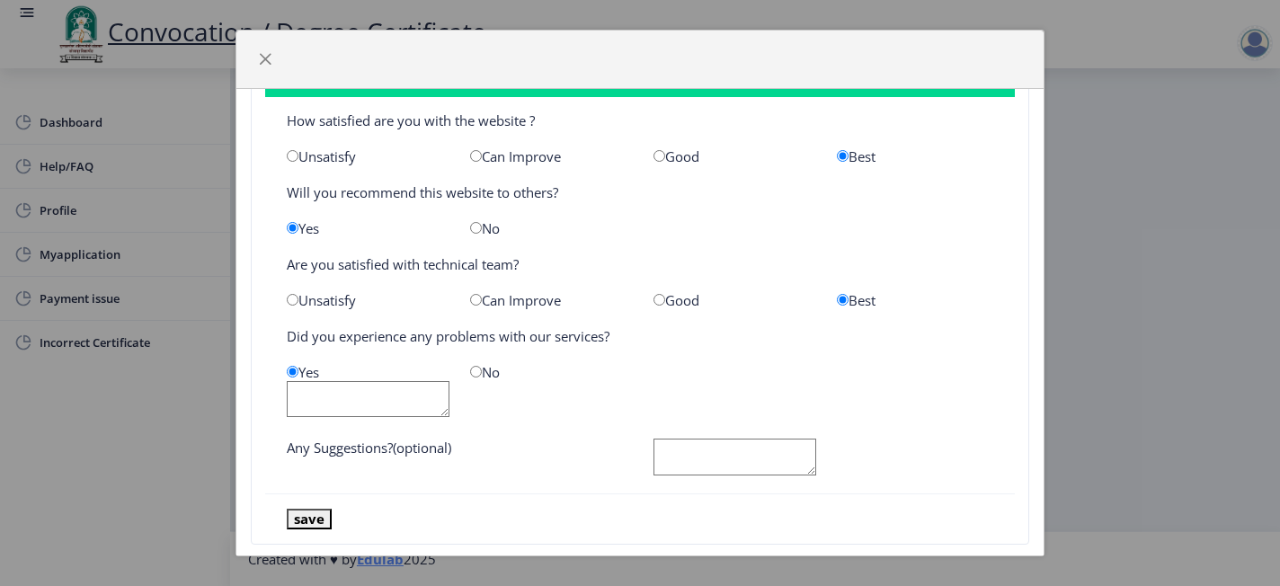
scroll to position [88, 0]
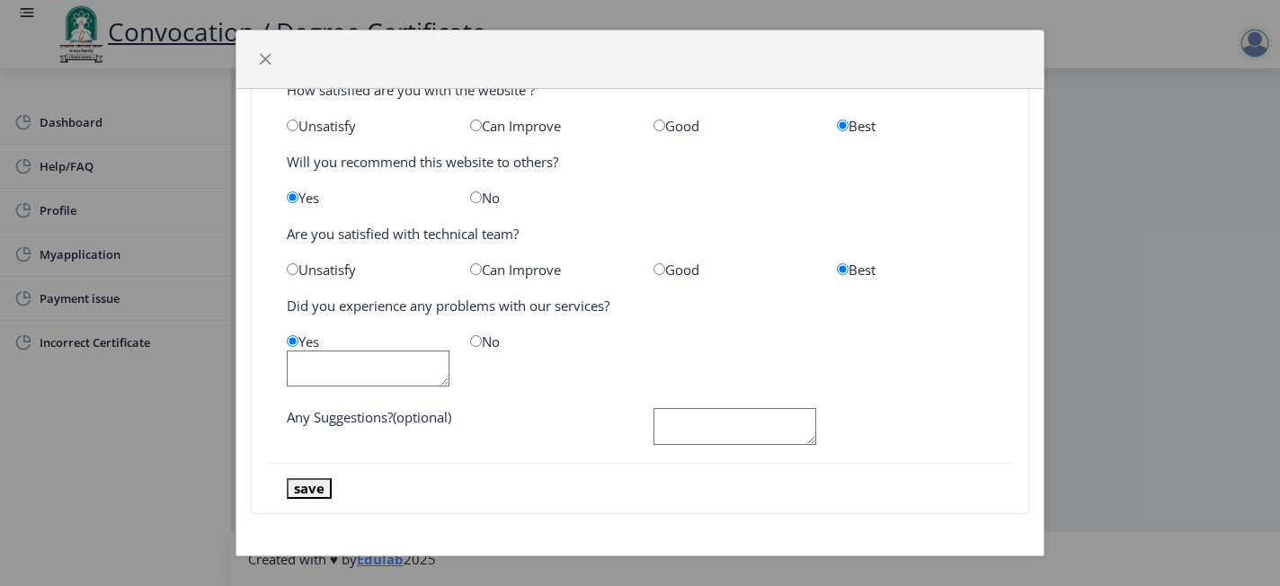
click at [681, 420] on textarea at bounding box center [735, 426] width 163 height 37
type textarea "t"
type textarea "TECHNICAL SUPPORT BY CONCERNED STAFF IS WORTH APPRECIATING IN RESOLVING DOUBTS …"
click at [320, 489] on button "save" at bounding box center [309, 488] width 45 height 21
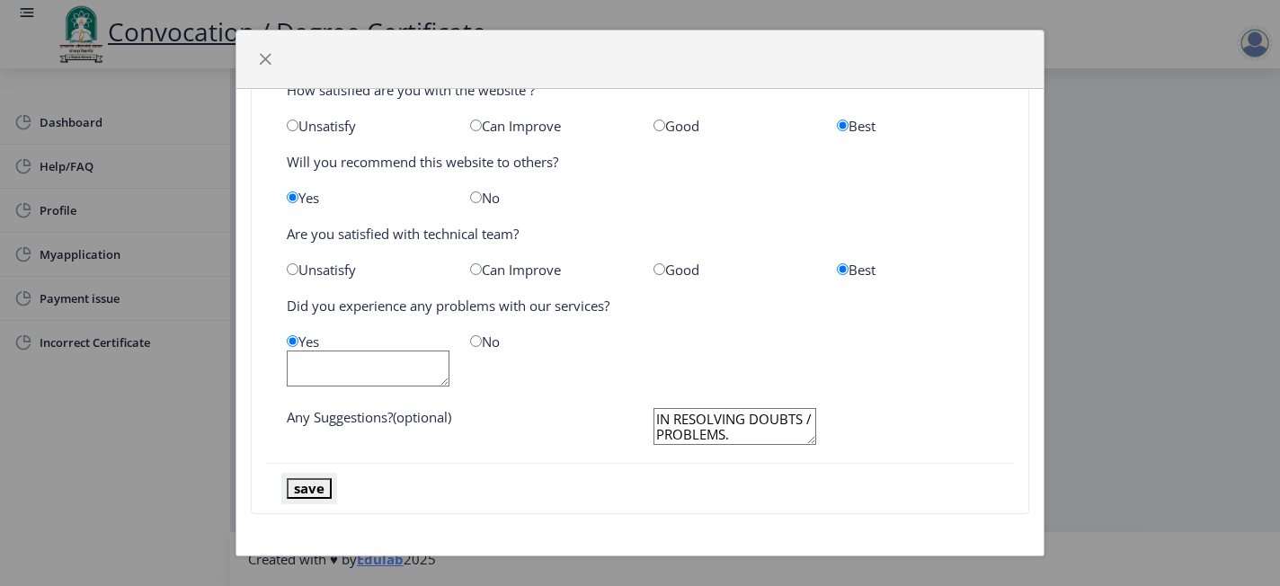
click at [320, 489] on button "save" at bounding box center [309, 488] width 45 height 21
click at [302, 487] on button "save" at bounding box center [309, 488] width 45 height 21
click at [302, 486] on button "save" at bounding box center [309, 488] width 45 height 21
click at [262, 61] on span "button" at bounding box center [265, 59] width 14 height 14
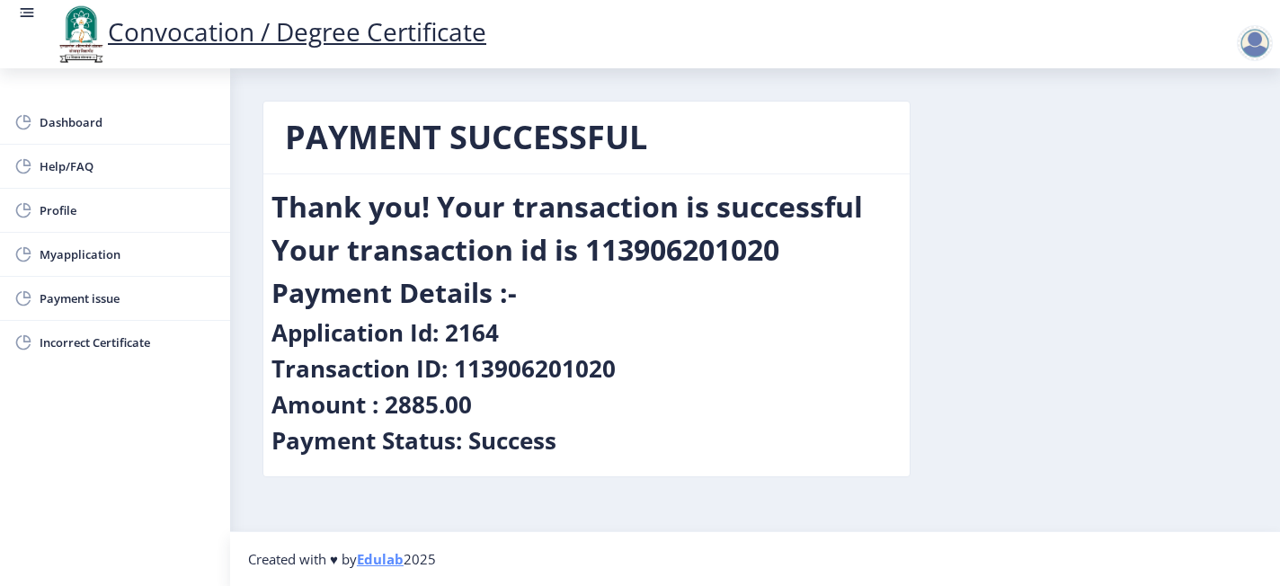
click at [1115, 309] on div "PAYMENT SUCCESSFUL Thank you! Your transaction is successful Your transaction i…" at bounding box center [755, 303] width 1012 height 404
click at [135, 512] on div "Dashboard Help/FAQ Profile Myapplication Payment issue Incorrect Certificate" at bounding box center [115, 327] width 230 height 518
click at [81, 257] on span "Myapplication" at bounding box center [128, 255] width 176 height 22
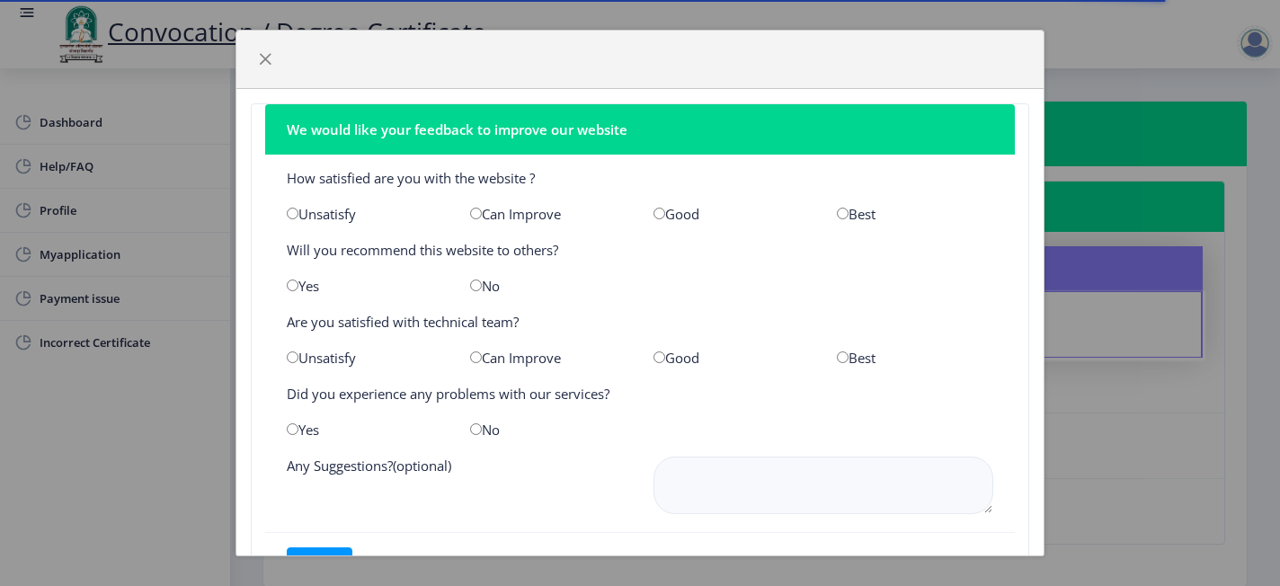
click at [1032, 547] on div at bounding box center [1037, 549] width 11 height 11
click at [265, 59] on span "button" at bounding box center [265, 59] width 14 height 14
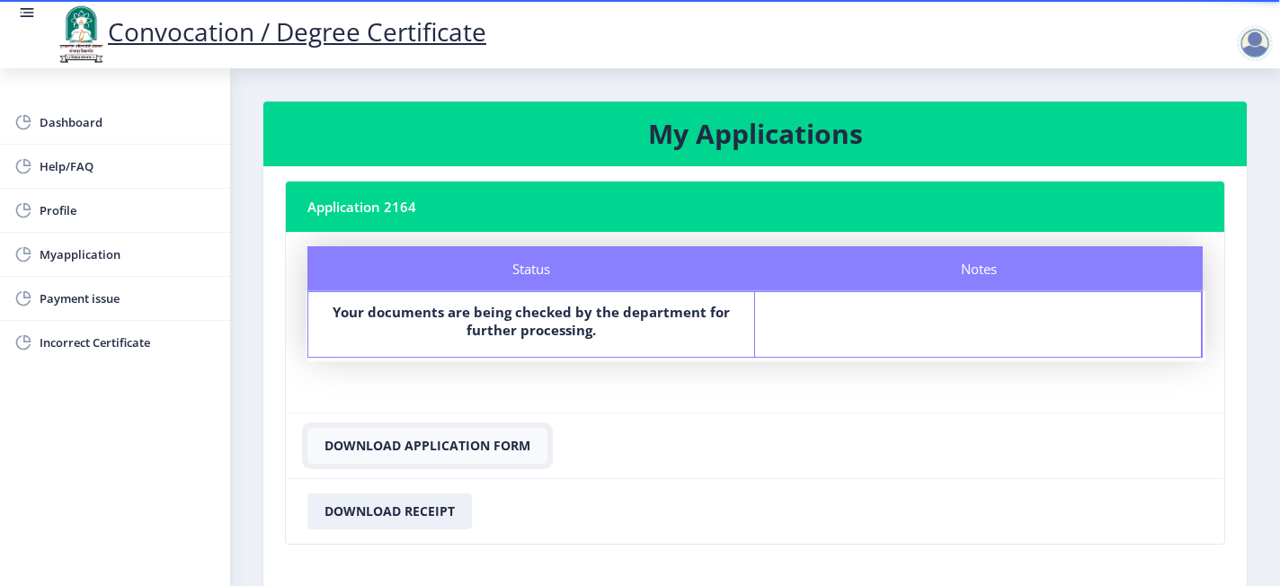
click at [476, 444] on button "Download Application Form" at bounding box center [428, 446] width 240 height 36
